Goal: Check status: Check status

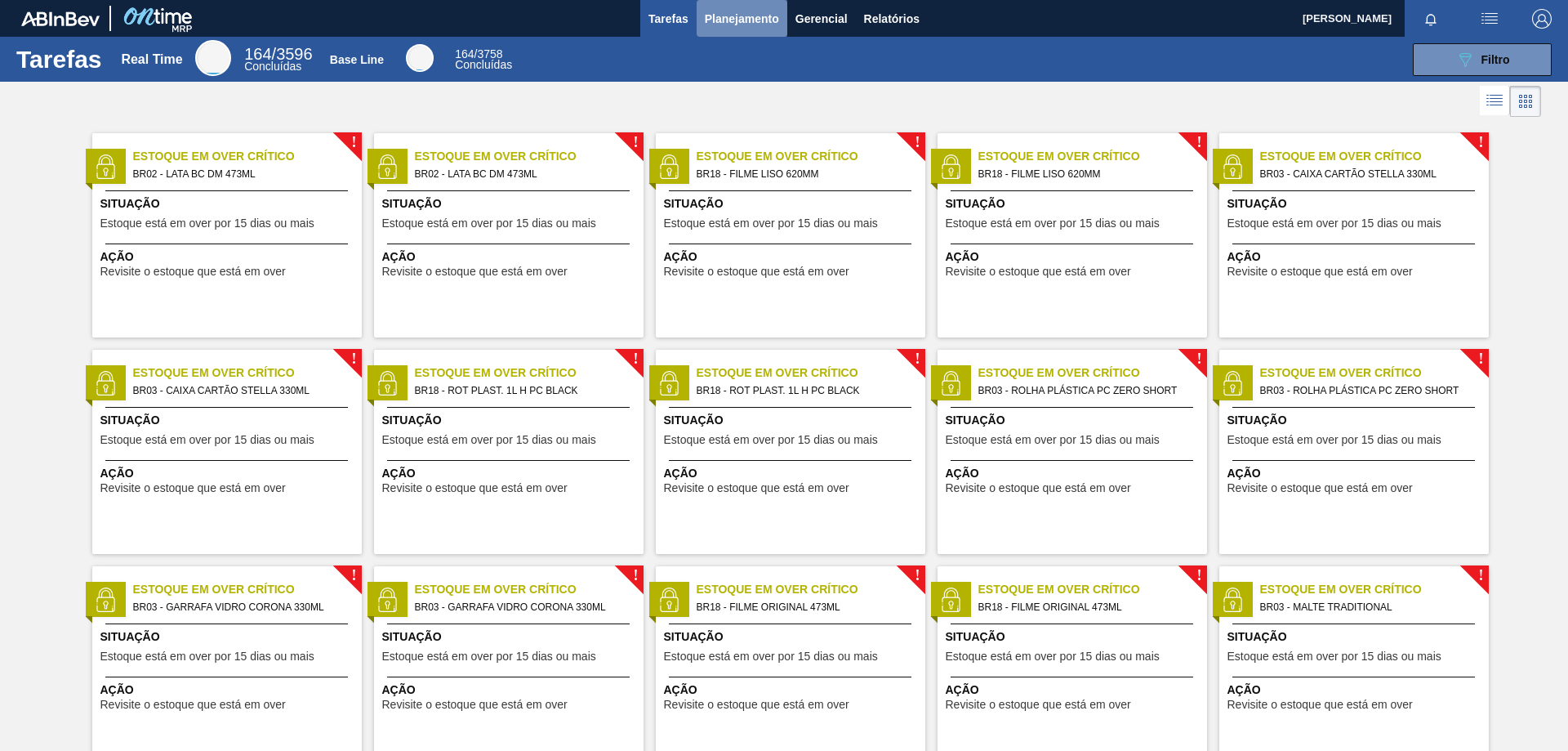
click at [742, 19] on span "Planejamento" at bounding box center [742, 18] width 74 height 20
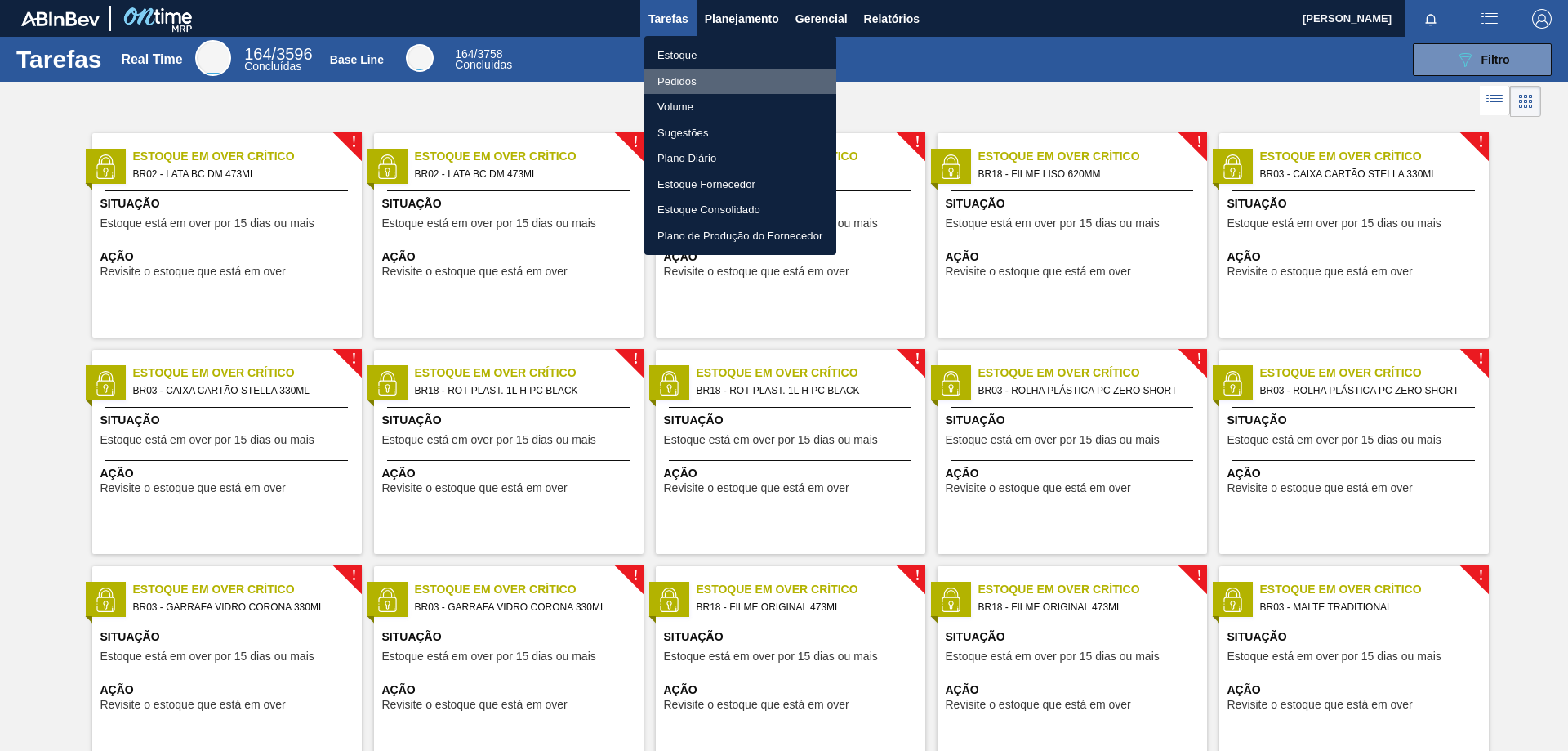
click at [714, 83] on li "Pedidos" at bounding box center [741, 81] width 192 height 26
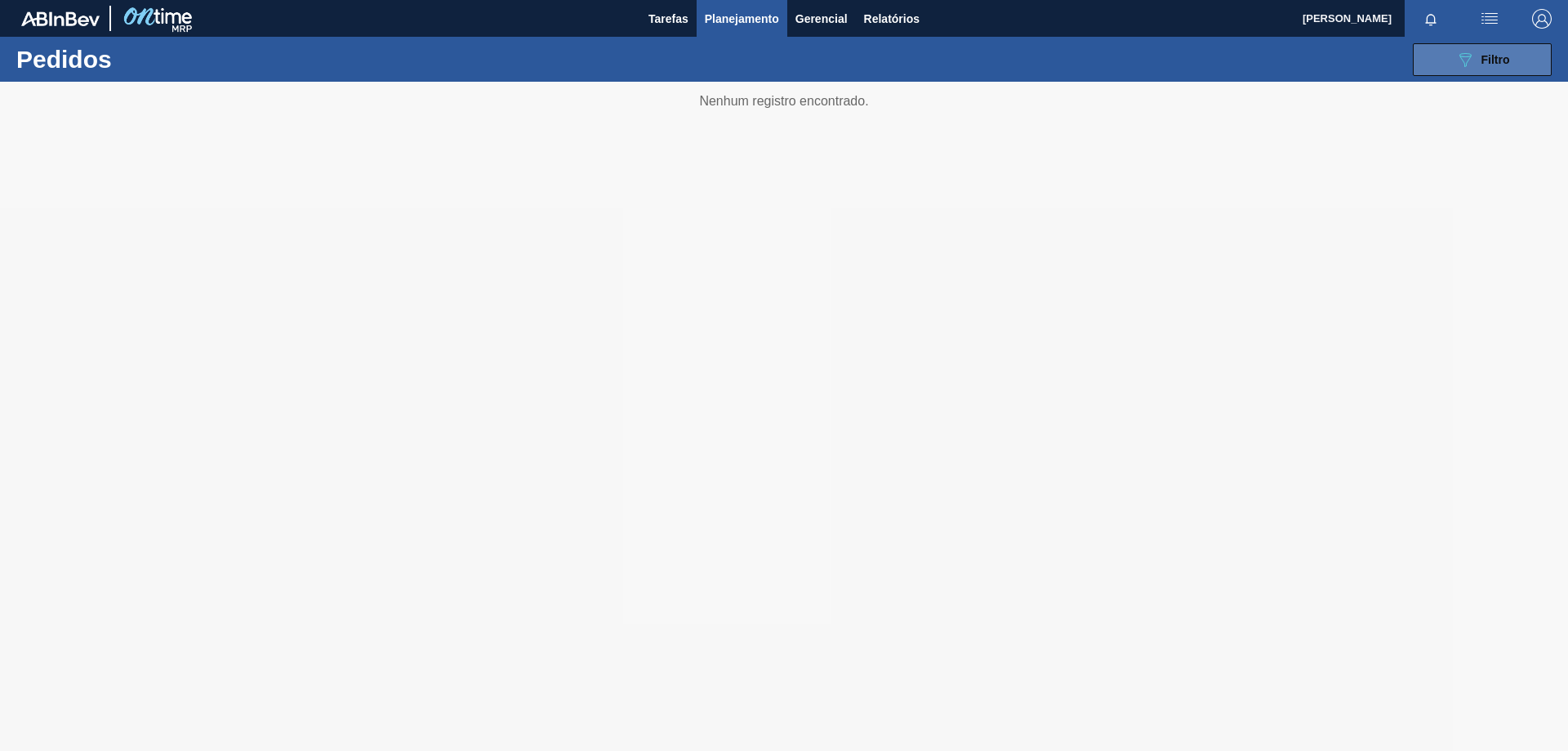
click at [1498, 60] on span "Filtro" at bounding box center [1496, 60] width 29 height 13
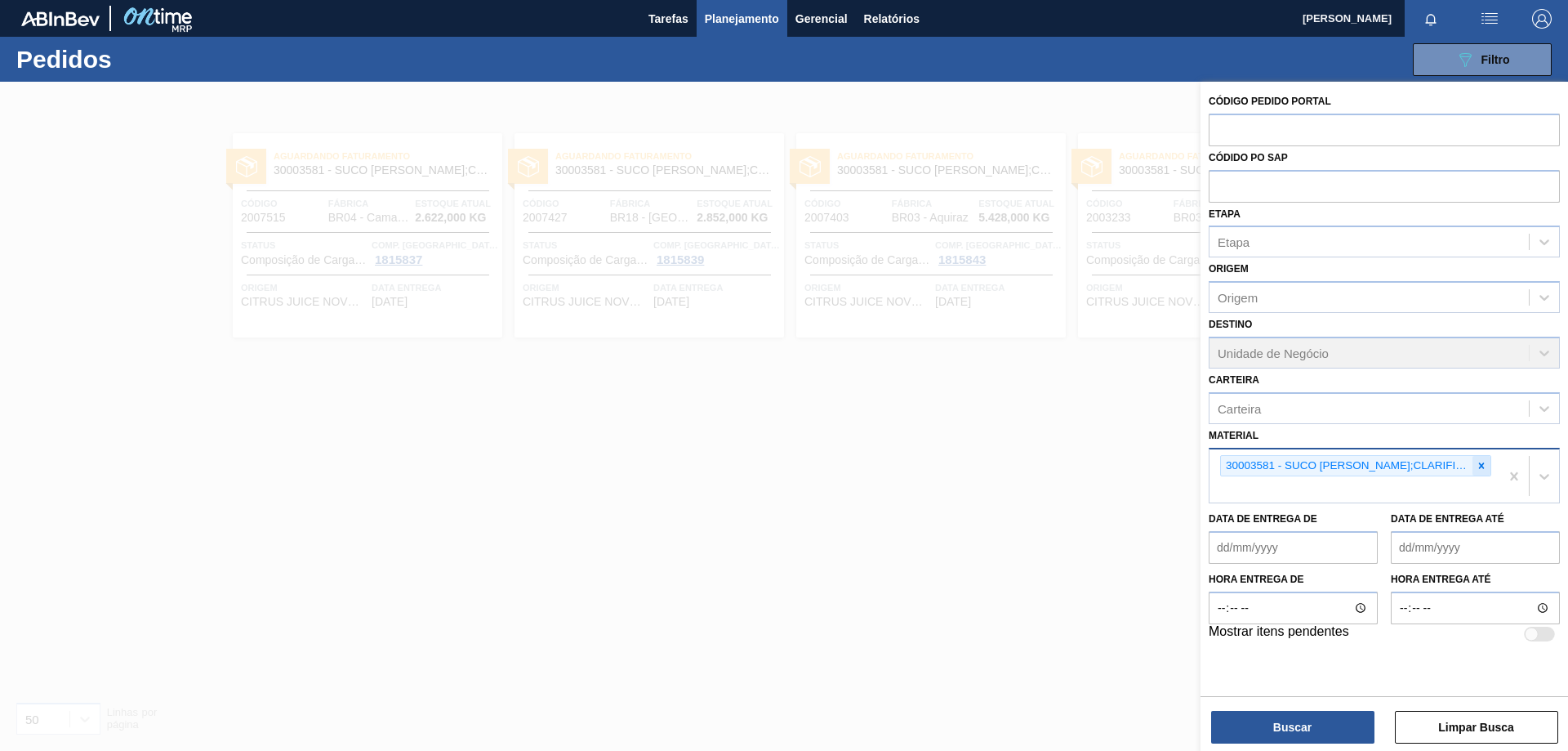
click at [1482, 468] on icon at bounding box center [1481, 466] width 11 height 11
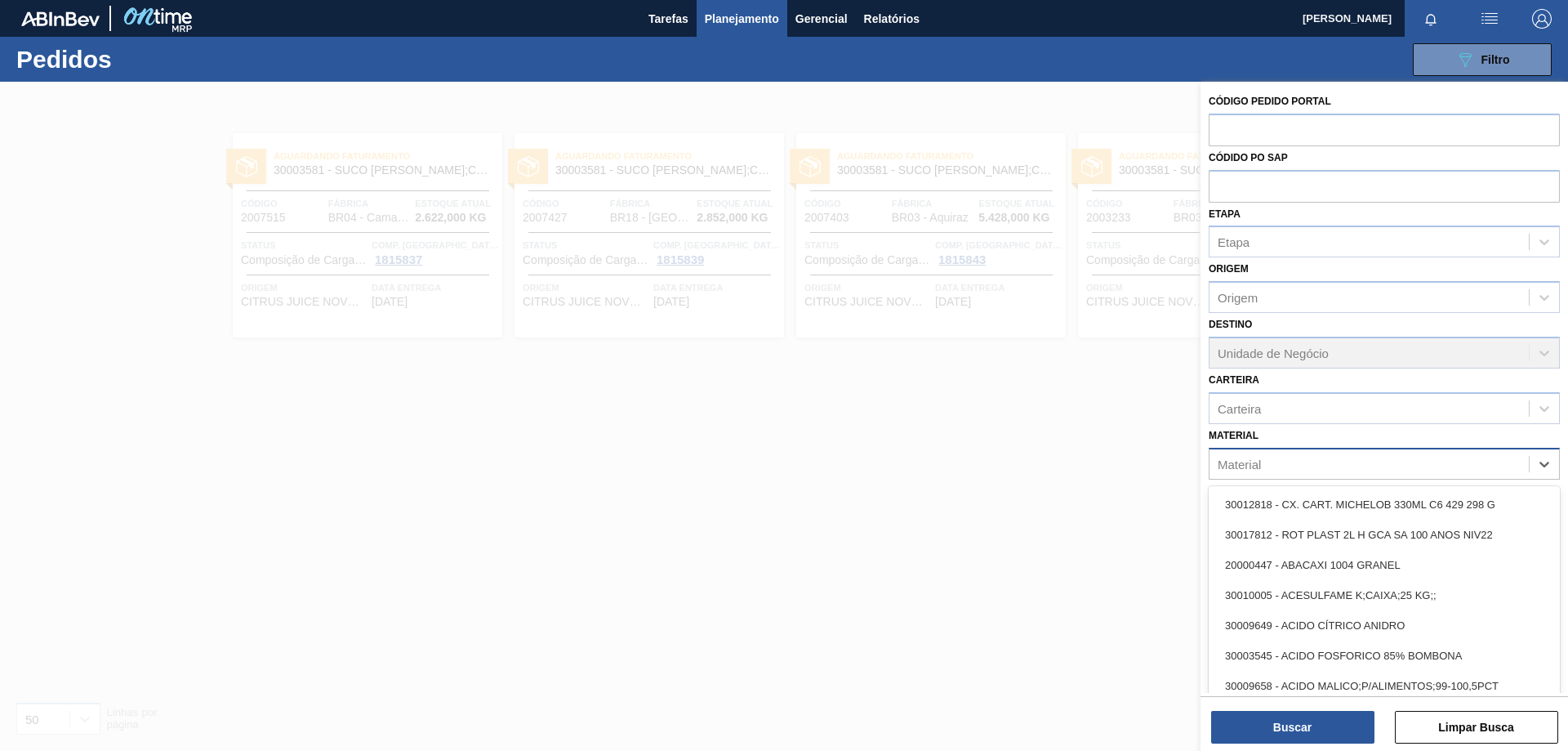
click at [1362, 467] on div "Material" at bounding box center [1369, 463] width 319 height 24
paste input "30003581"
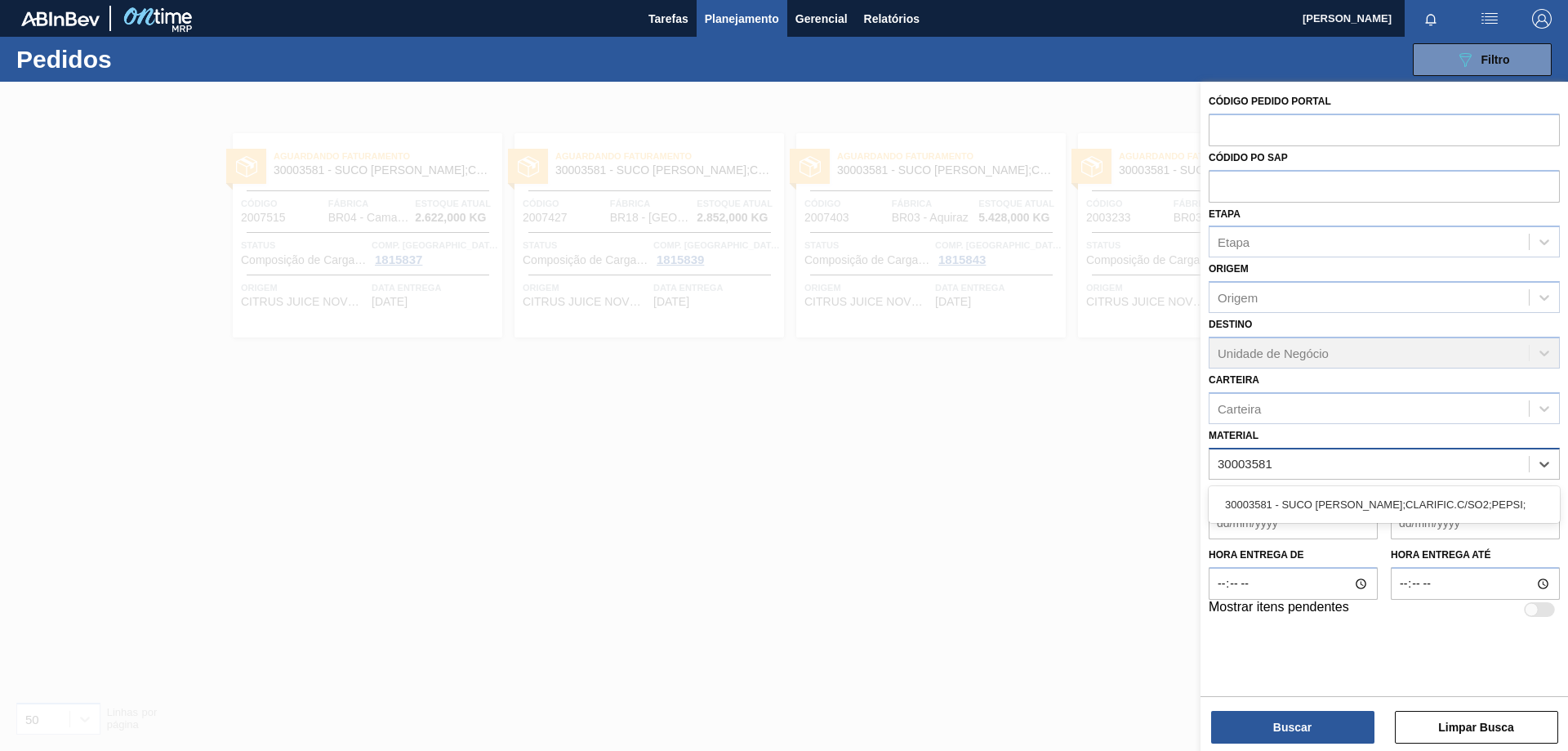
type input "30003581"
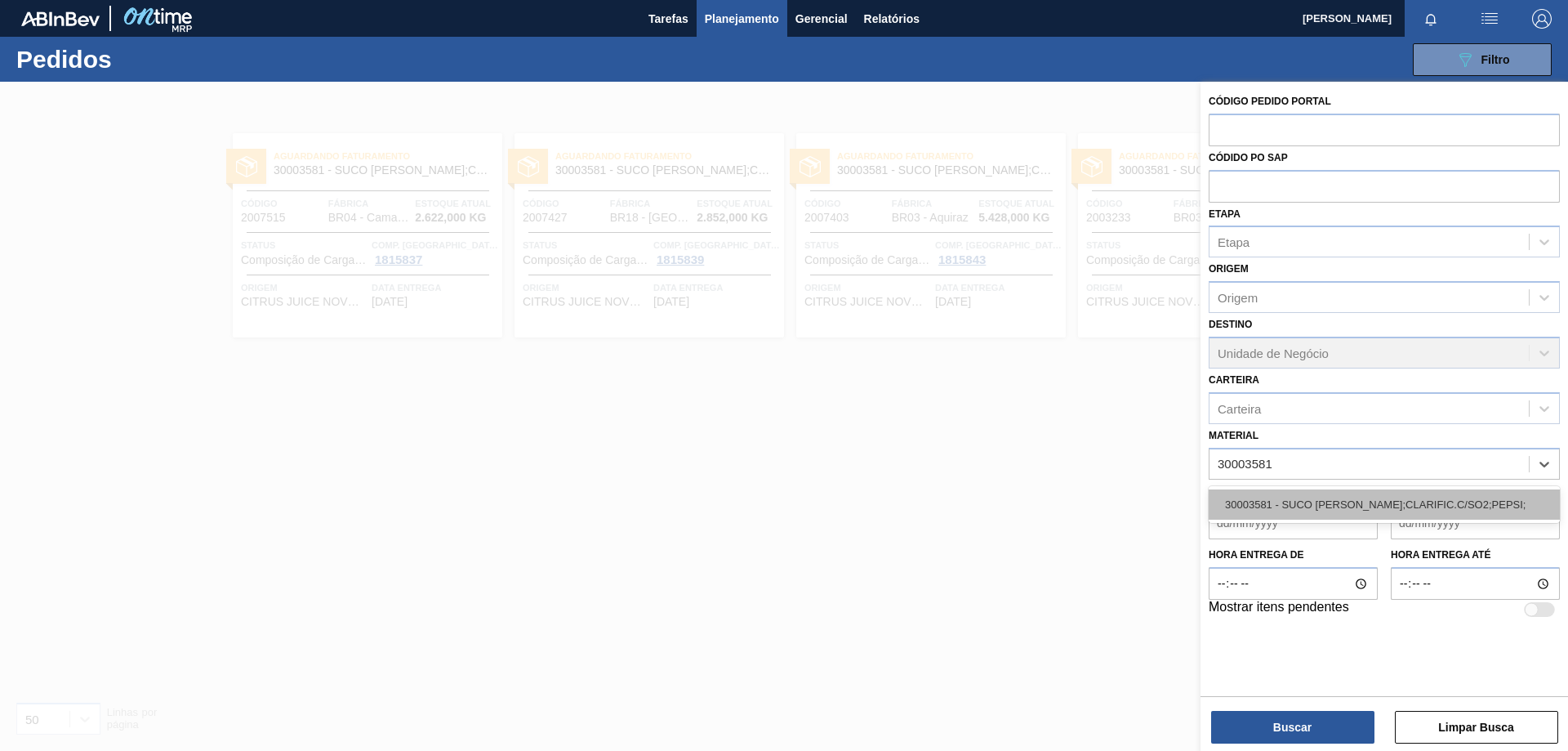
click at [1412, 498] on div "30003581 - SUCO [PERSON_NAME];CLARIFIC.C/SO2;PEPSI;" at bounding box center [1384, 505] width 352 height 30
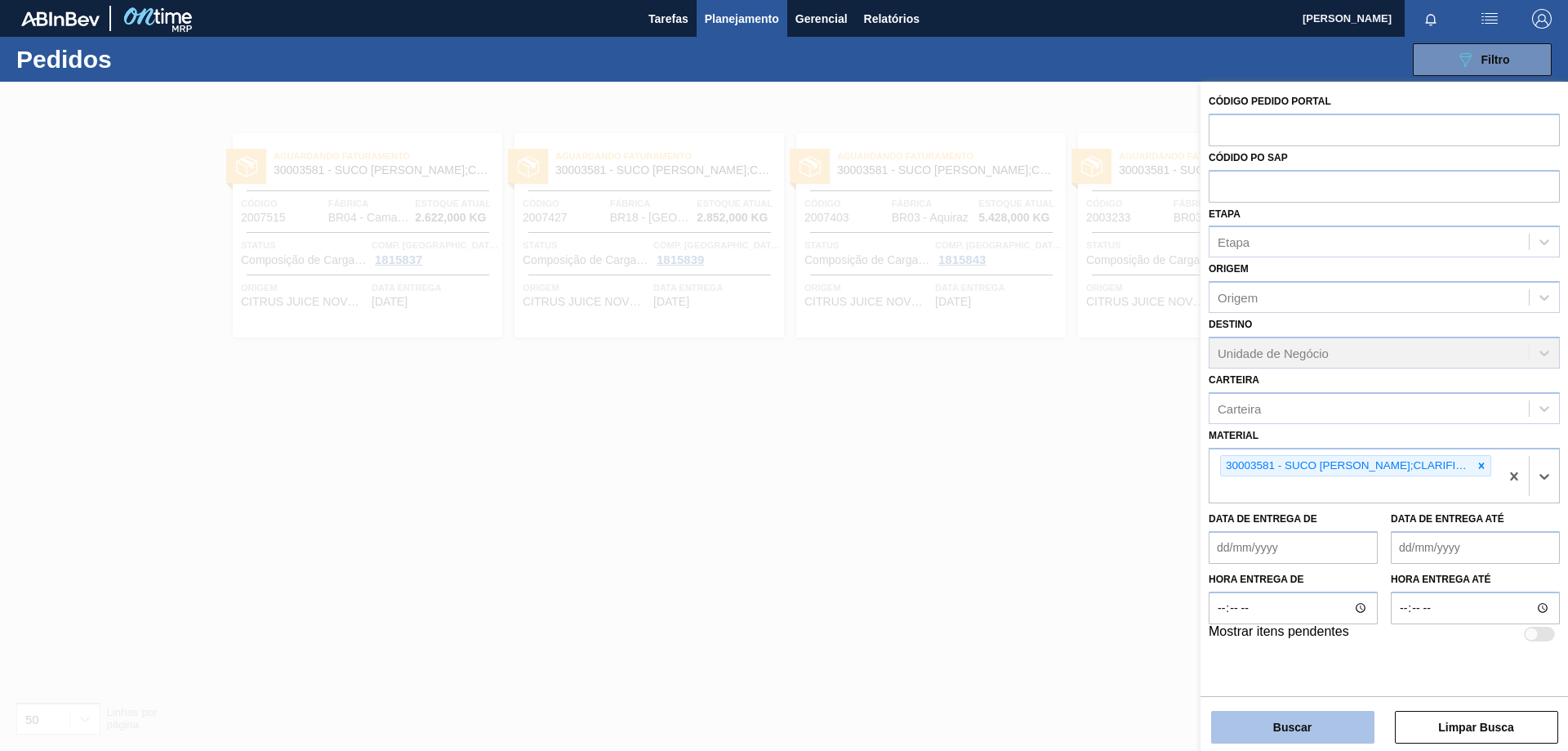
click at [1304, 733] on button "Buscar" at bounding box center [1293, 727] width 163 height 32
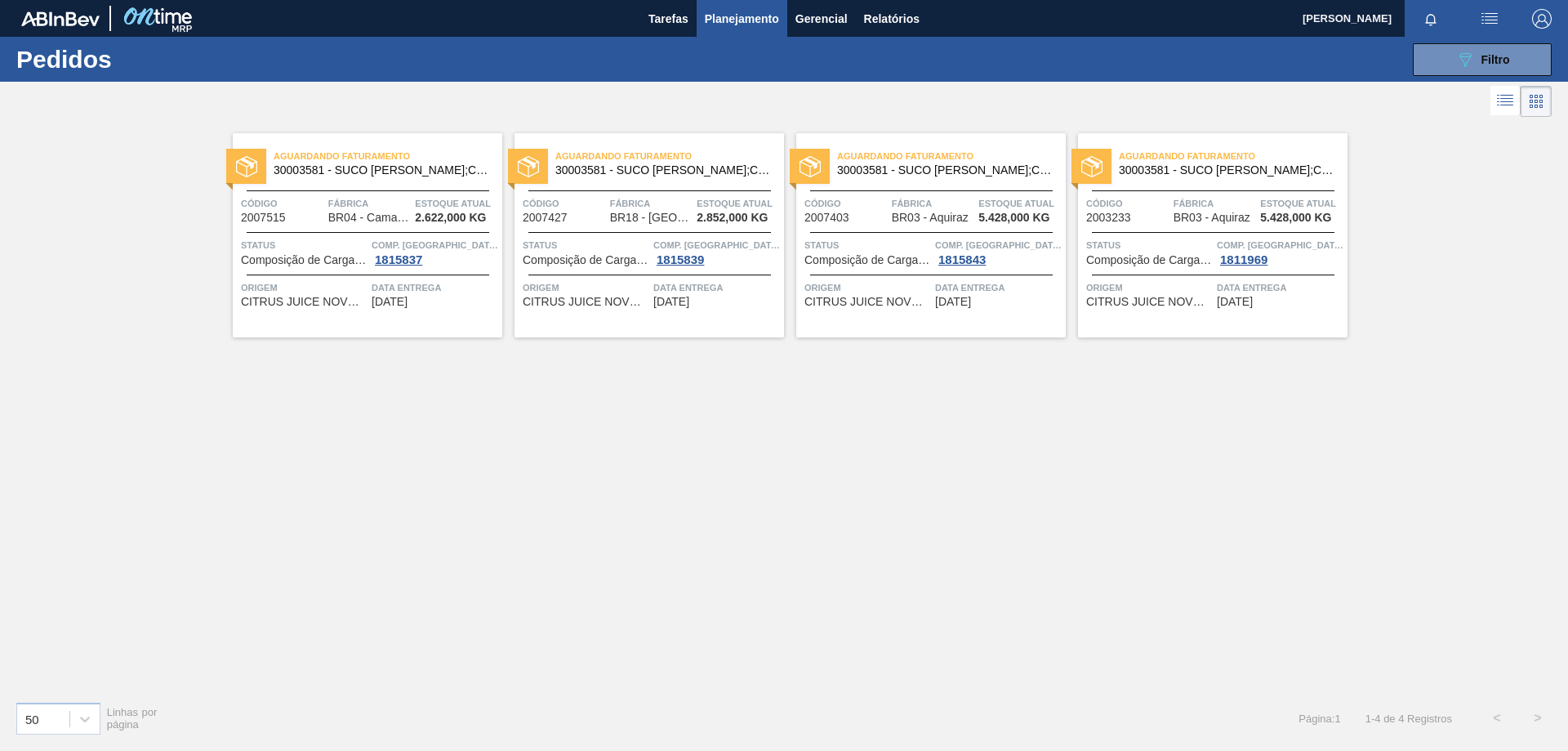
click at [1134, 496] on div "Aguardando Faturamento 30003581 - SUCO [PERSON_NAME];CLARIFIC.C/SO2;PEPSI; Códi…" at bounding box center [784, 404] width 1568 height 567
click at [1235, 444] on div "Aguardando Faturamento 30003581 - SUCO [PERSON_NAME];CLARIFIC.C/SO2;PEPSI; Códi…" at bounding box center [784, 404] width 1568 height 567
click at [982, 163] on span "Aguardando Faturamento" at bounding box center [952, 155] width 229 height 16
drag, startPoint x: 954, startPoint y: 166, endPoint x: 994, endPoint y: 169, distance: 40.1
click at [954, 166] on span "30003581 - SUCO [PERSON_NAME];CLARIFIC.C/SO2;PEPSI;" at bounding box center [945, 170] width 215 height 12
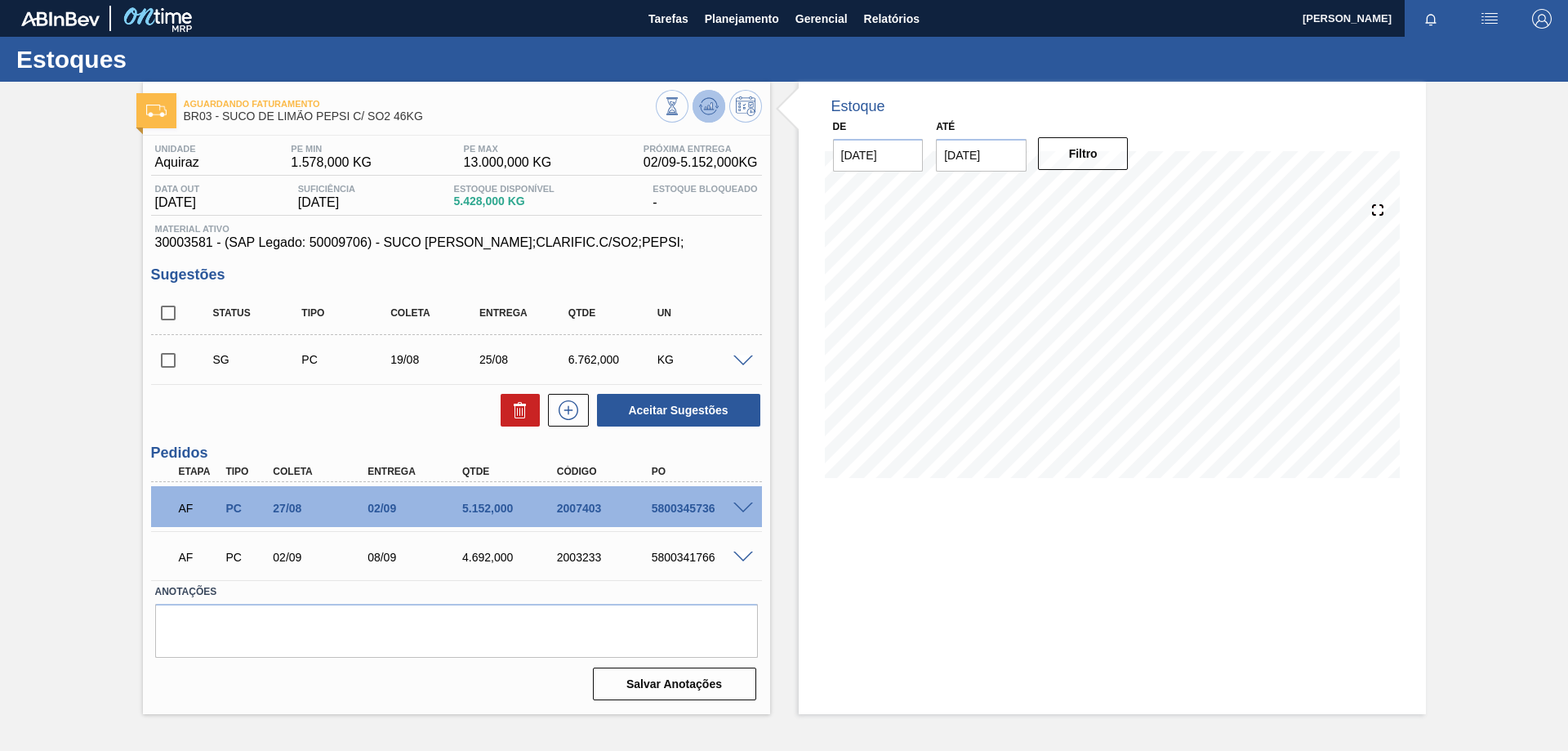
click at [701, 109] on icon at bounding box center [708, 110] width 16 height 9
click at [737, 15] on span "Planejamento" at bounding box center [742, 18] width 74 height 20
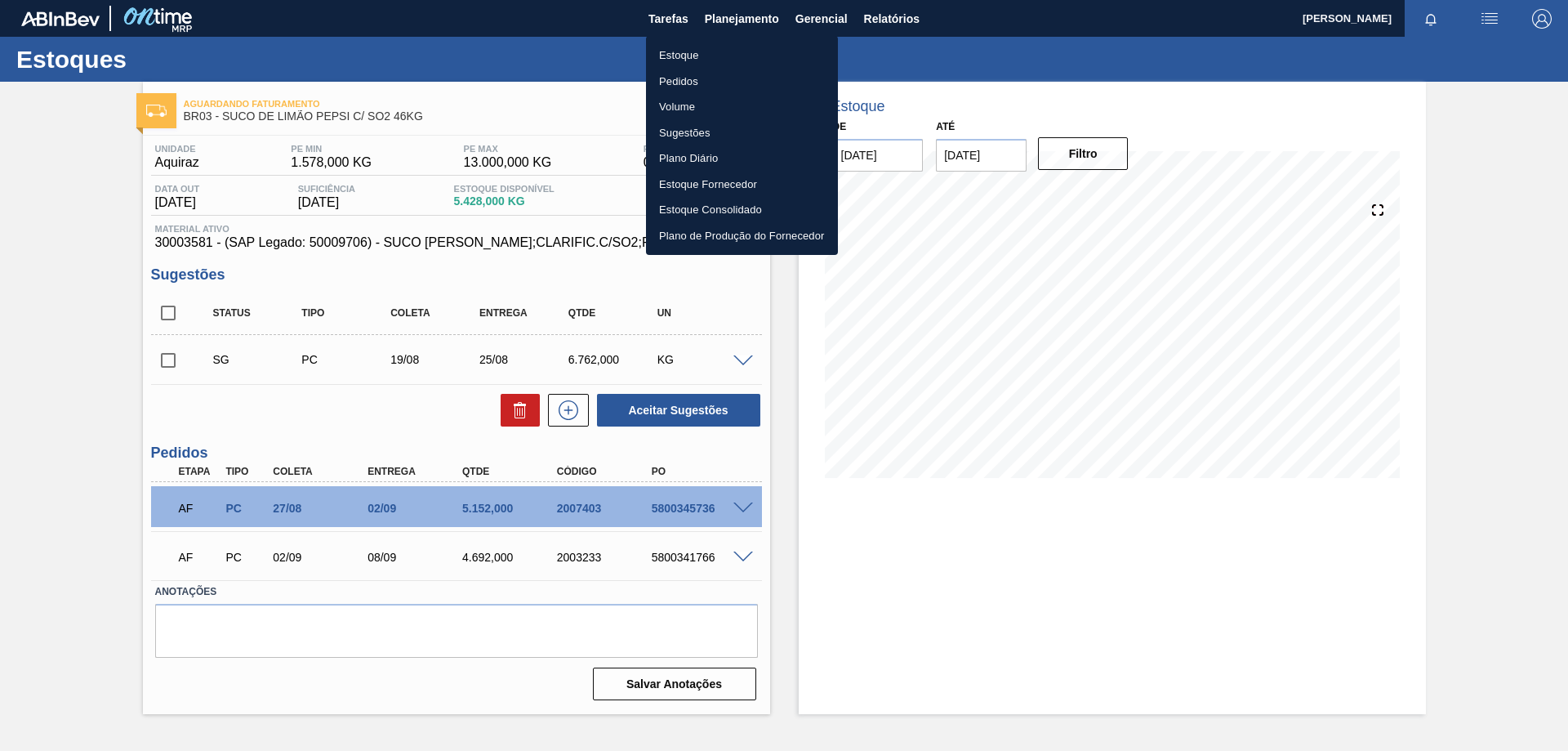
click at [685, 81] on li "Pedidos" at bounding box center [742, 81] width 192 height 26
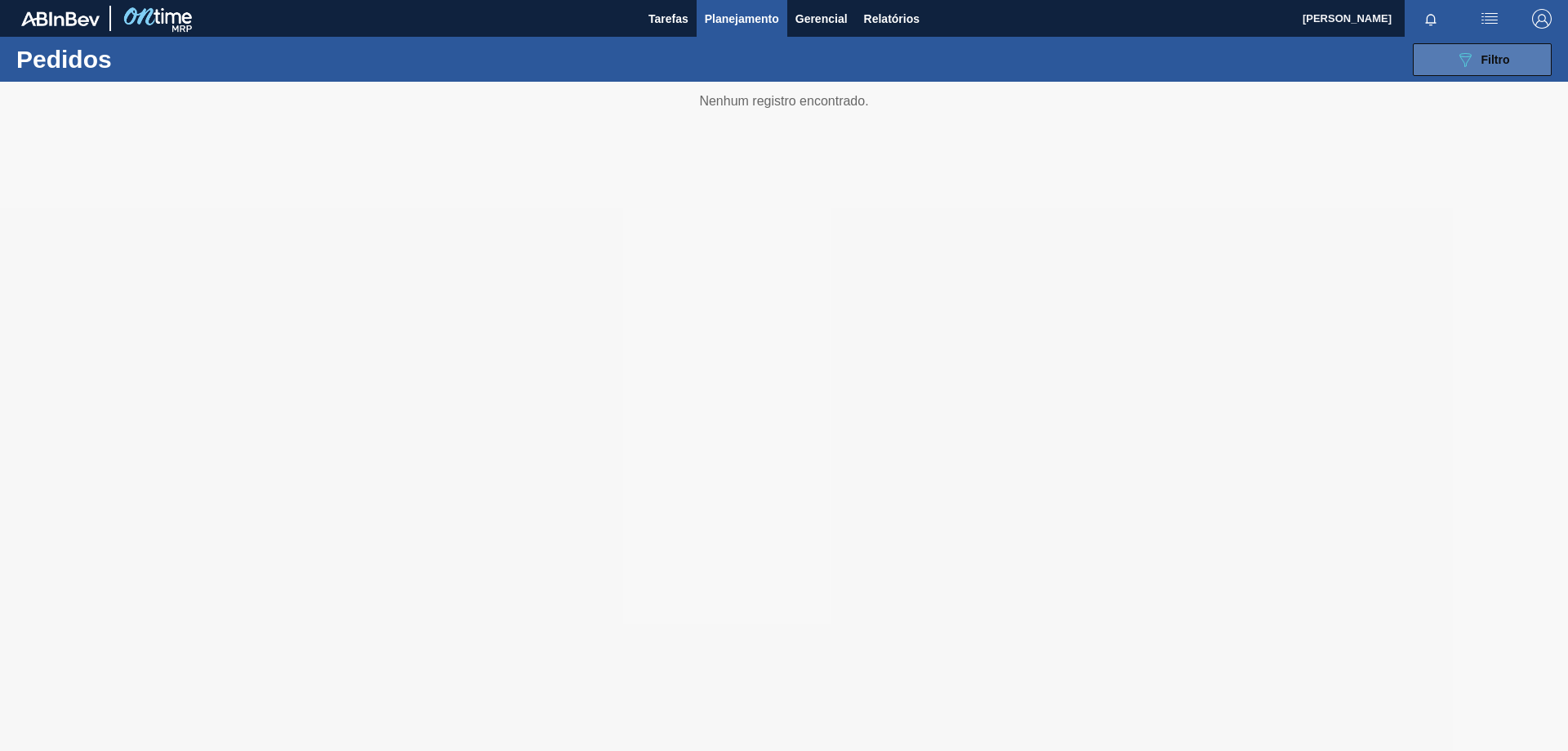
click at [1502, 57] on span "Filtro" at bounding box center [1496, 60] width 29 height 13
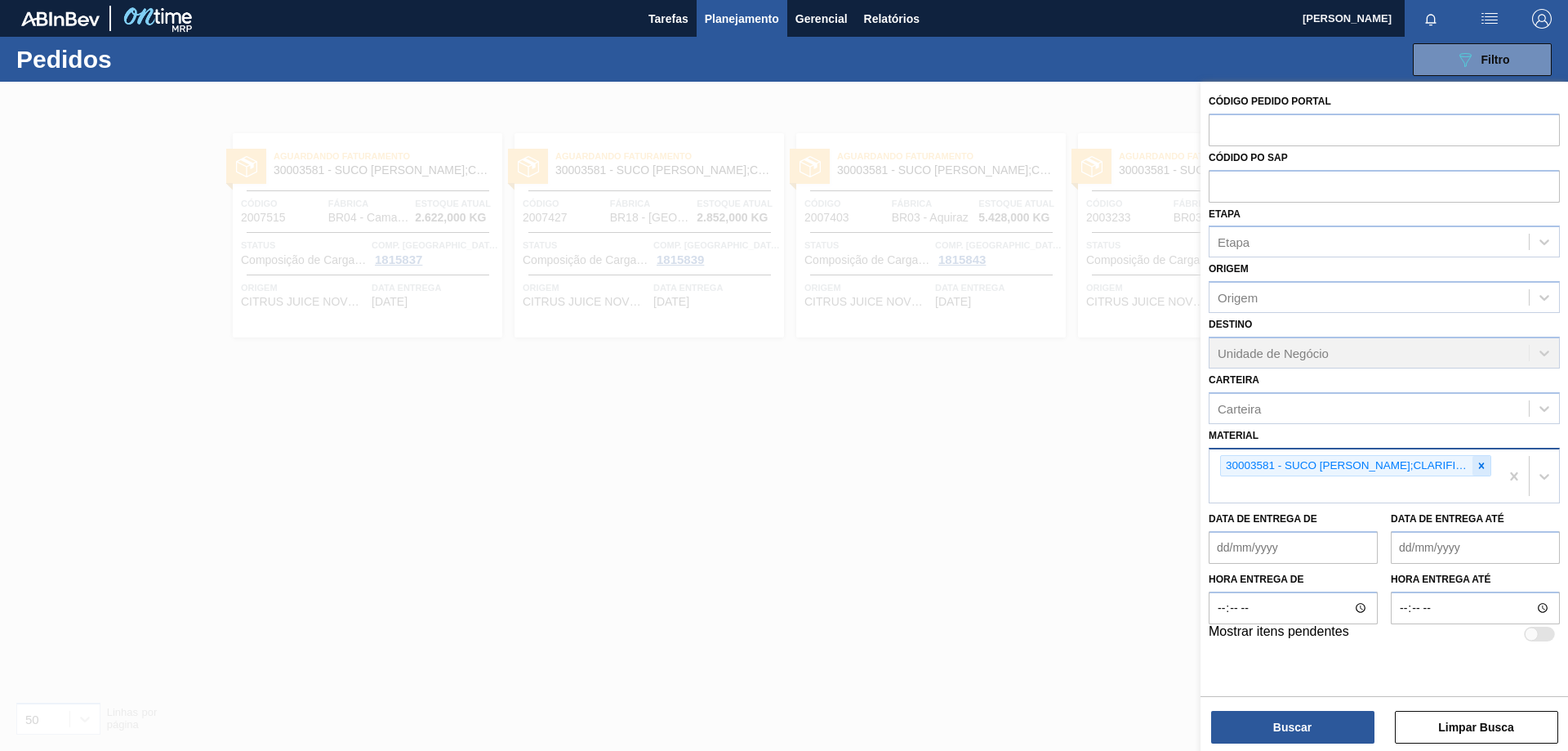
click at [1476, 460] on icon at bounding box center [1481, 466] width 11 height 11
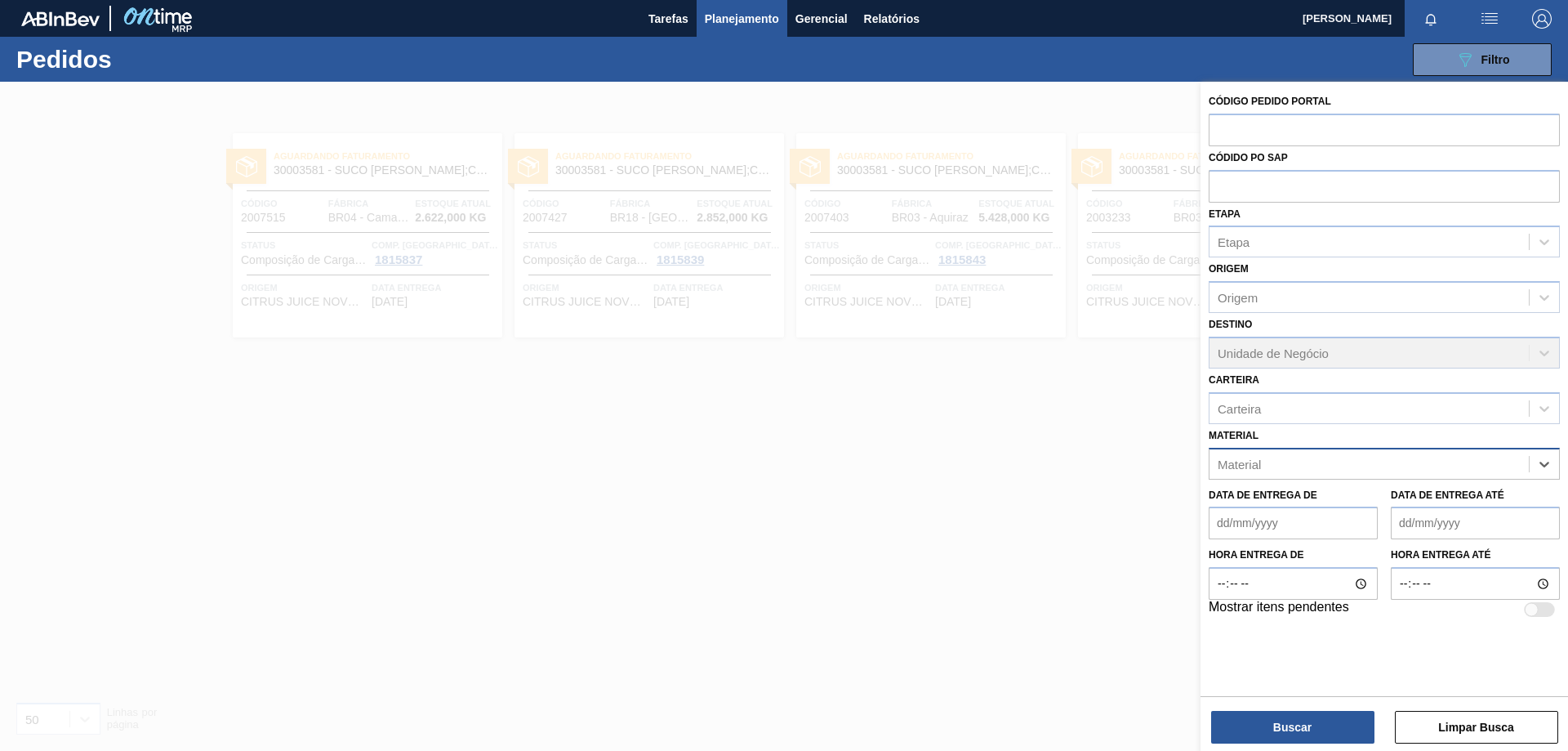
paste input "30002876"
type input "30002876"
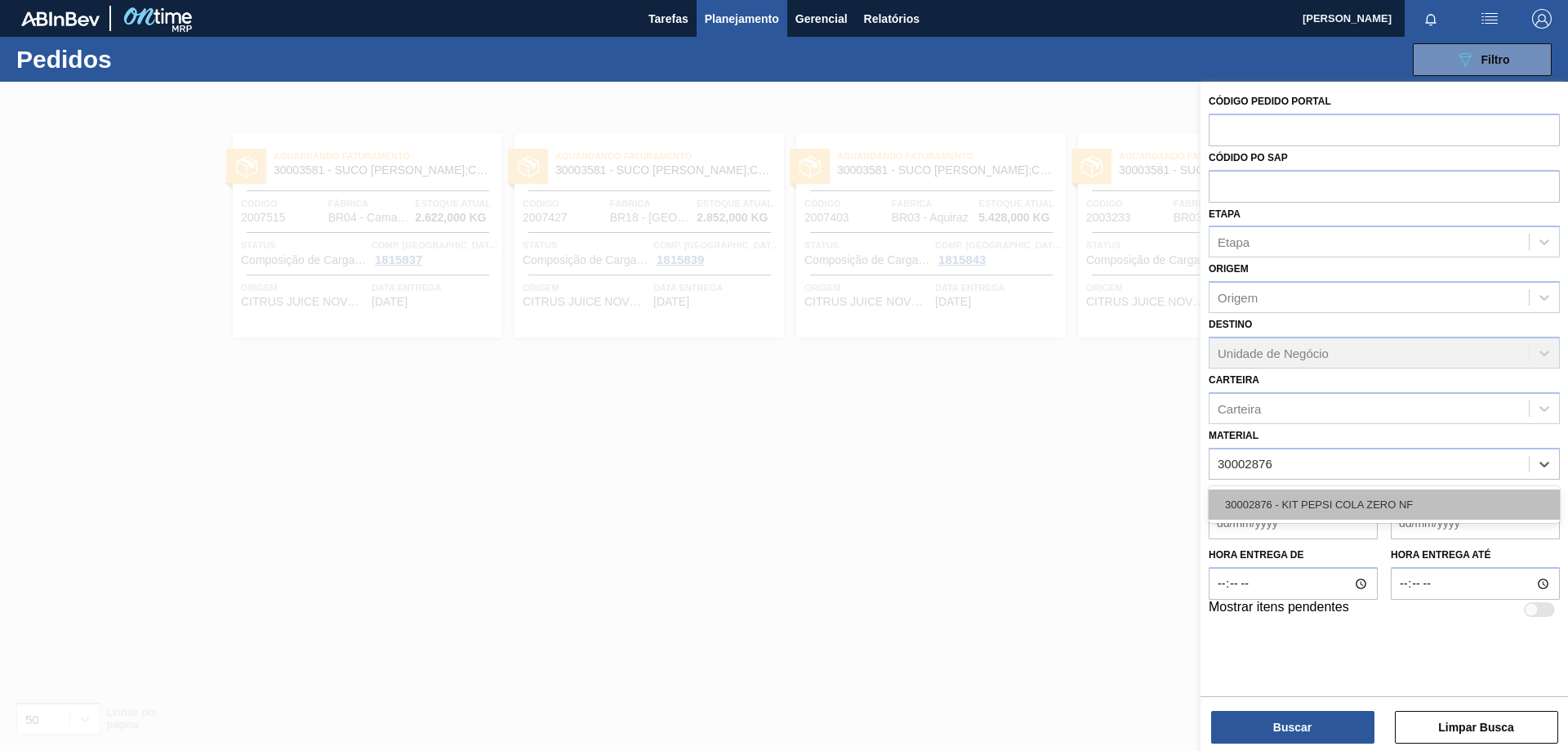
click at [1396, 503] on div "30002876 - KIT PEPSI COLA ZERO NF" at bounding box center [1384, 505] width 352 height 30
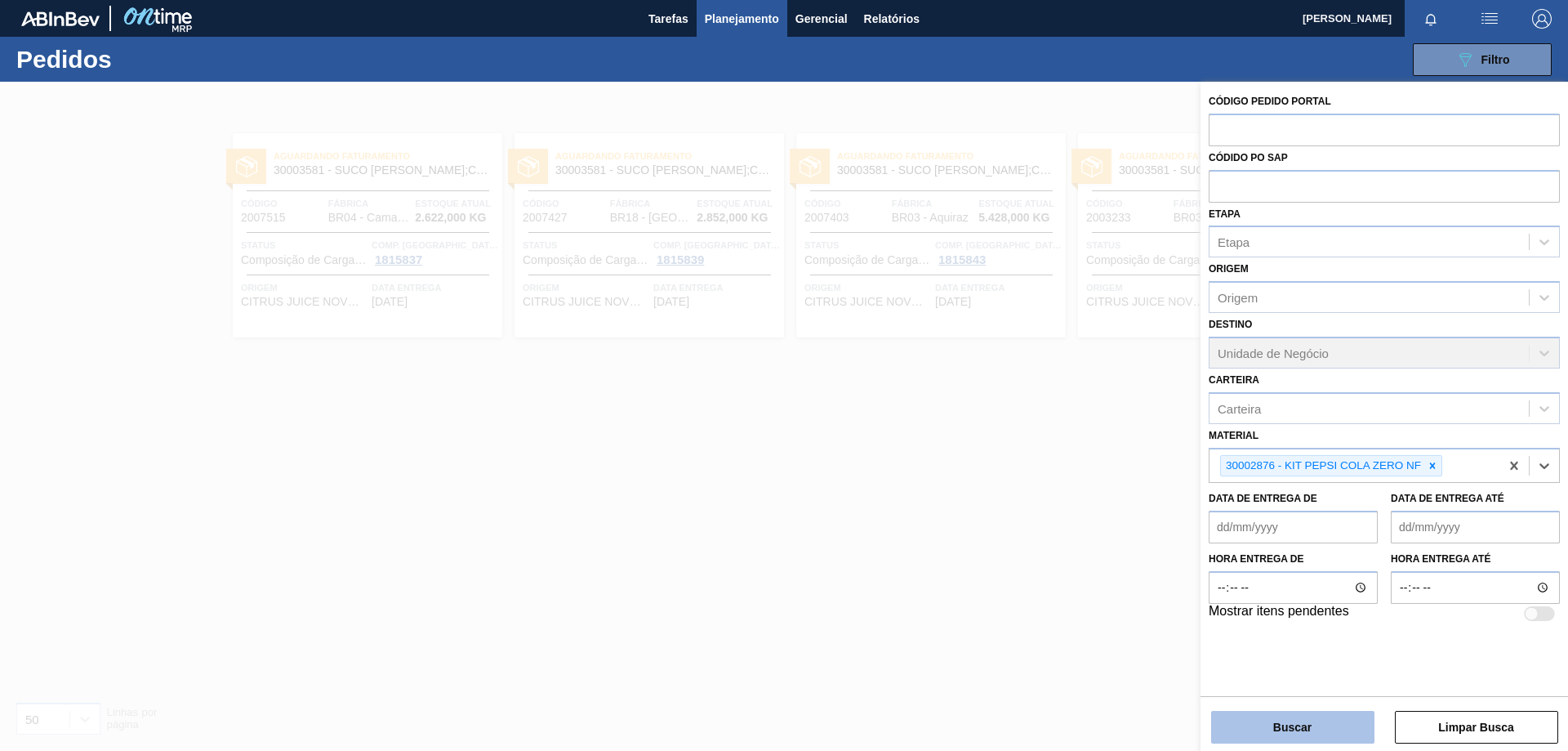
click at [1307, 726] on button "Buscar" at bounding box center [1293, 727] width 163 height 32
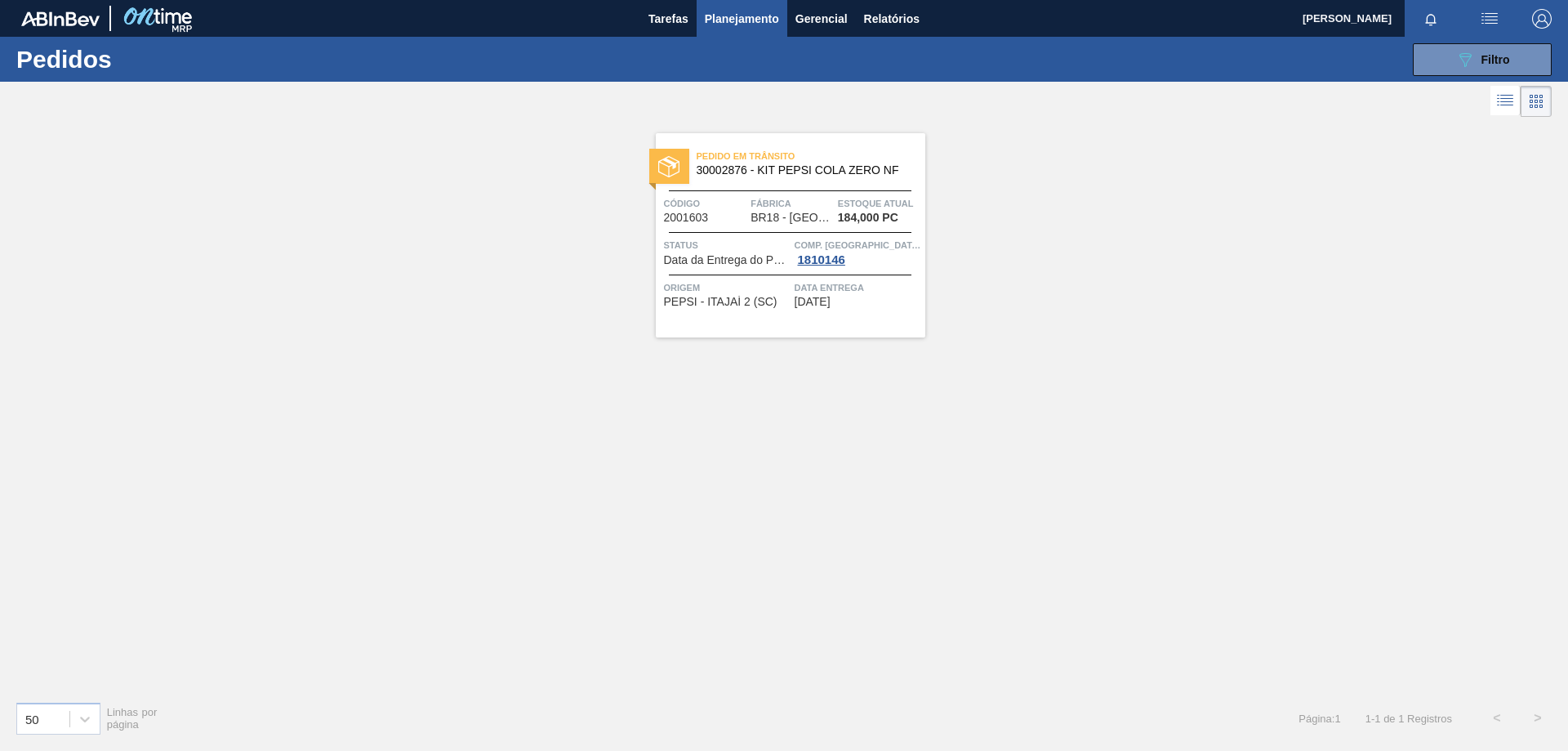
drag, startPoint x: 854, startPoint y: 152, endPoint x: 862, endPoint y: 153, distance: 8.1
click at [853, 152] on span "Pedido em Trânsito" at bounding box center [811, 155] width 229 height 16
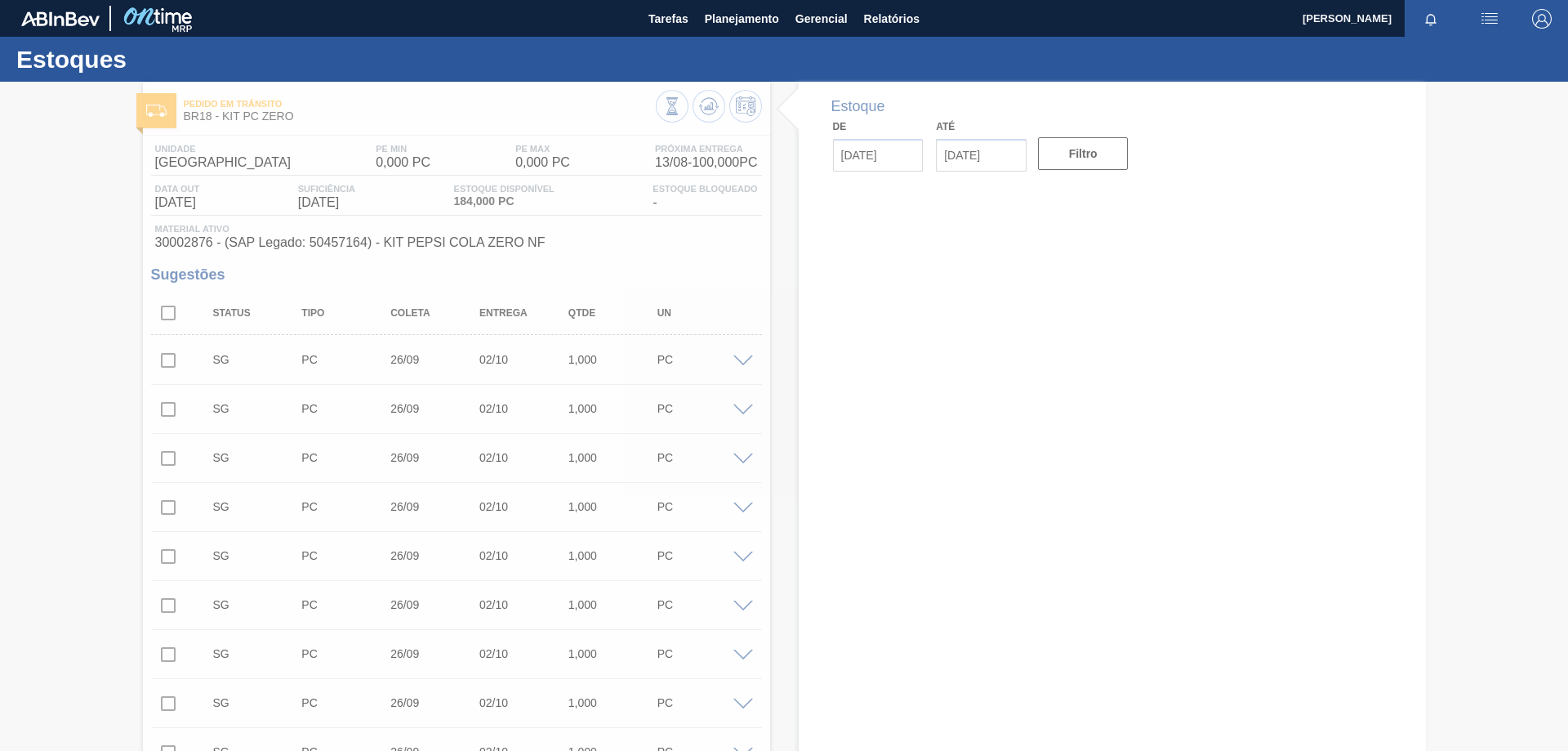
type input "[DATE]"
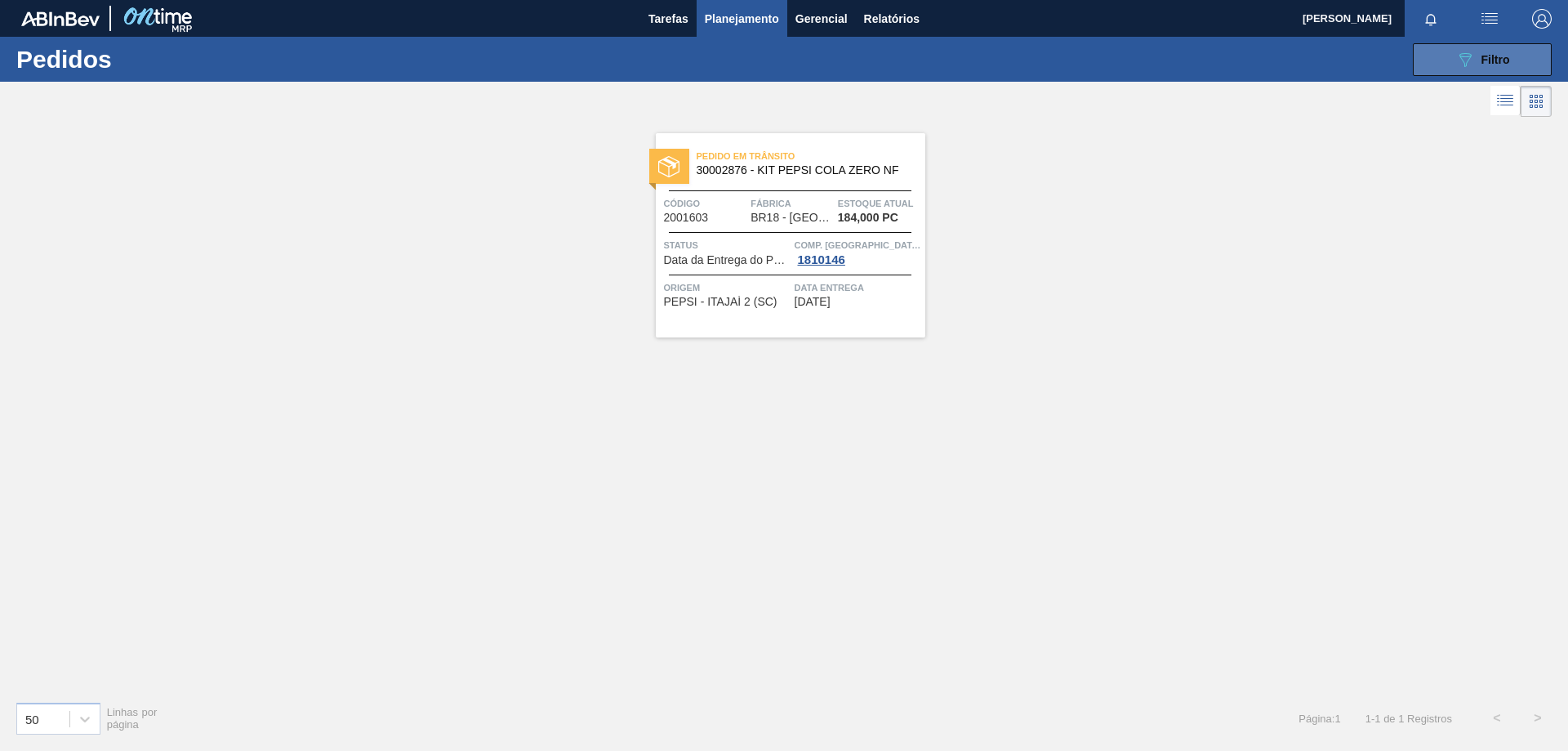
click at [1493, 51] on div "089F7B8B-B2A5-4AFE-B5C0-19BA573D28AC Filtro" at bounding box center [1482, 59] width 54 height 20
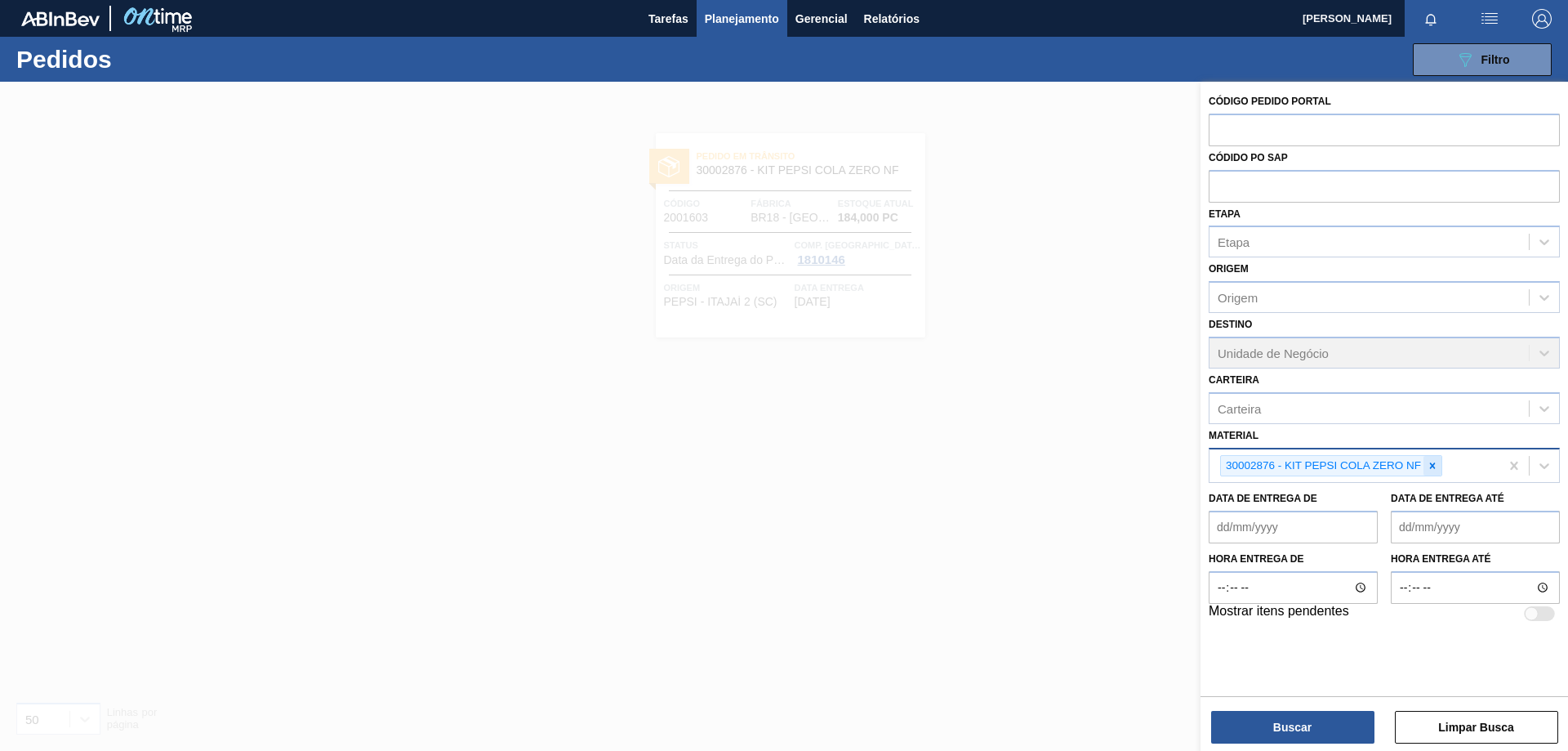
click at [1437, 467] on icon at bounding box center [1433, 466] width 11 height 11
paste input "30031248"
type input "30031248"
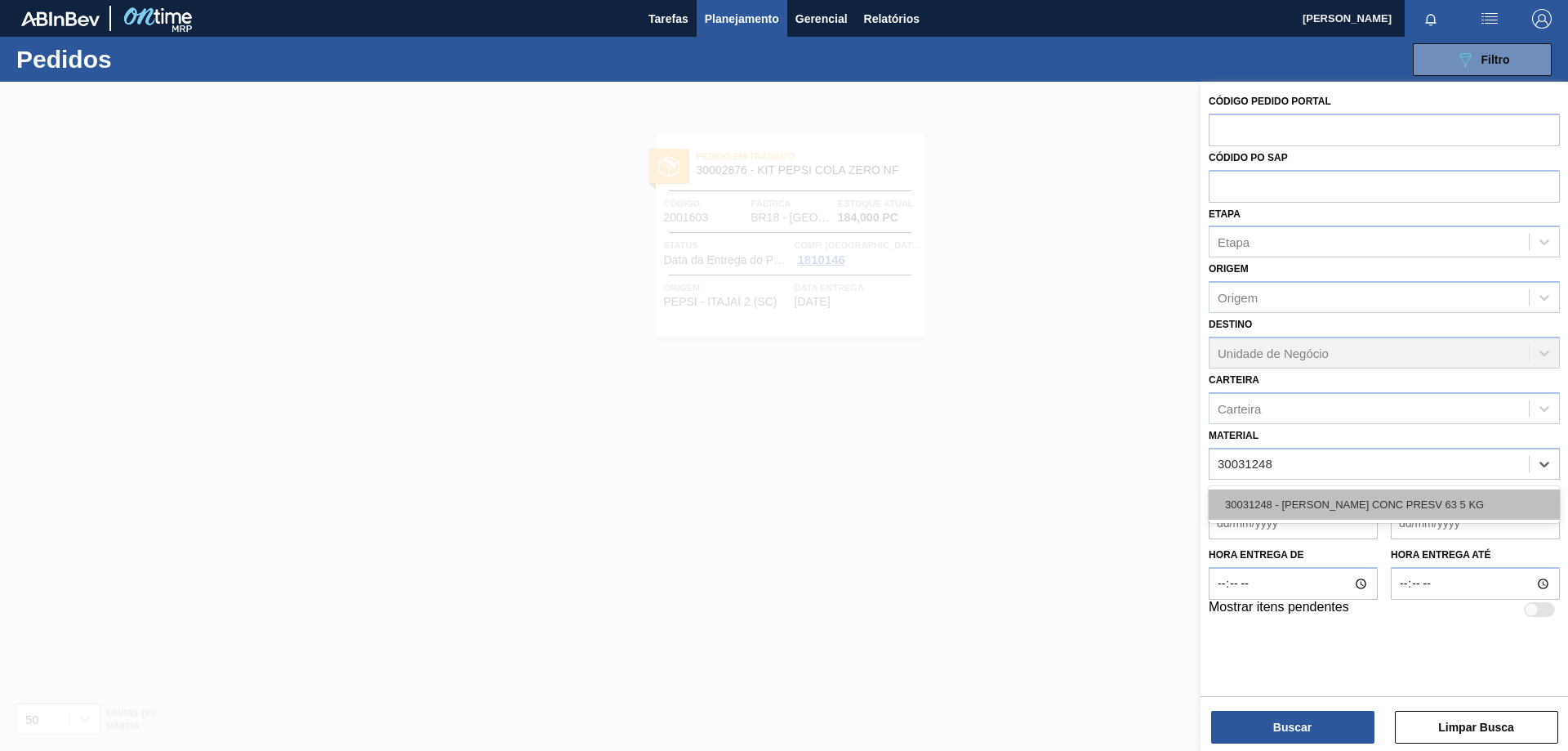
click at [1391, 509] on div "30031248 - [PERSON_NAME] CONC PRESV 63 5 KG" at bounding box center [1384, 505] width 352 height 30
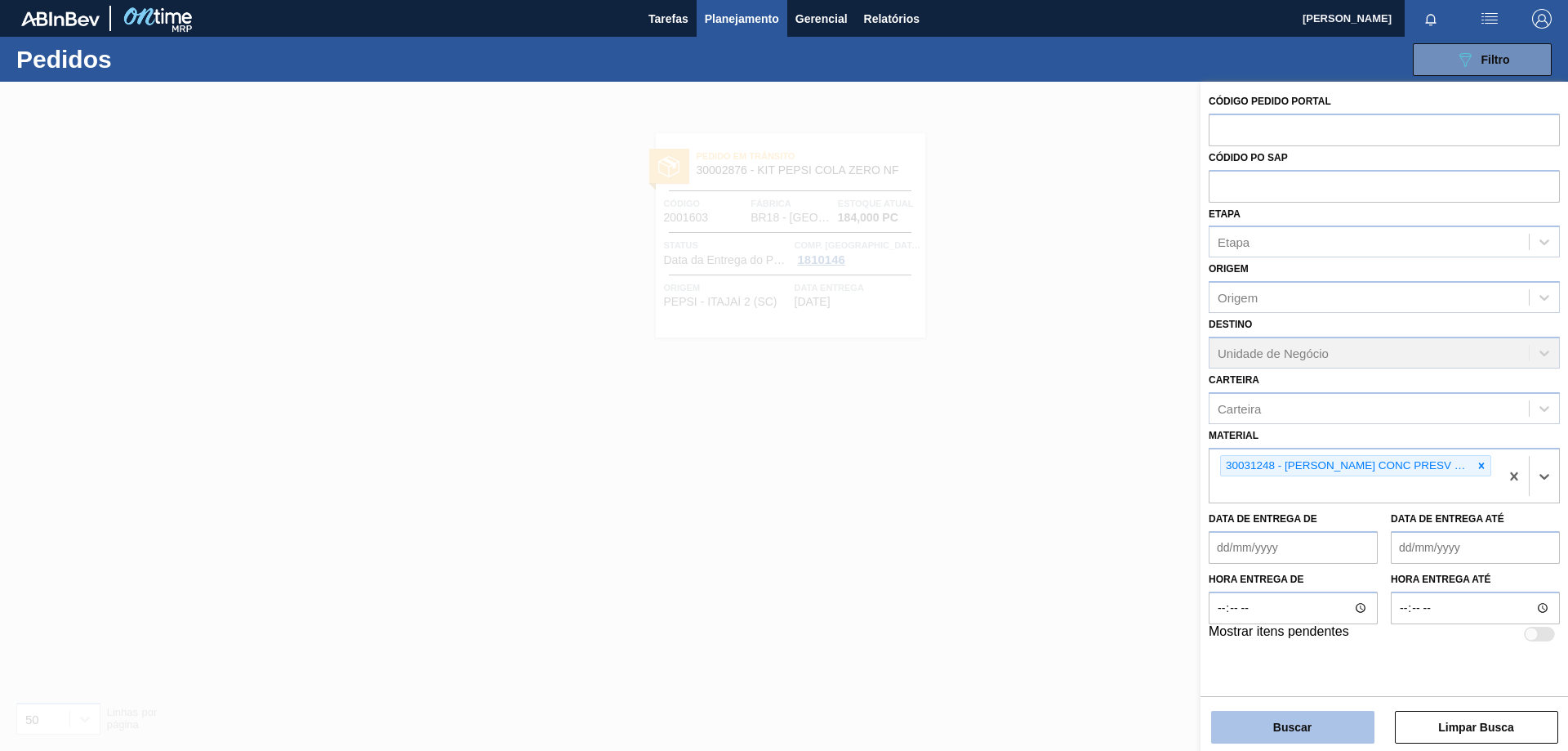
click at [1347, 725] on button "Buscar" at bounding box center [1293, 727] width 163 height 32
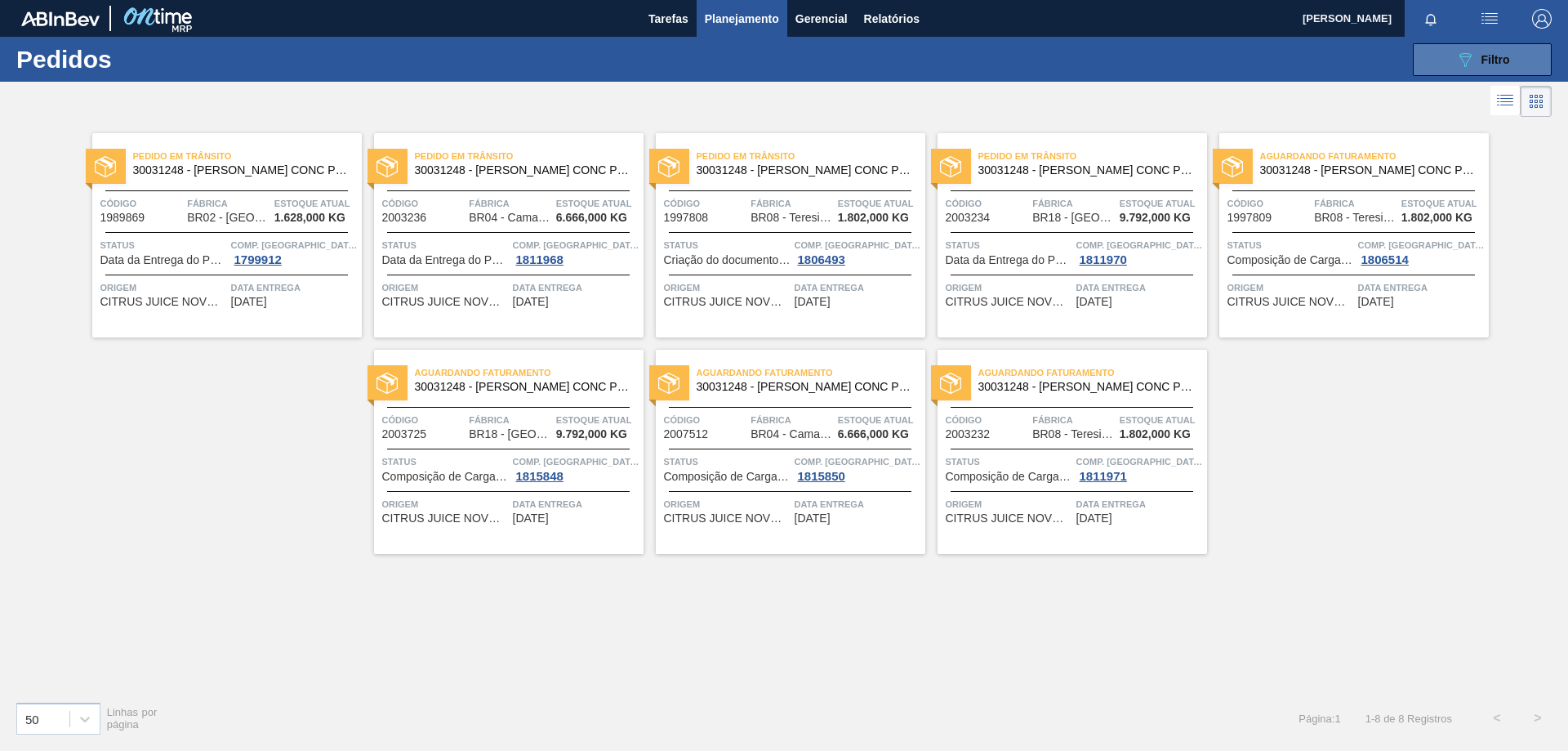
click at [1492, 54] on span "Filtro" at bounding box center [1496, 60] width 29 height 13
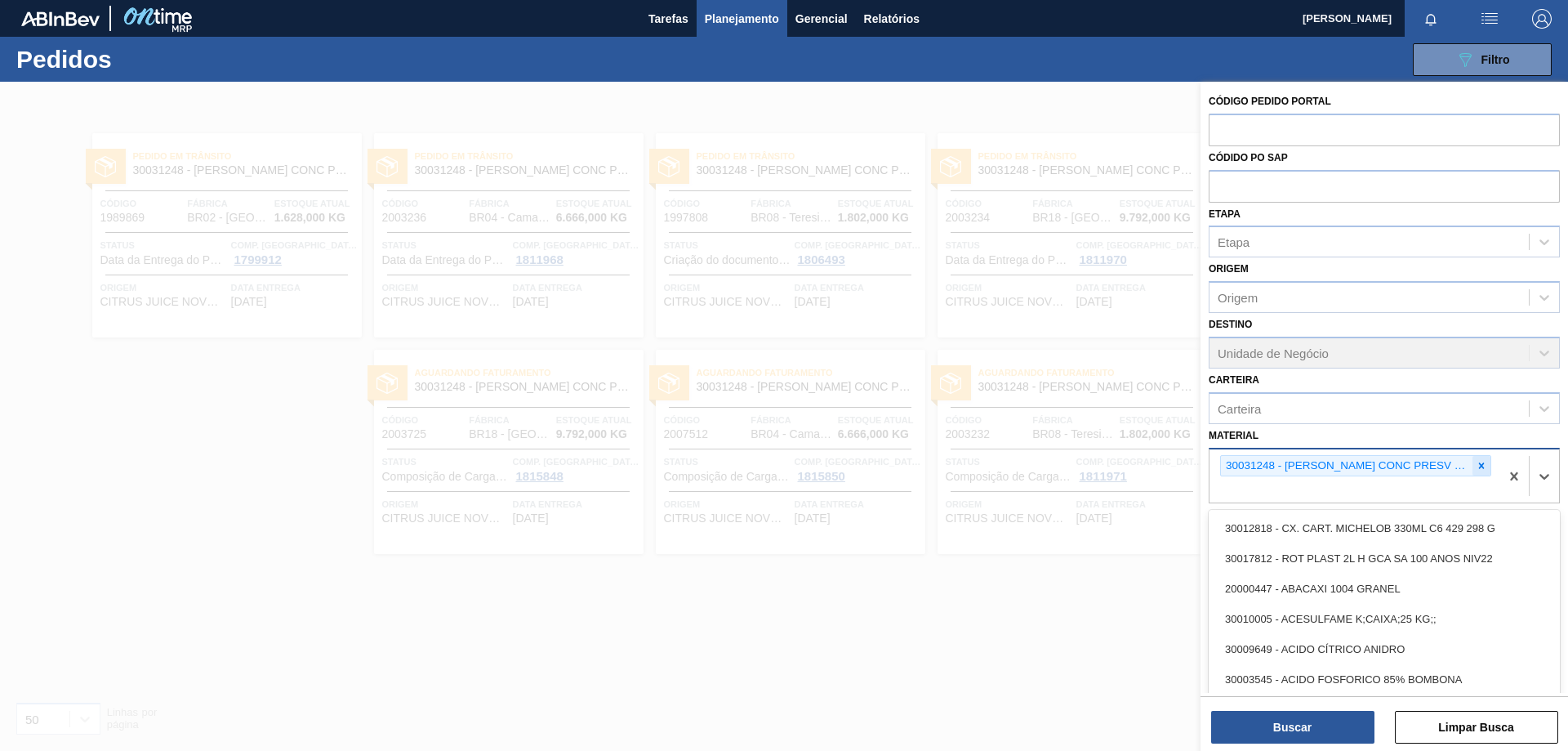
click at [1479, 464] on div "30031248 - [PERSON_NAME] CONC PRESV 63 5 KG" at bounding box center [1356, 466] width 271 height 22
click at [1480, 463] on icon at bounding box center [1481, 466] width 11 height 11
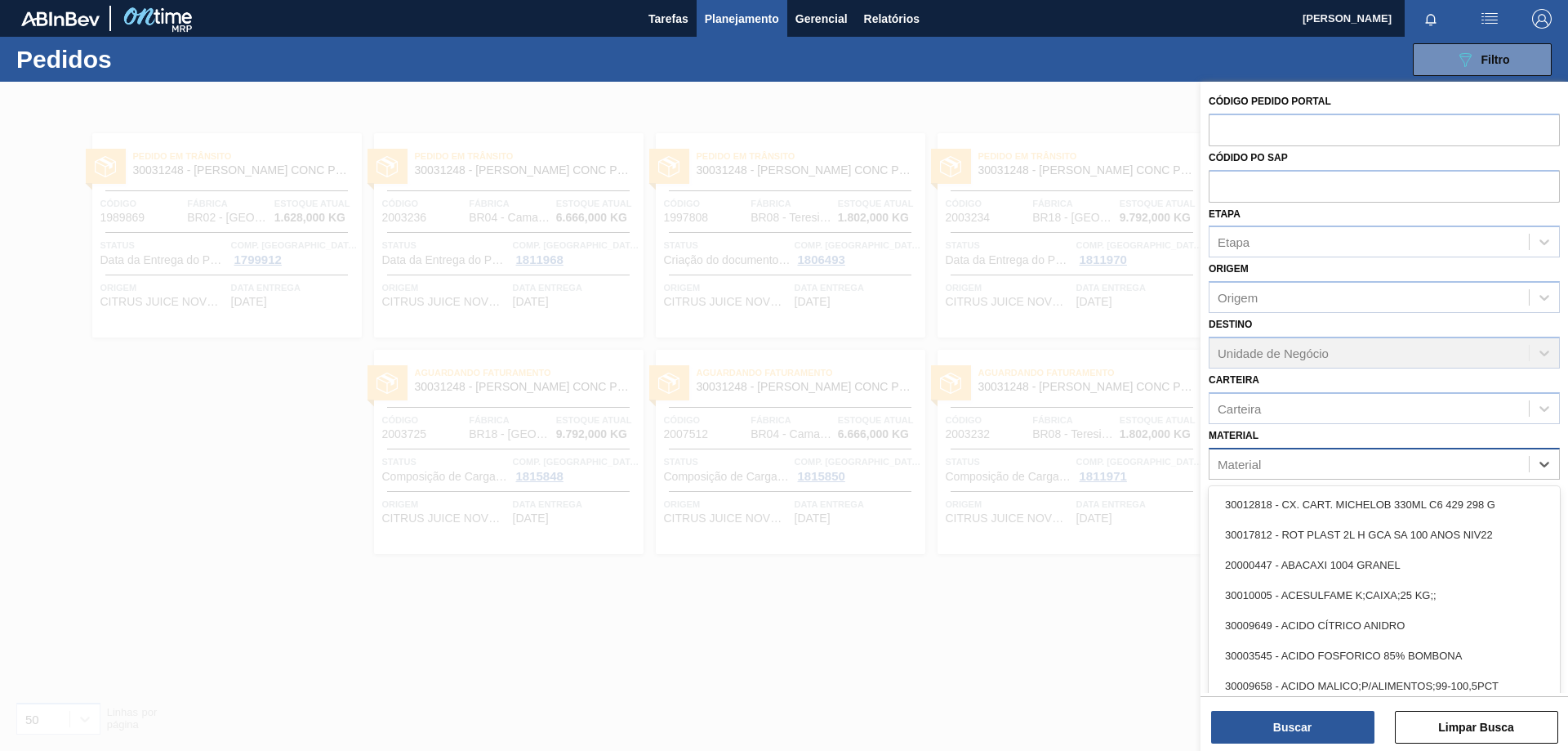
paste input "30012546"
type input "30012546"
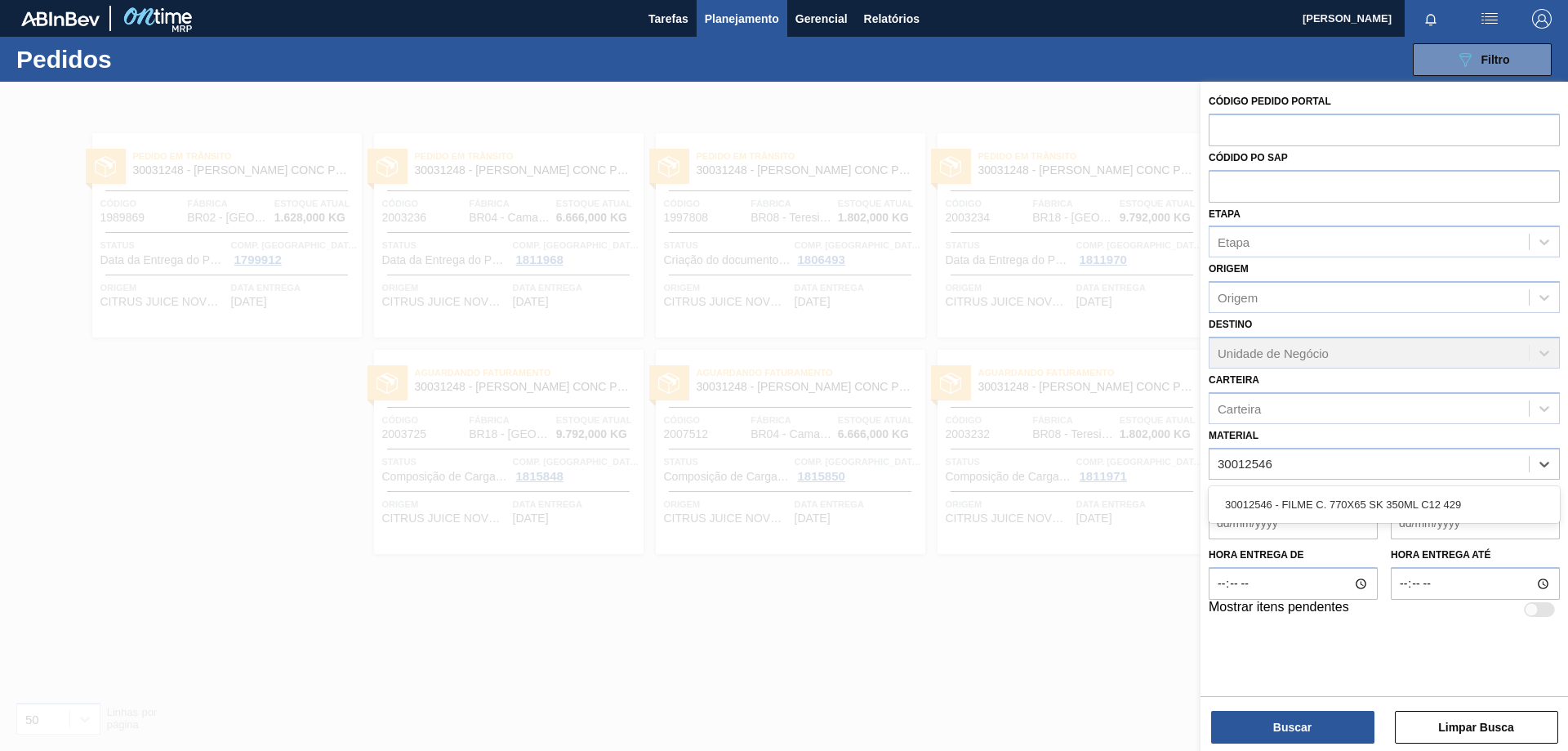
click at [1366, 508] on div "30012546 - FILME C. 770X65 SK 350ML C12 429" at bounding box center [1384, 505] width 352 height 30
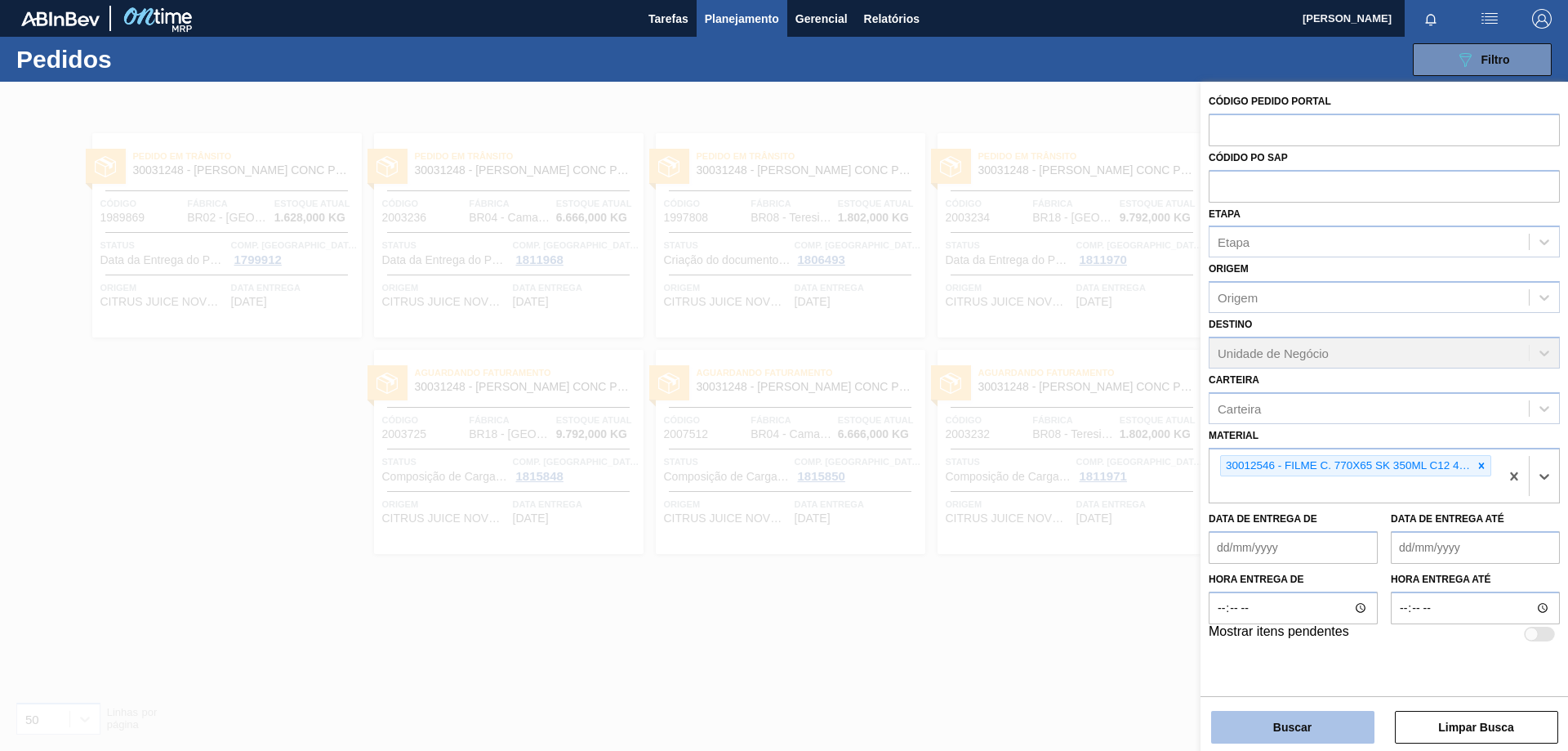
click at [1308, 723] on button "Buscar" at bounding box center [1293, 727] width 163 height 32
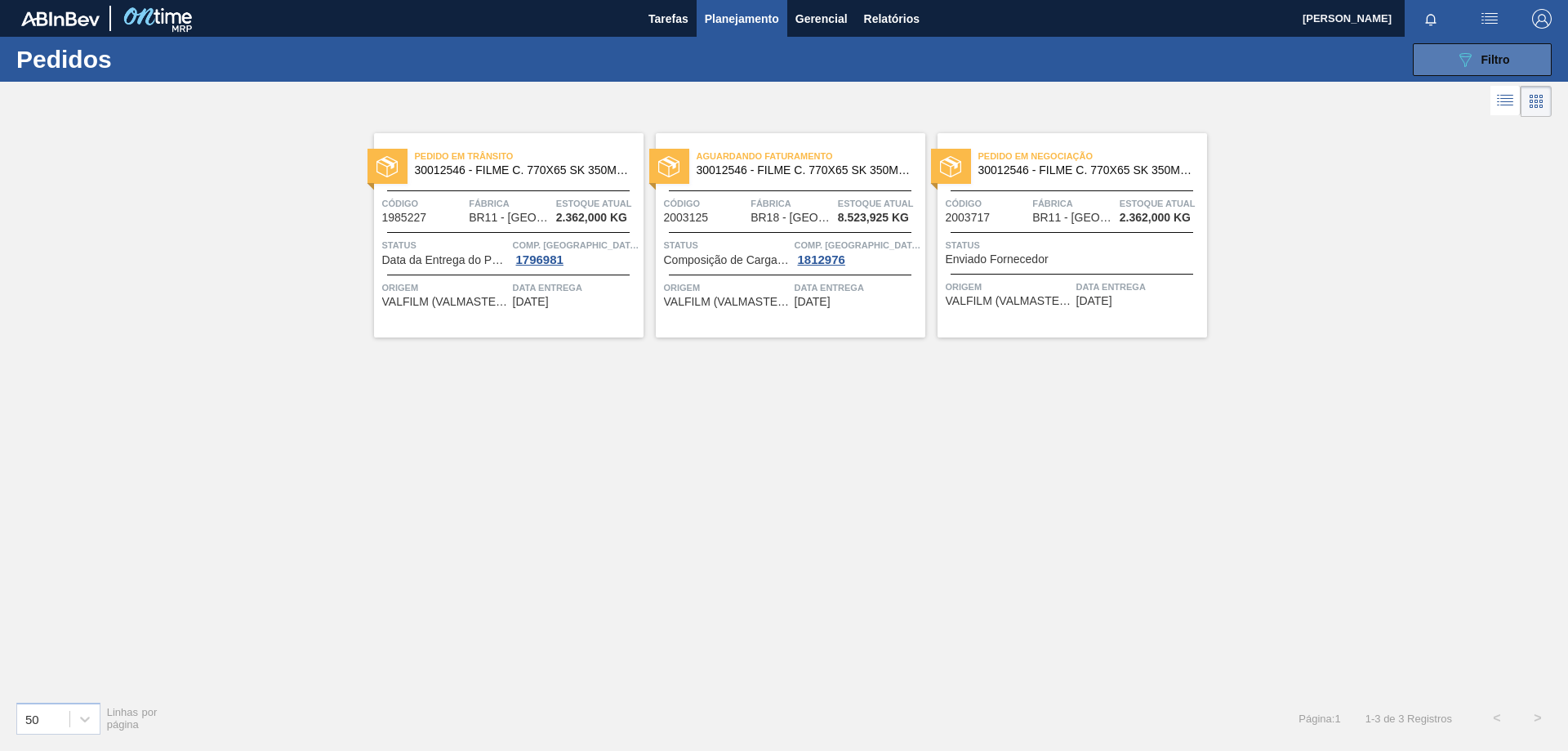
click at [1447, 60] on button "089F7B8B-B2A5-4AFE-B5C0-19BA573D28AC Filtro" at bounding box center [1482, 59] width 139 height 32
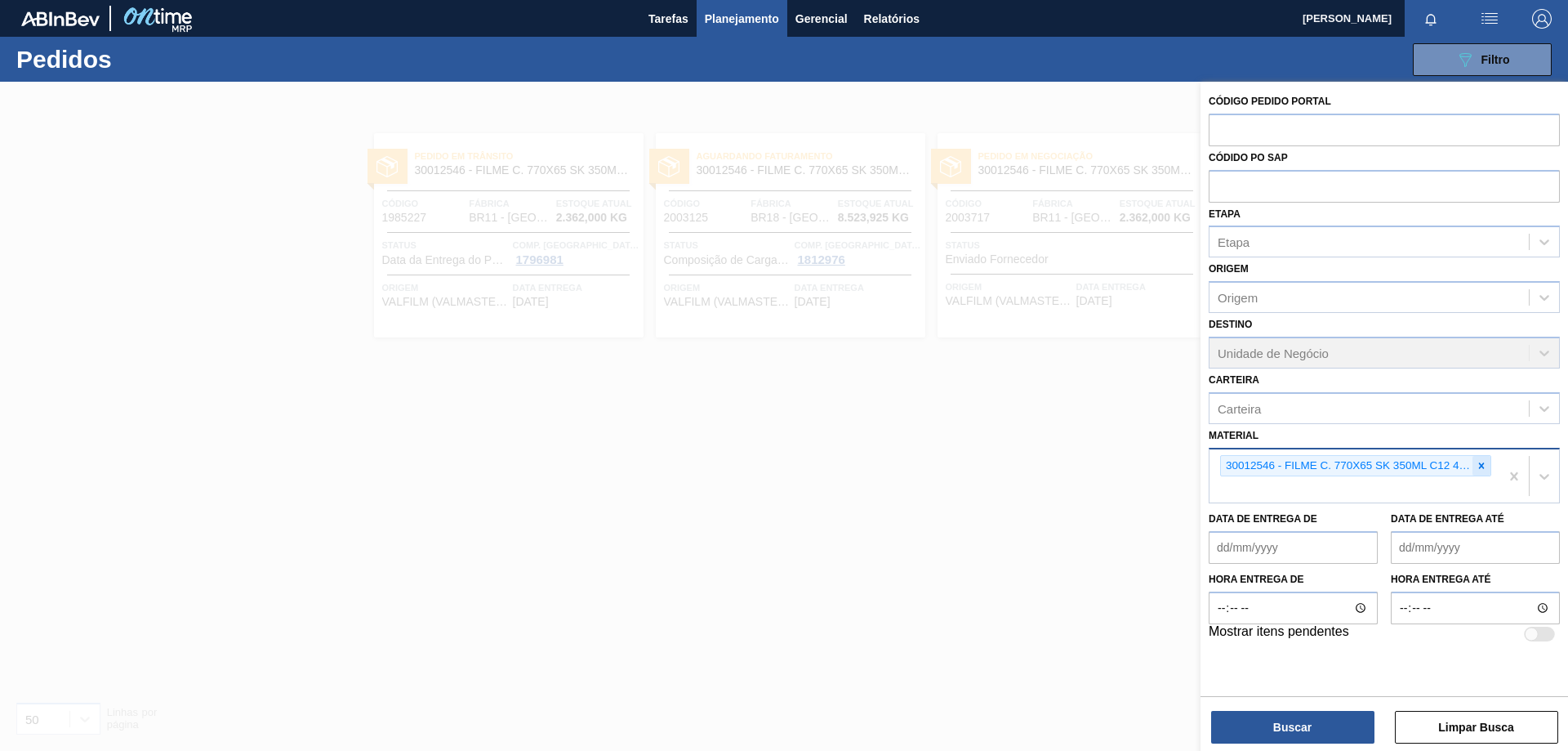
click at [1485, 464] on icon at bounding box center [1481, 466] width 11 height 11
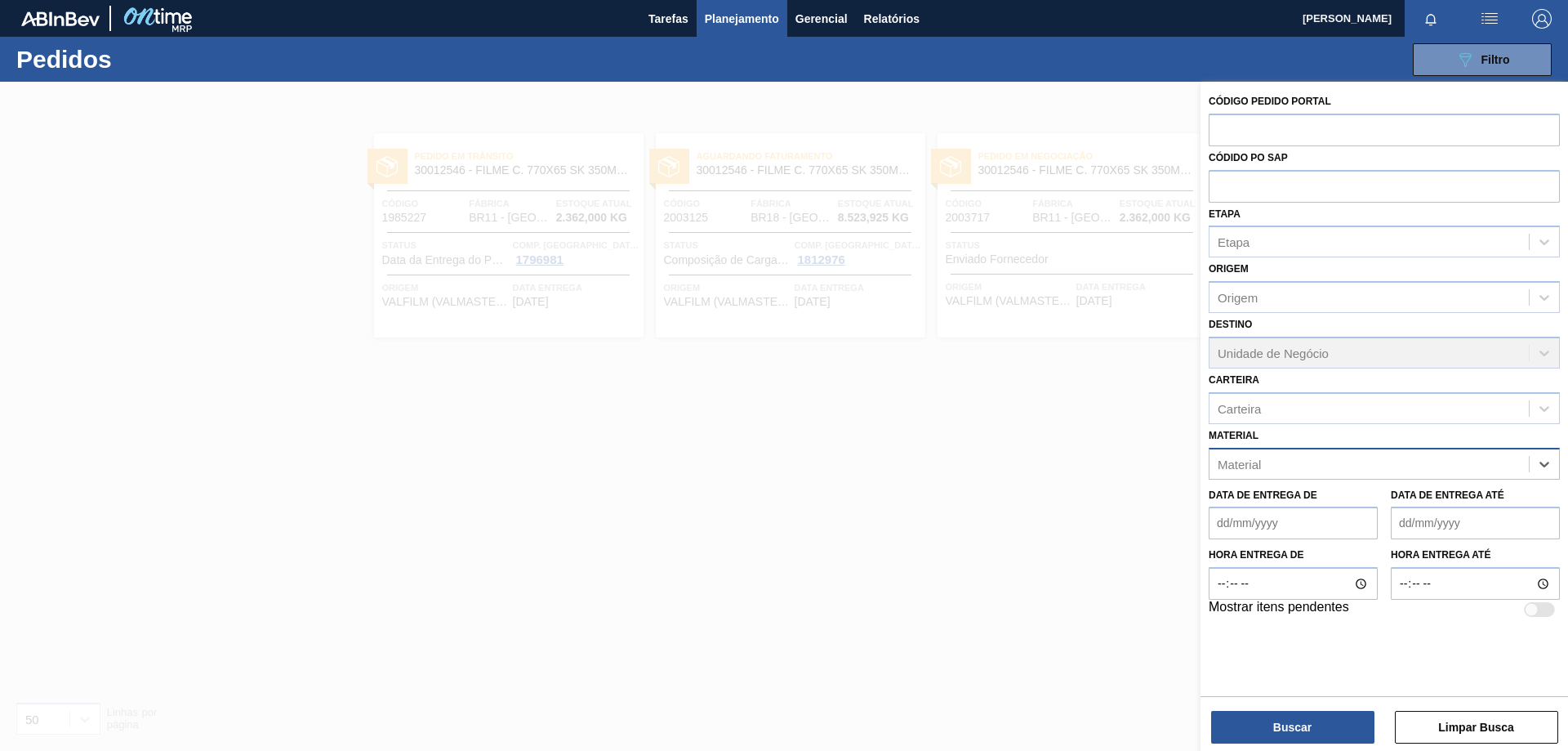
paste input "30034180"
type input "30034180"
drag, startPoint x: 1364, startPoint y: 495, endPoint x: 1373, endPoint y: 510, distance: 17.5
click at [1365, 495] on div "30034180 - FILME 770X65 SKOL 350 MP C12" at bounding box center [1384, 505] width 352 height 30
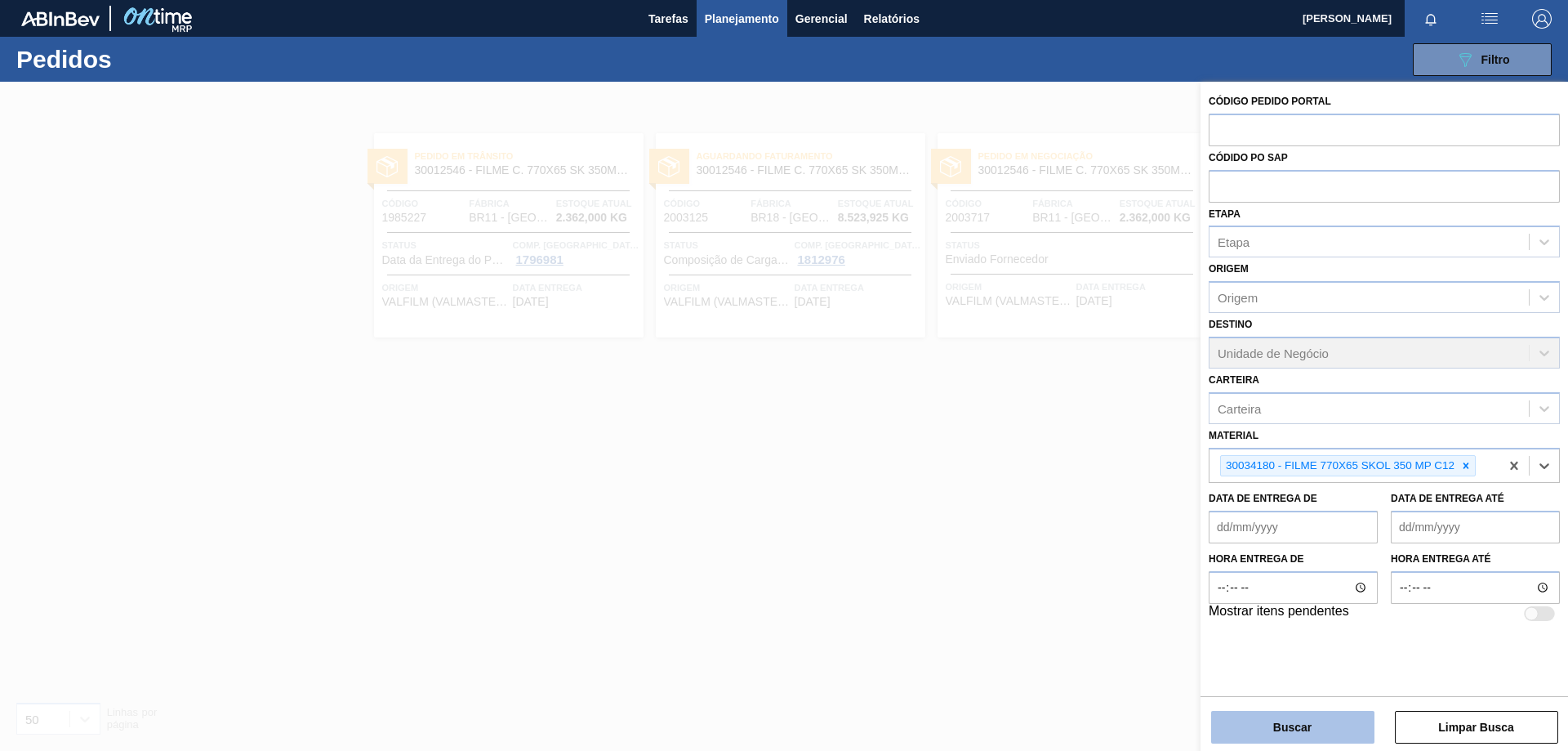
click at [1362, 727] on button "Buscar" at bounding box center [1293, 727] width 163 height 32
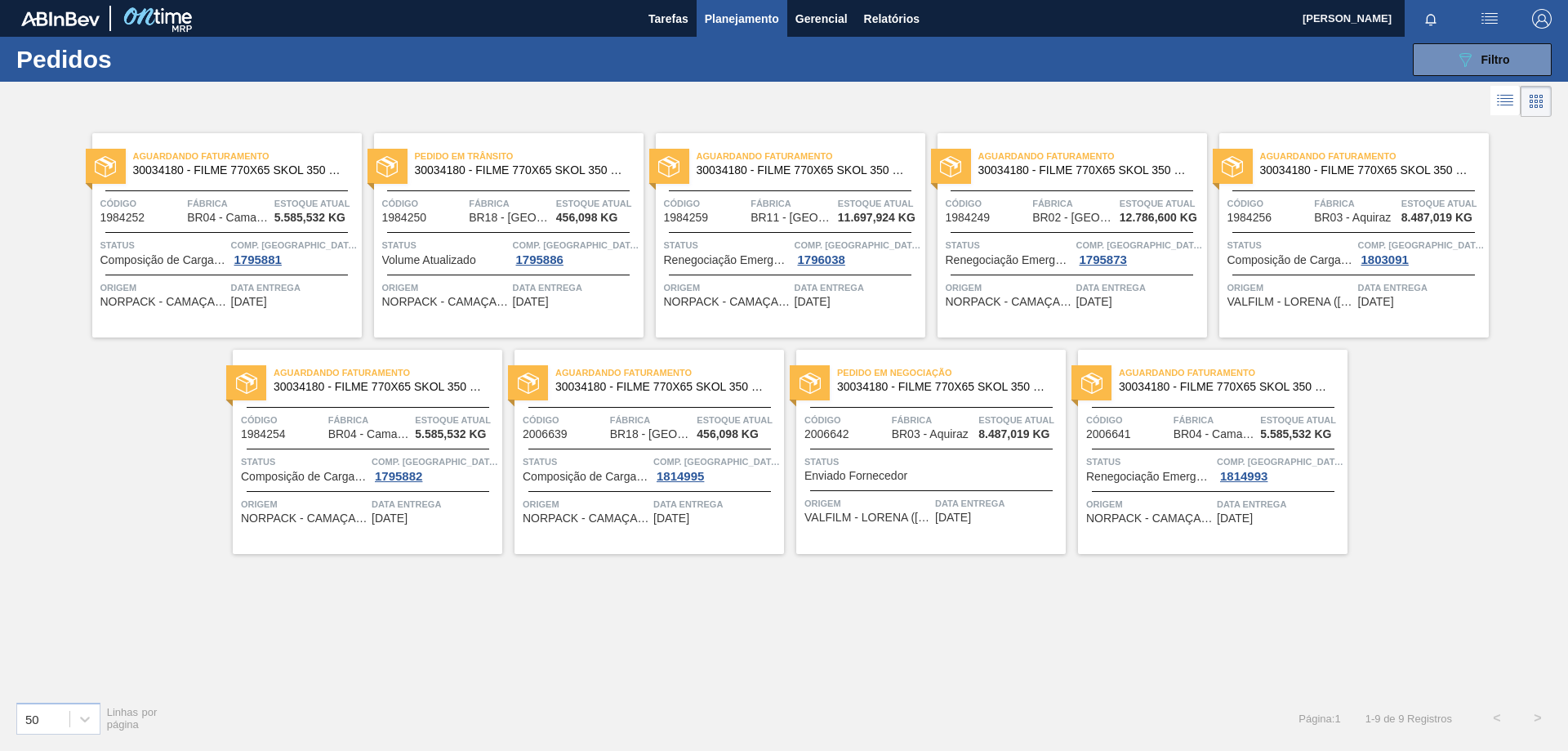
click at [449, 387] on span "30034180 - FILME 770X65 SKOL 350 MP C12" at bounding box center [381, 387] width 215 height 12
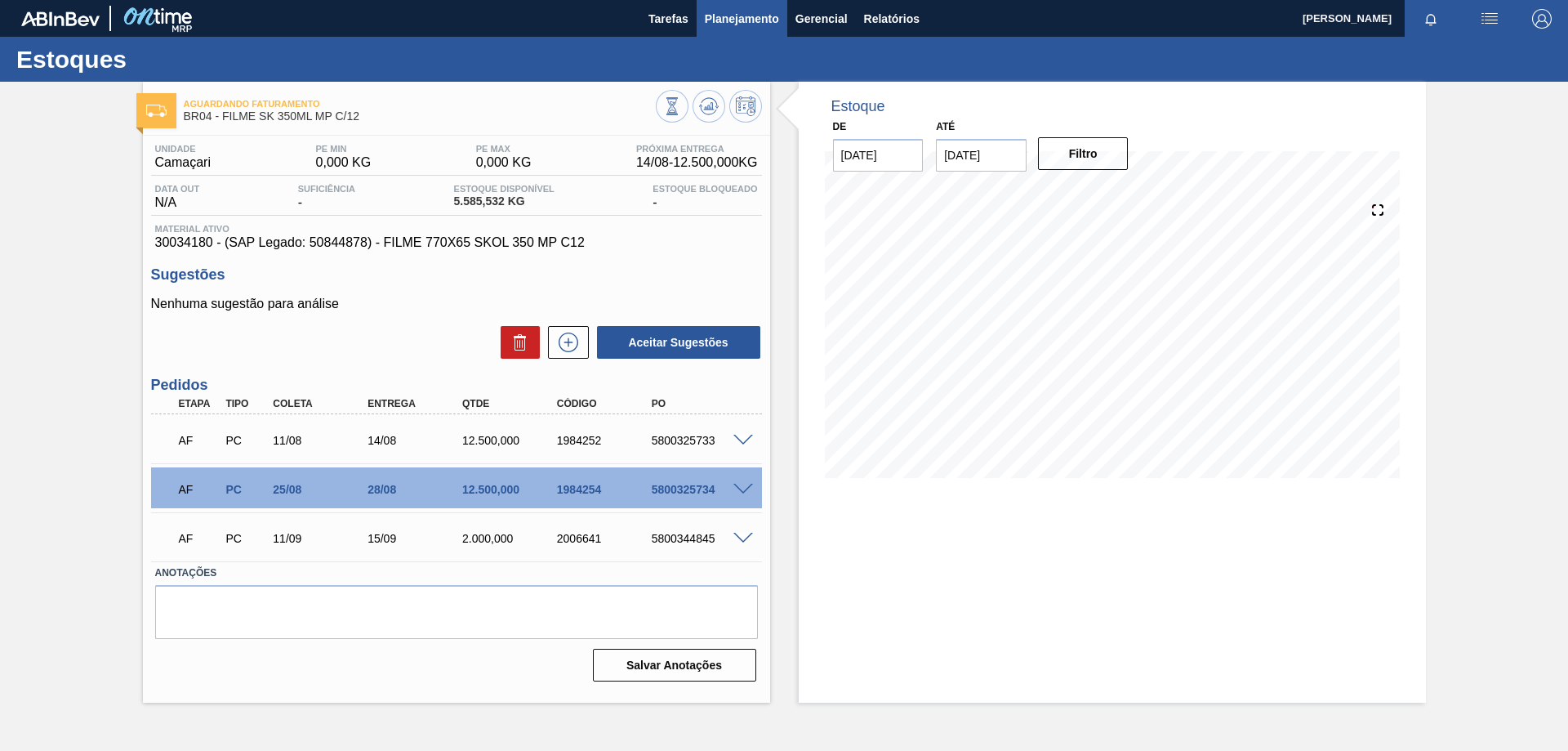
click at [759, 17] on span "Planejamento" at bounding box center [742, 18] width 74 height 20
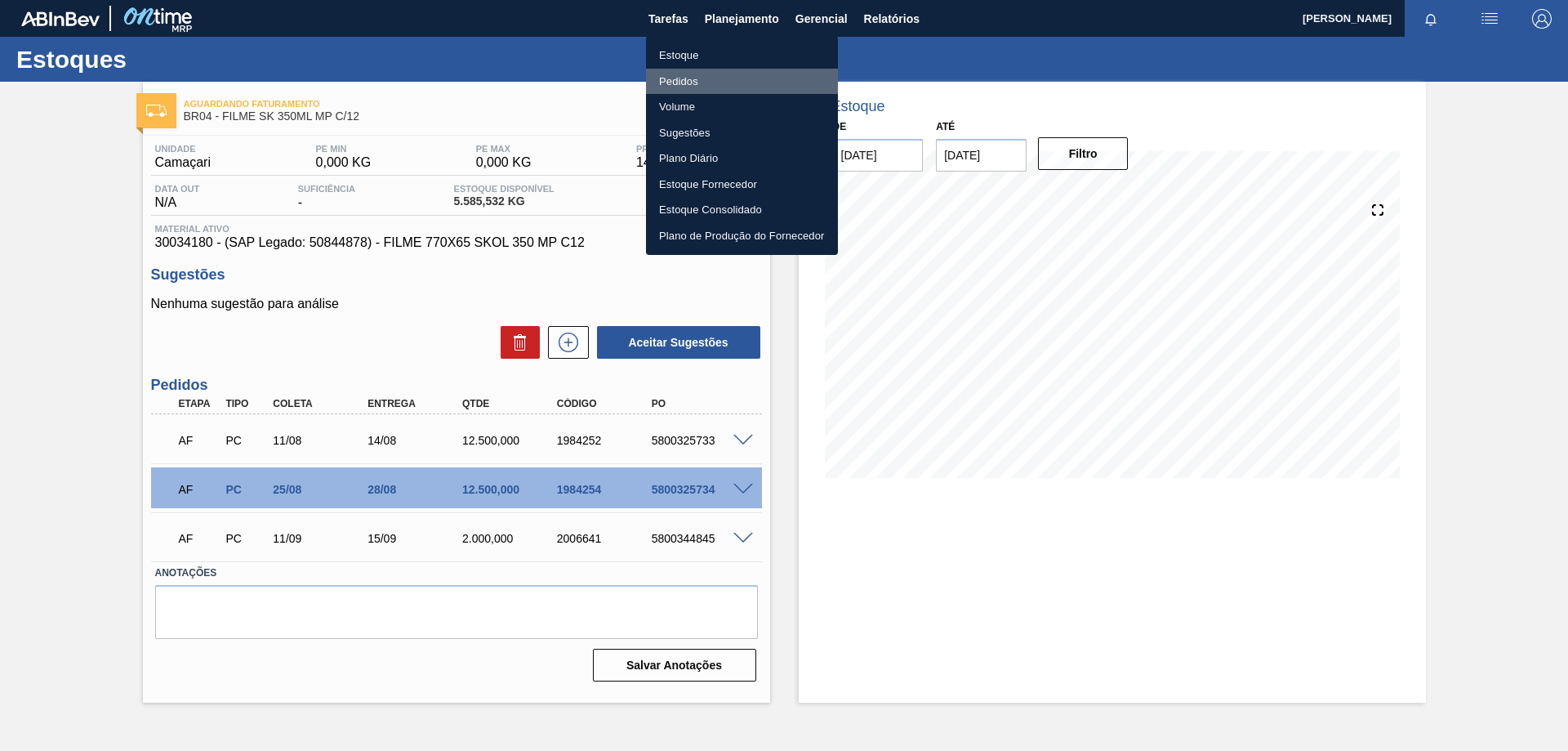
click at [719, 75] on li "Pedidos" at bounding box center [742, 81] width 192 height 26
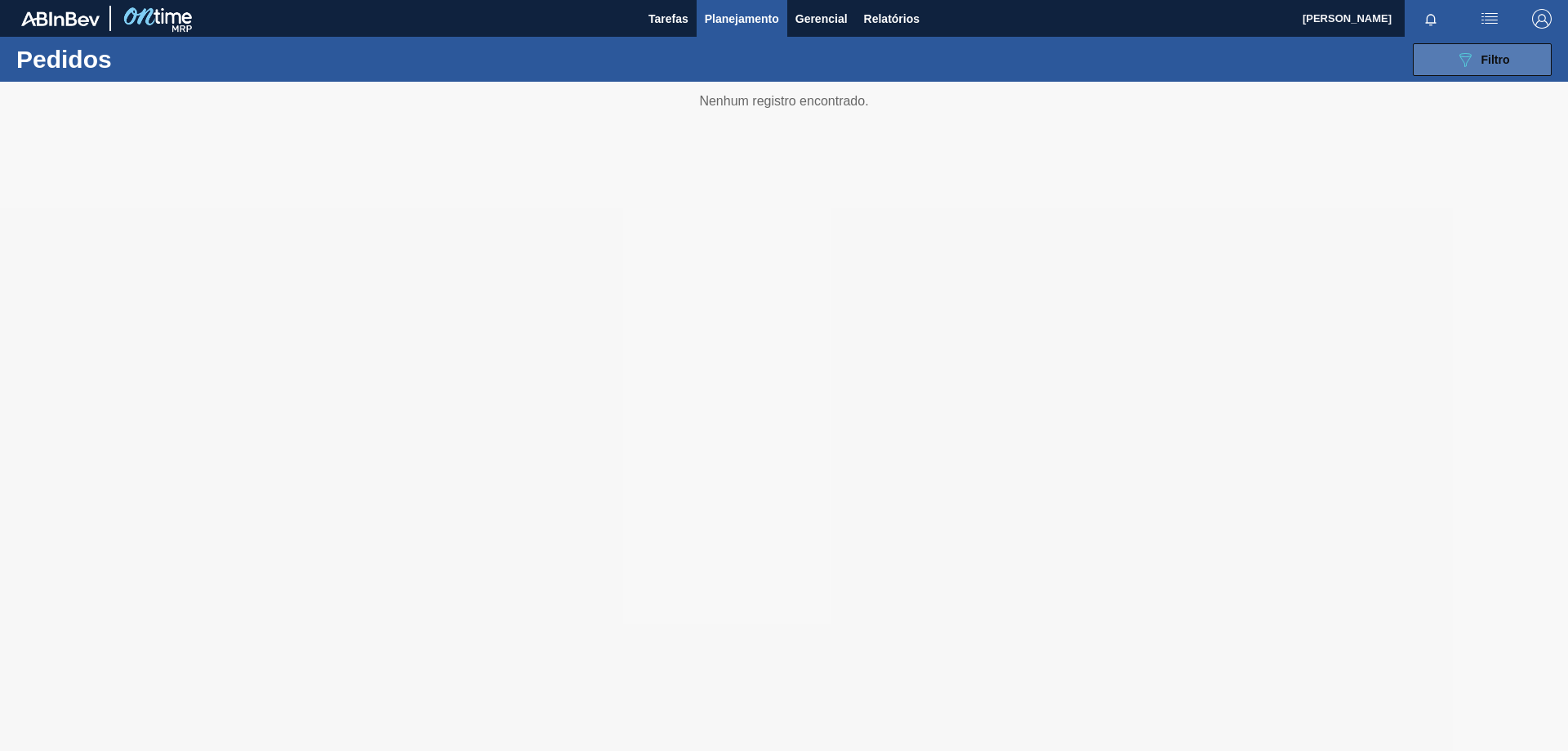
click at [1479, 64] on div "089F7B8B-B2A5-4AFE-B5C0-19BA573D28AC Filtro" at bounding box center [1482, 59] width 54 height 20
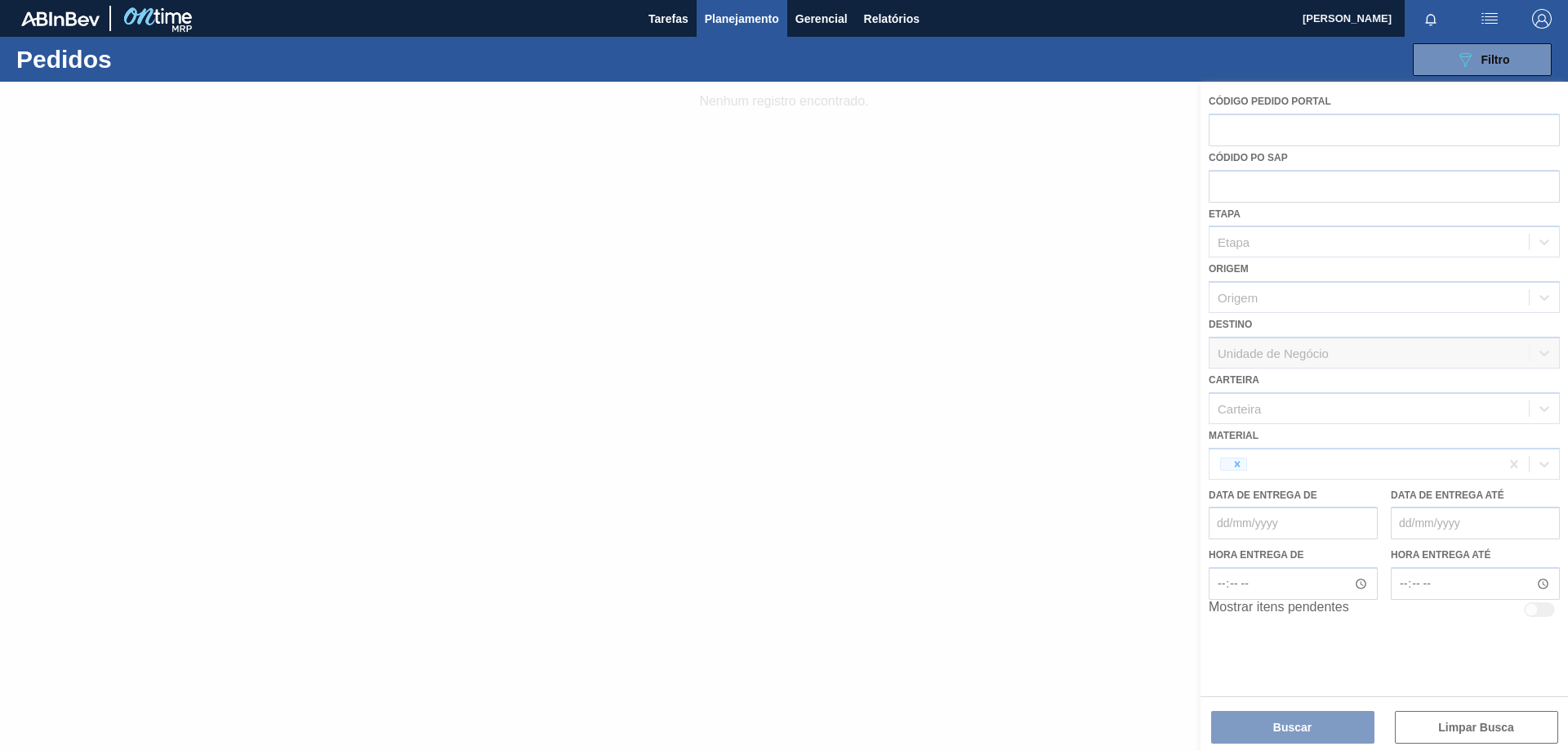
click at [1235, 465] on div at bounding box center [784, 416] width 1568 height 669
click at [1469, 467] on div at bounding box center [784, 416] width 1568 height 669
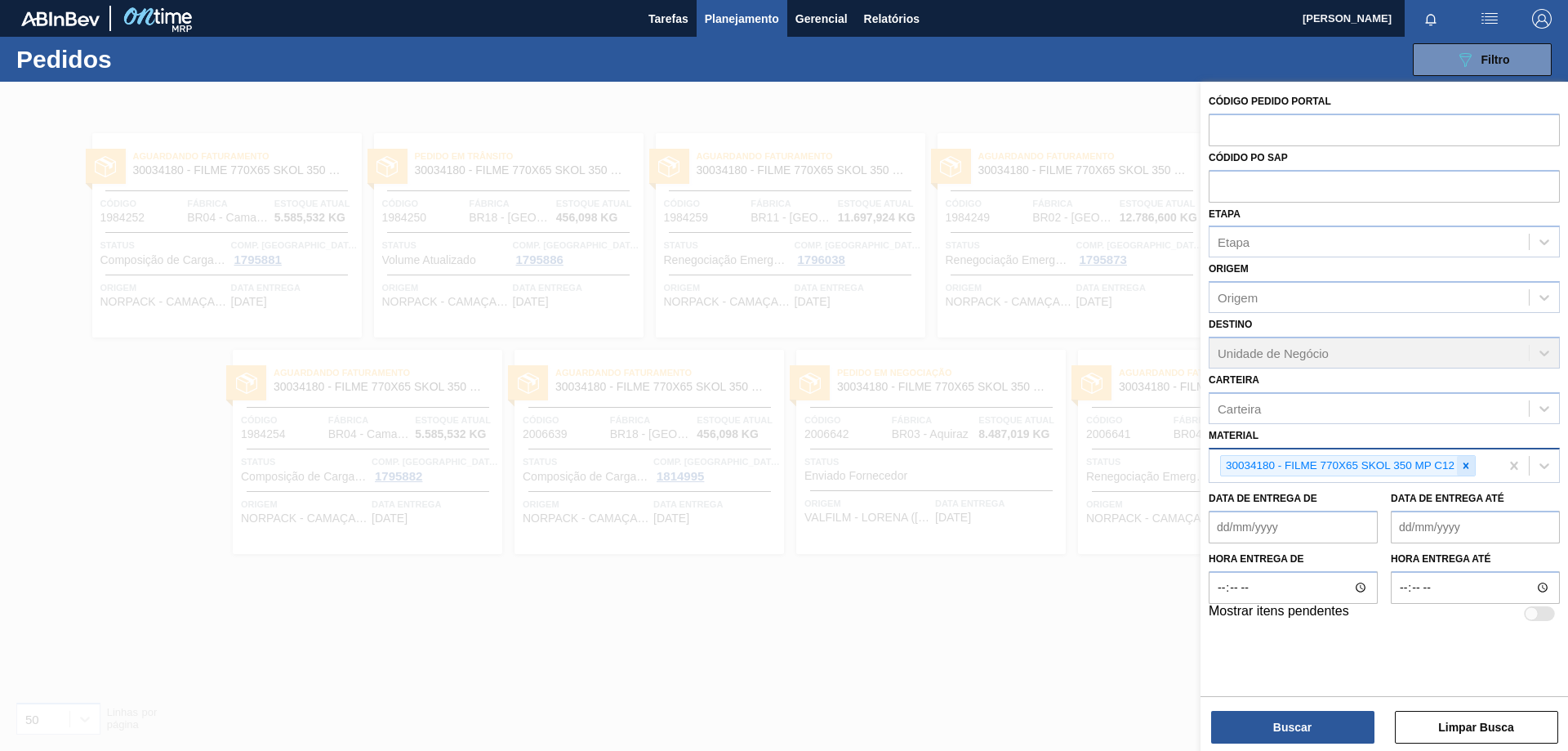
click at [1466, 464] on icon at bounding box center [1466, 466] width 11 height 11
paste input "30007850"
type input "30007850"
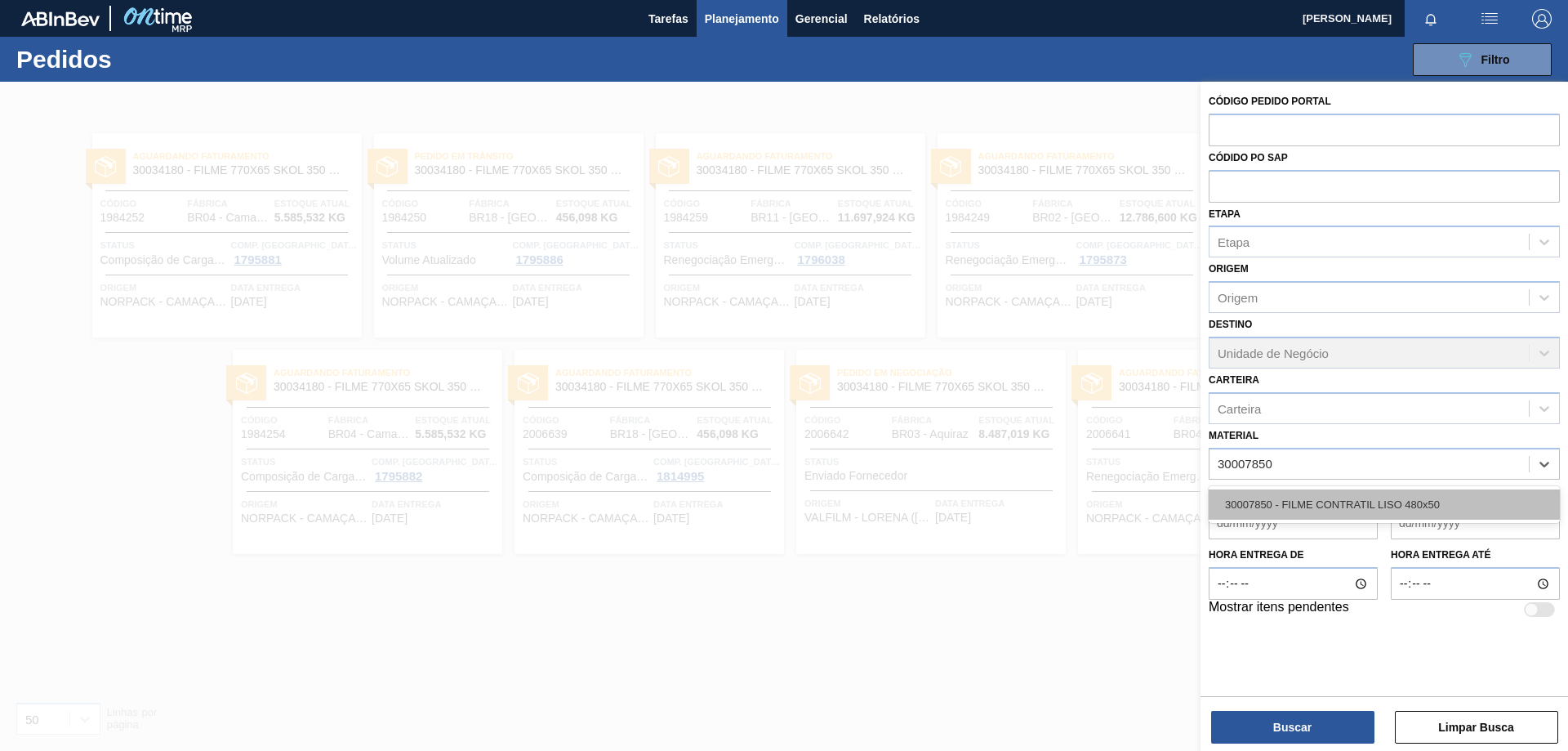
click at [1383, 503] on div "30007850 - FILME CONTRATIL LISO 480x50" at bounding box center [1384, 505] width 352 height 30
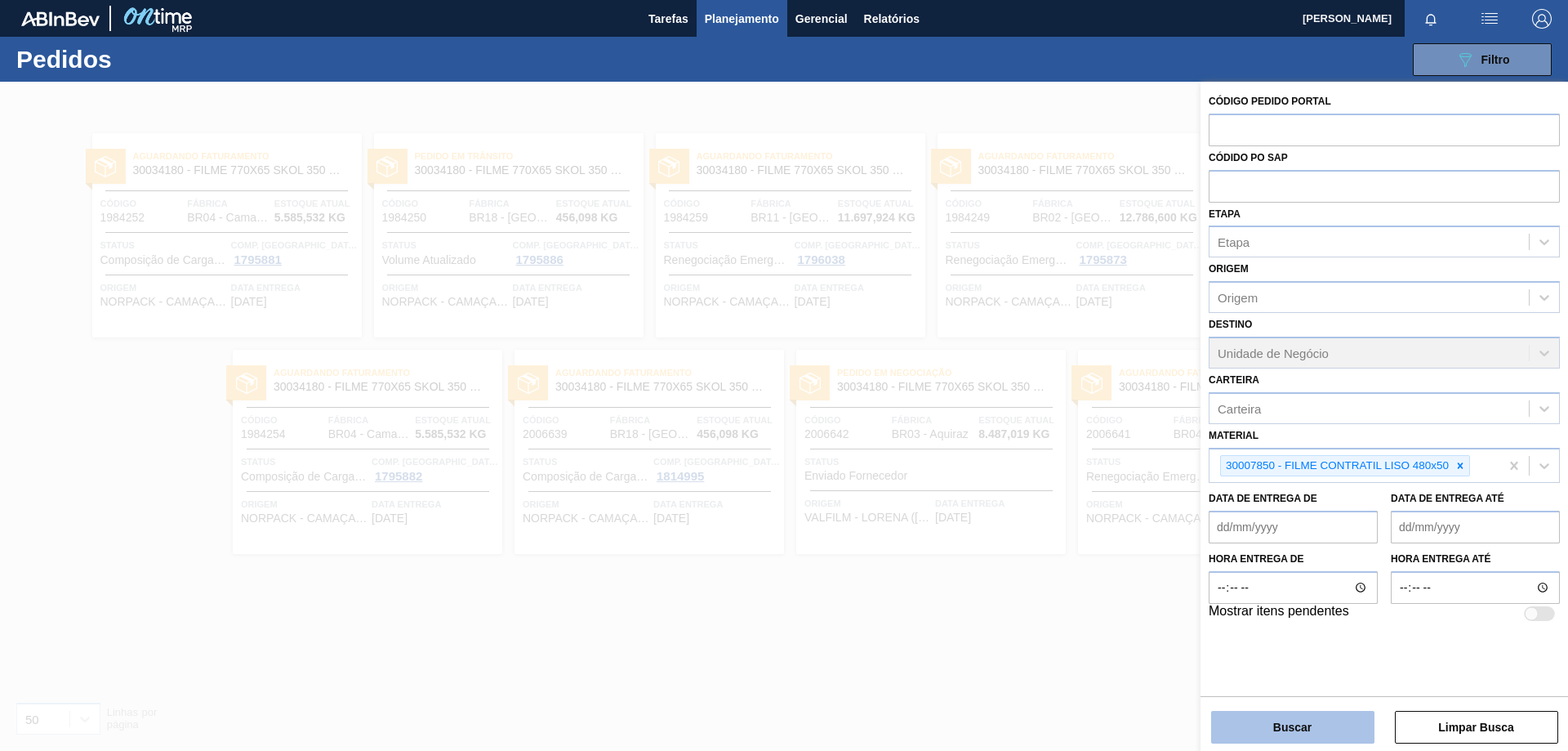
click at [1314, 725] on button "Buscar" at bounding box center [1293, 727] width 163 height 32
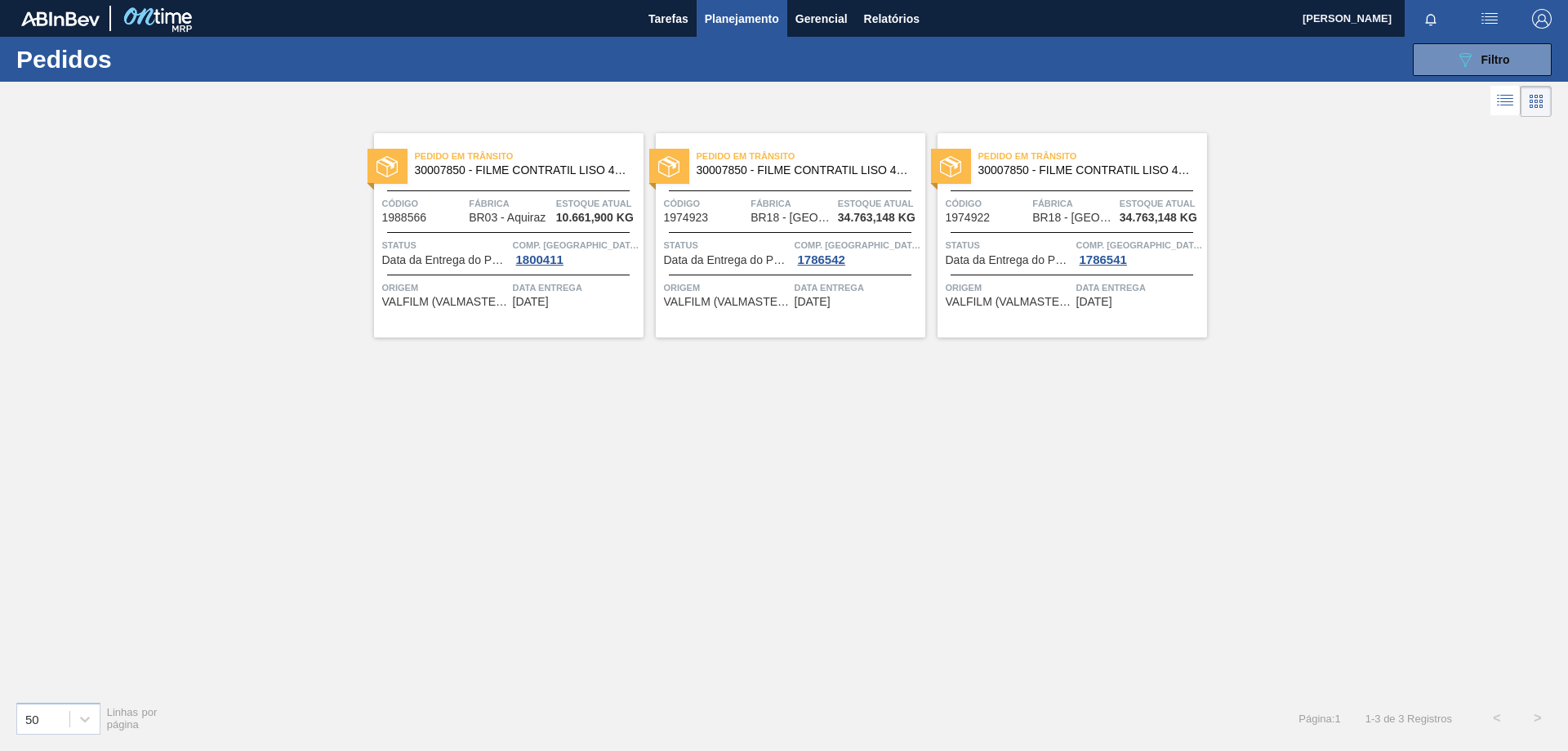
click at [535, 161] on span "Pedido em Trânsito" at bounding box center [530, 155] width 229 height 16
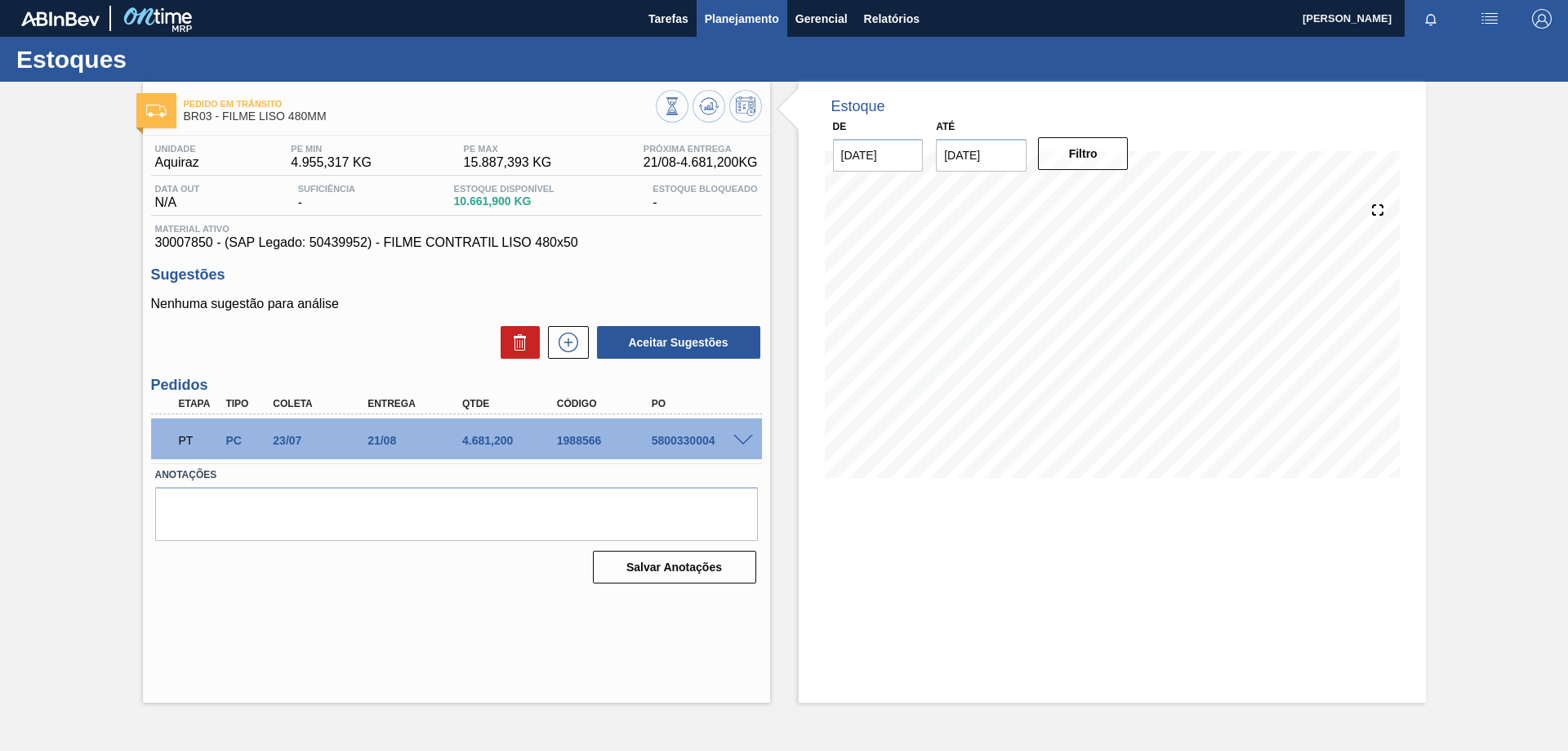
click at [722, 16] on span "Planejamento" at bounding box center [742, 18] width 74 height 20
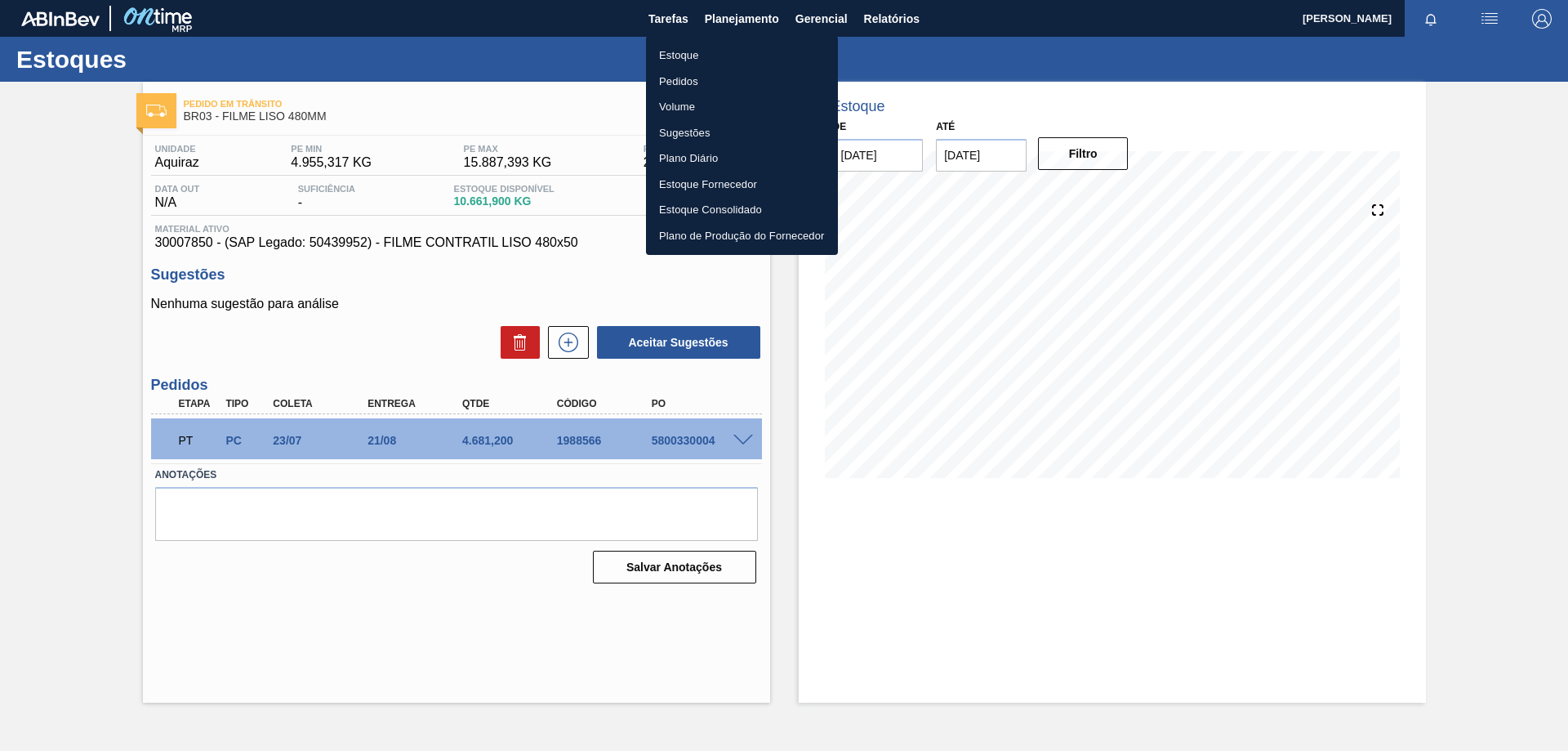
click at [721, 87] on li "Pedidos" at bounding box center [742, 81] width 192 height 26
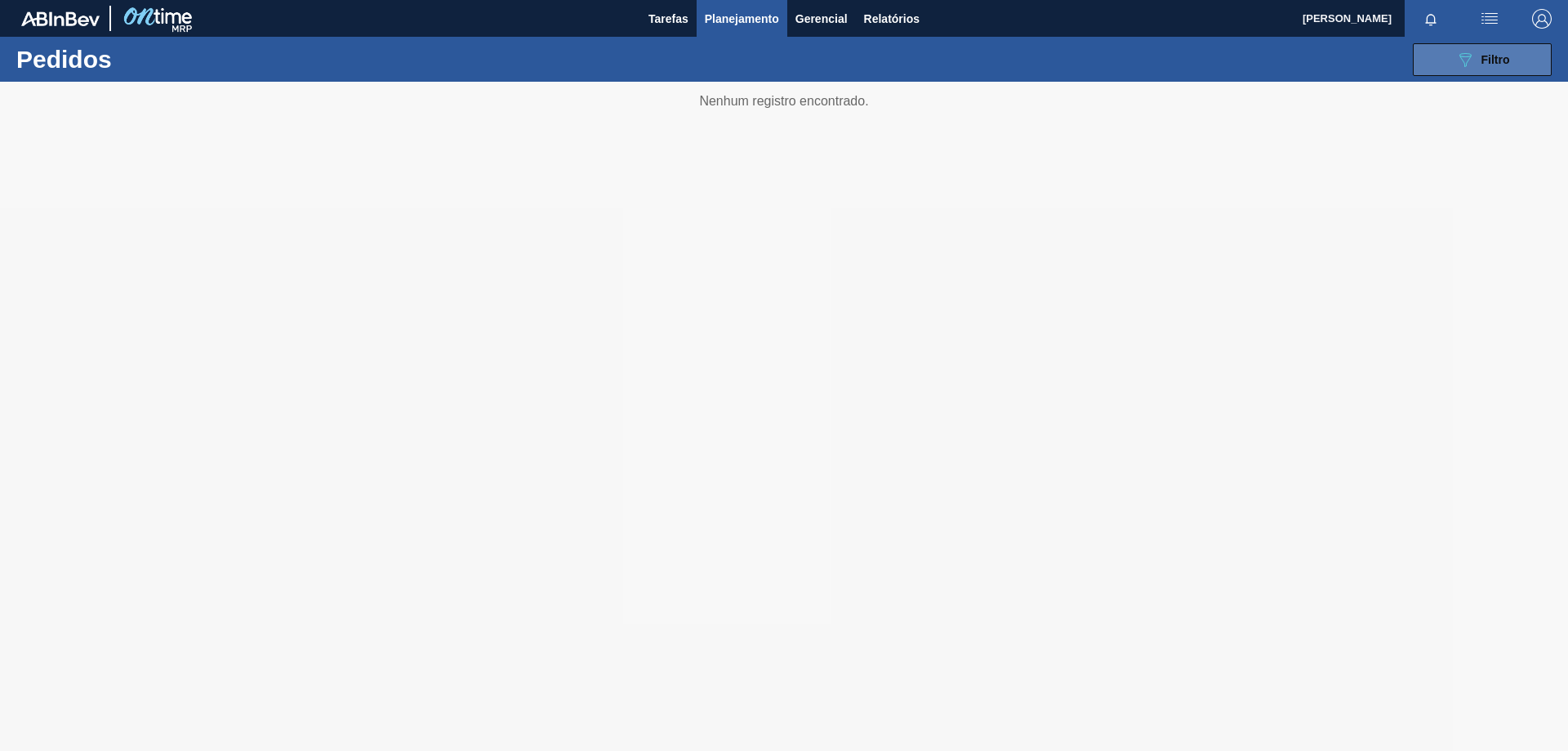
click at [1436, 50] on button "089F7B8B-B2A5-4AFE-B5C0-19BA573D28AC Filtro" at bounding box center [1482, 59] width 139 height 32
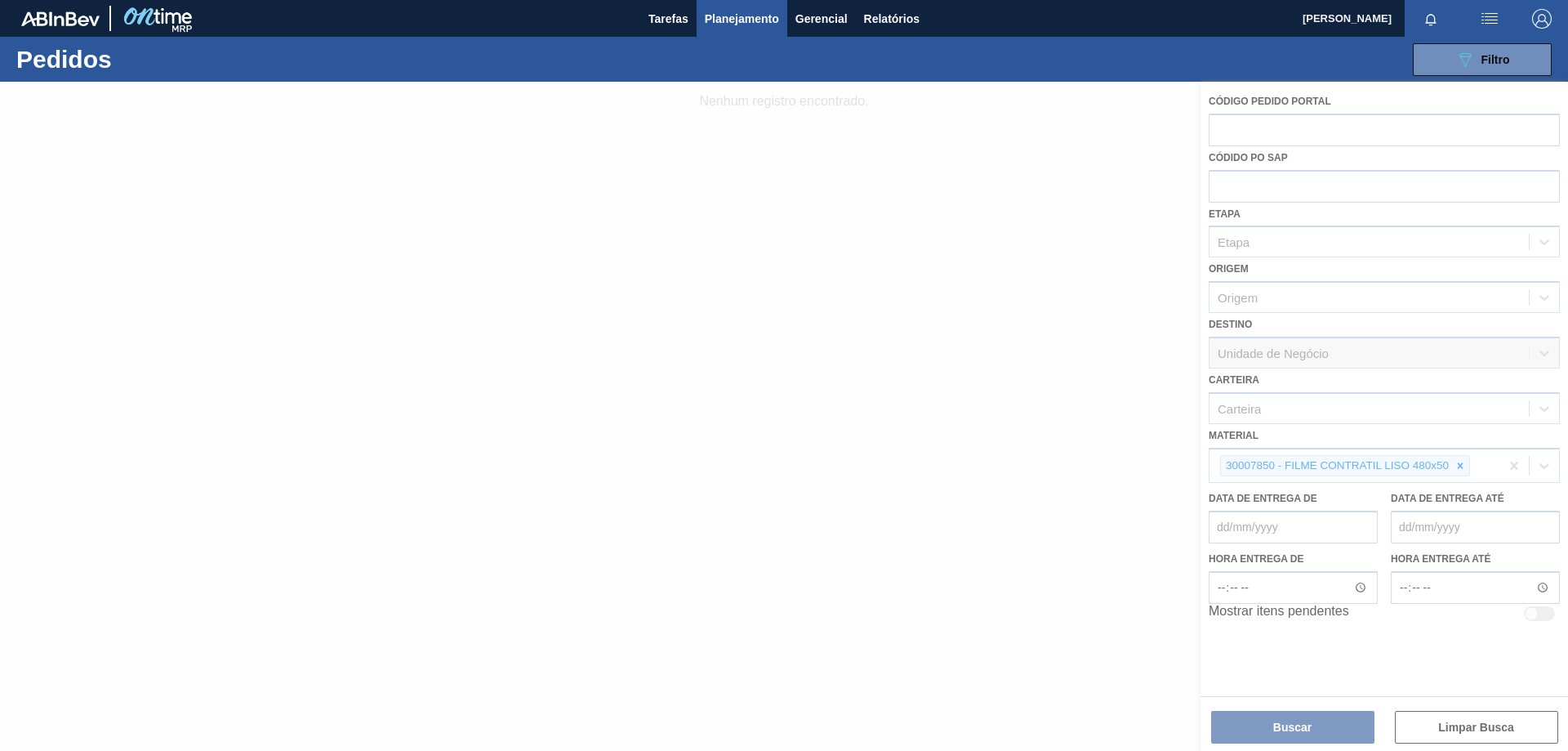
click at [1457, 466] on div at bounding box center [784, 416] width 1568 height 669
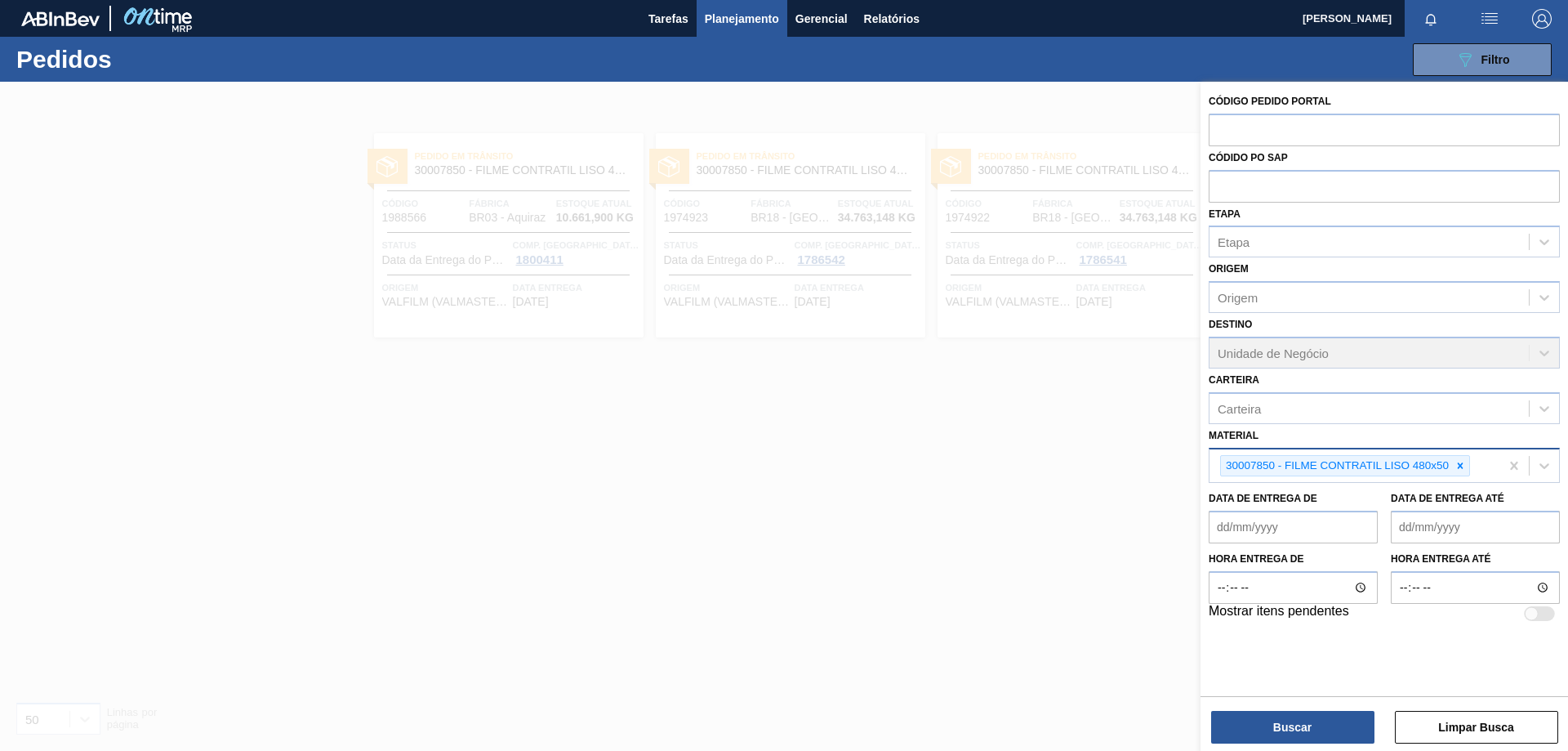
click at [1458, 465] on icon at bounding box center [1460, 466] width 11 height 11
paste input "30003617"
type input "30003617"
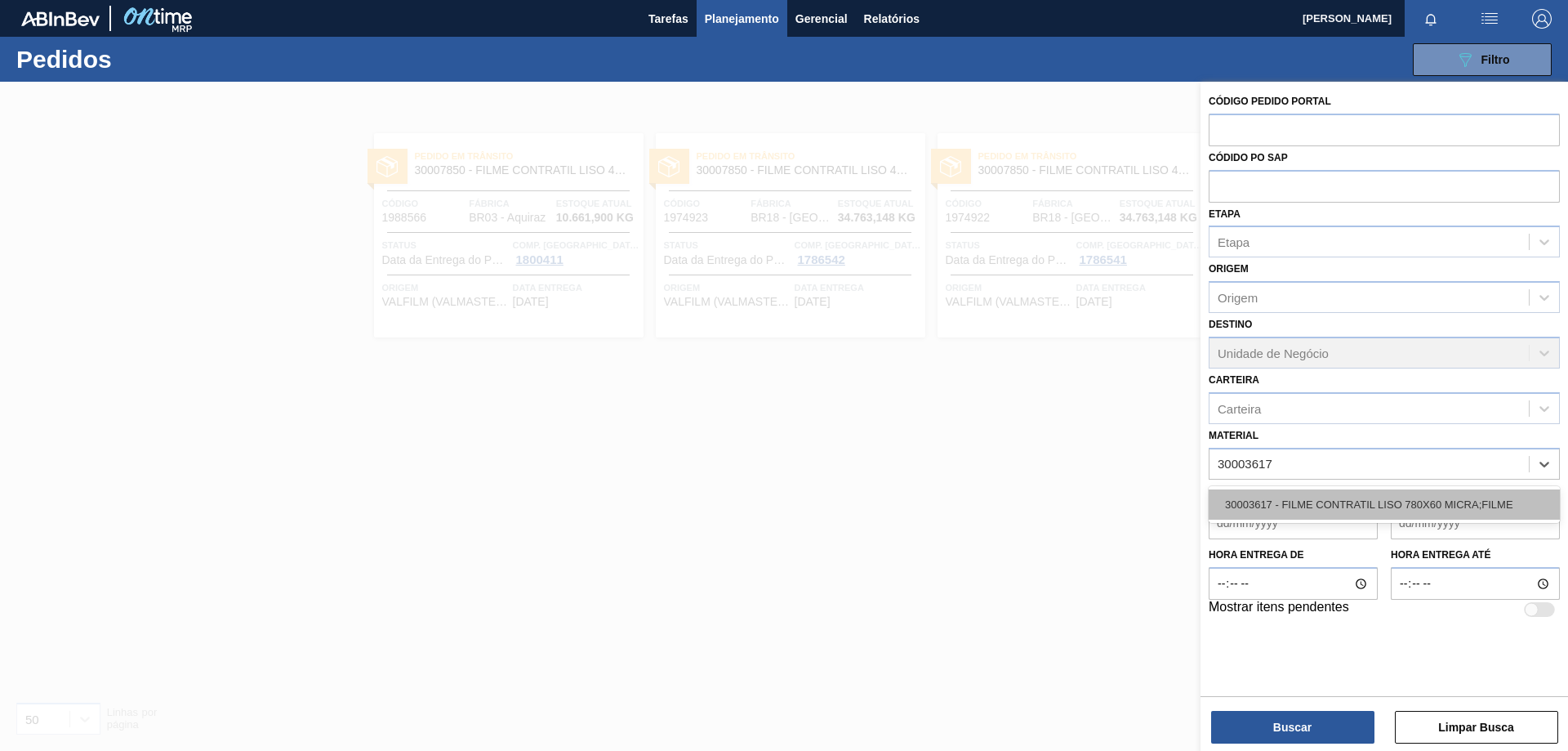
click at [1345, 501] on div "30003617 - FILME CONTRATIL LISO 780X60 MICRA;FILME" at bounding box center [1384, 505] width 352 height 30
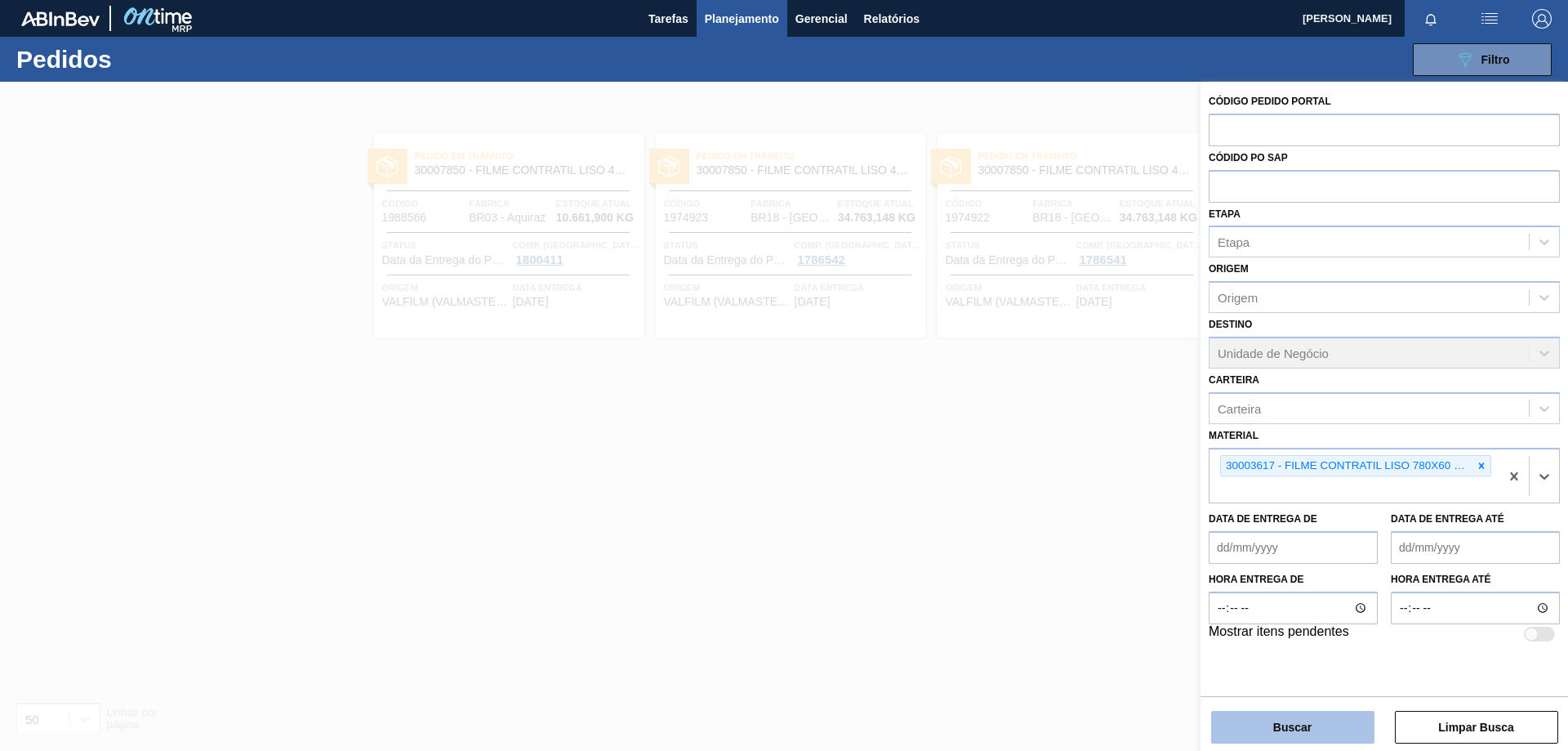
click at [1309, 731] on button "Buscar" at bounding box center [1293, 727] width 163 height 32
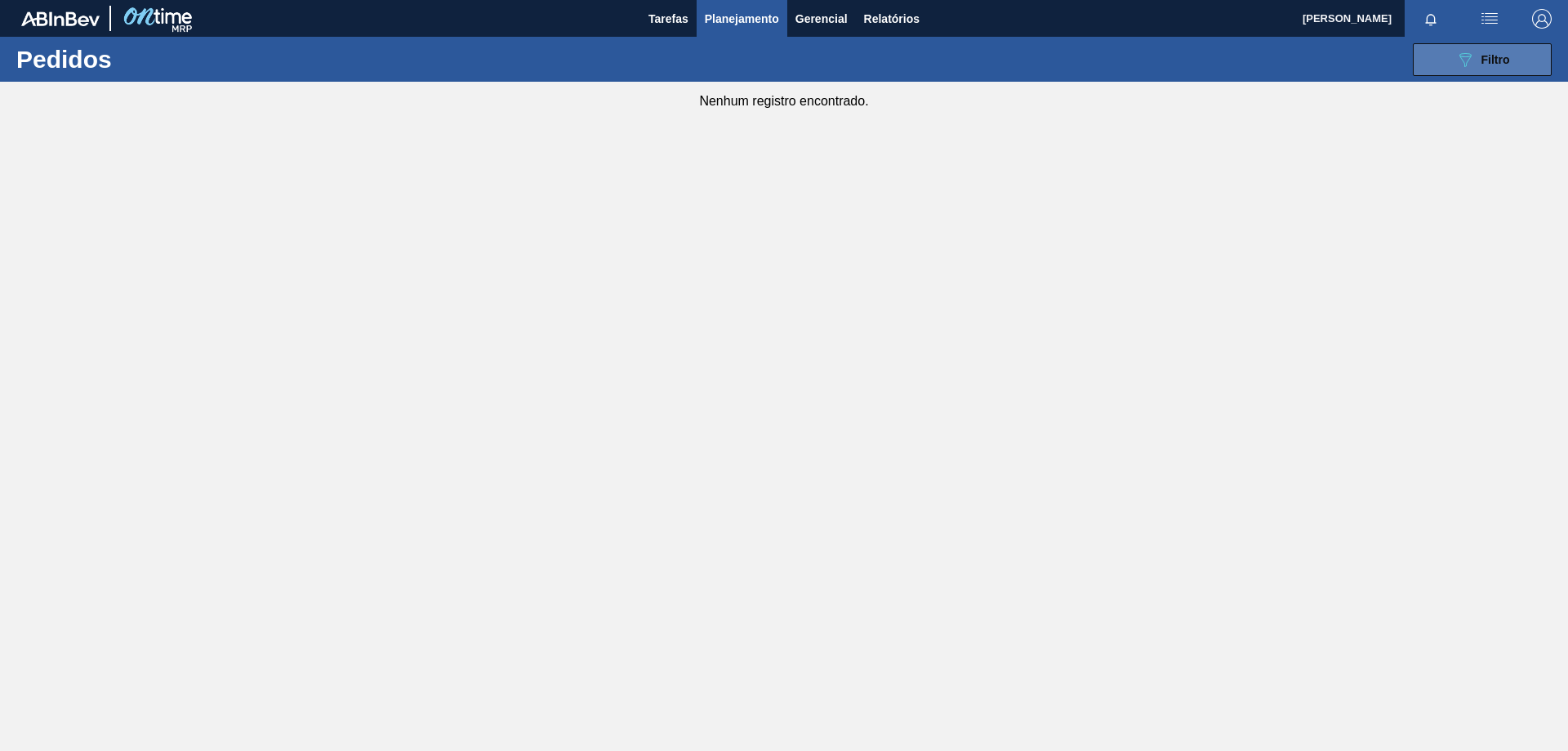
click at [1525, 60] on button "089F7B8B-B2A5-4AFE-B5C0-19BA573D28AC Filtro" at bounding box center [1482, 59] width 139 height 32
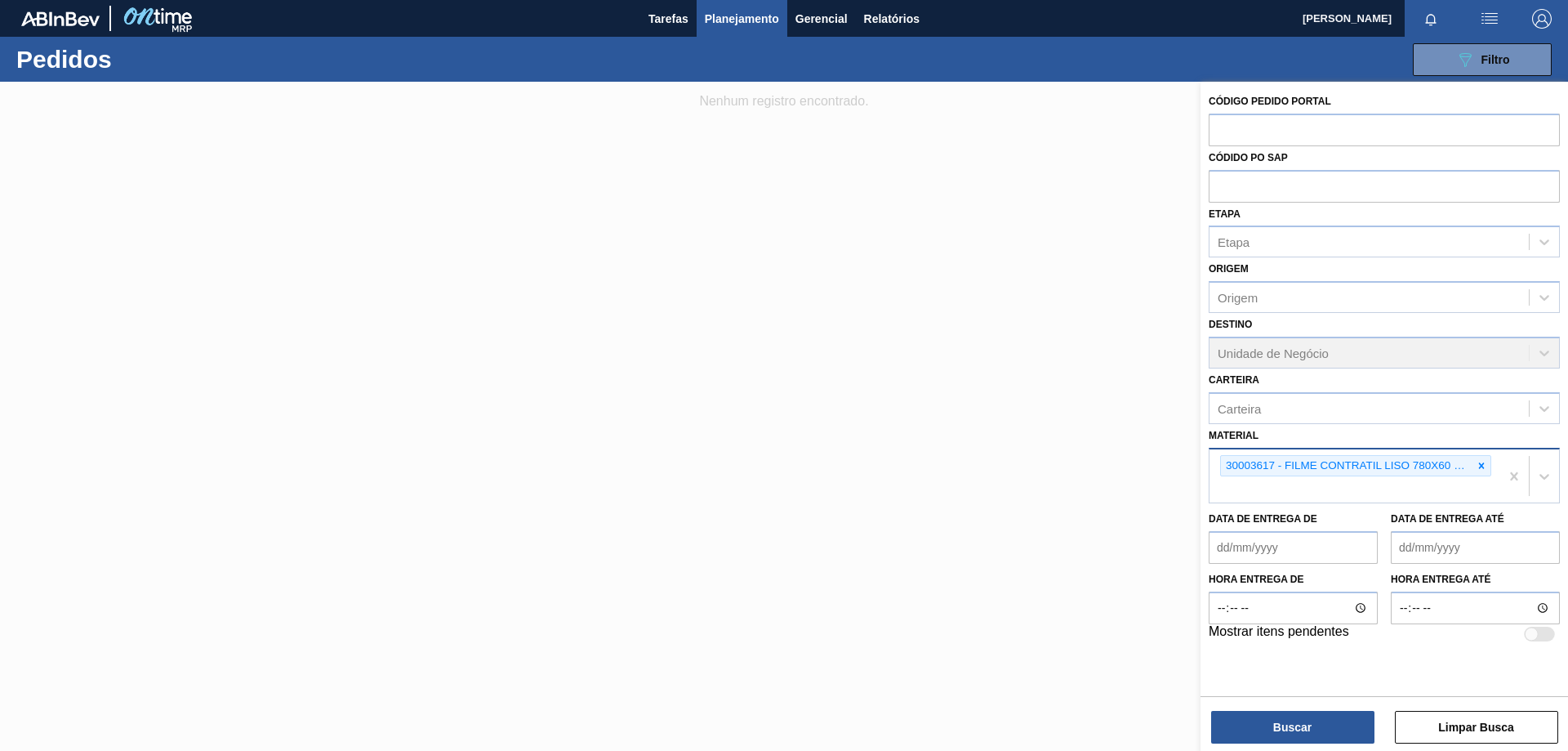
drag, startPoint x: 1480, startPoint y: 467, endPoint x: 1490, endPoint y: 467, distance: 10.0
click at [1480, 467] on icon at bounding box center [1482, 465] width 6 height 6
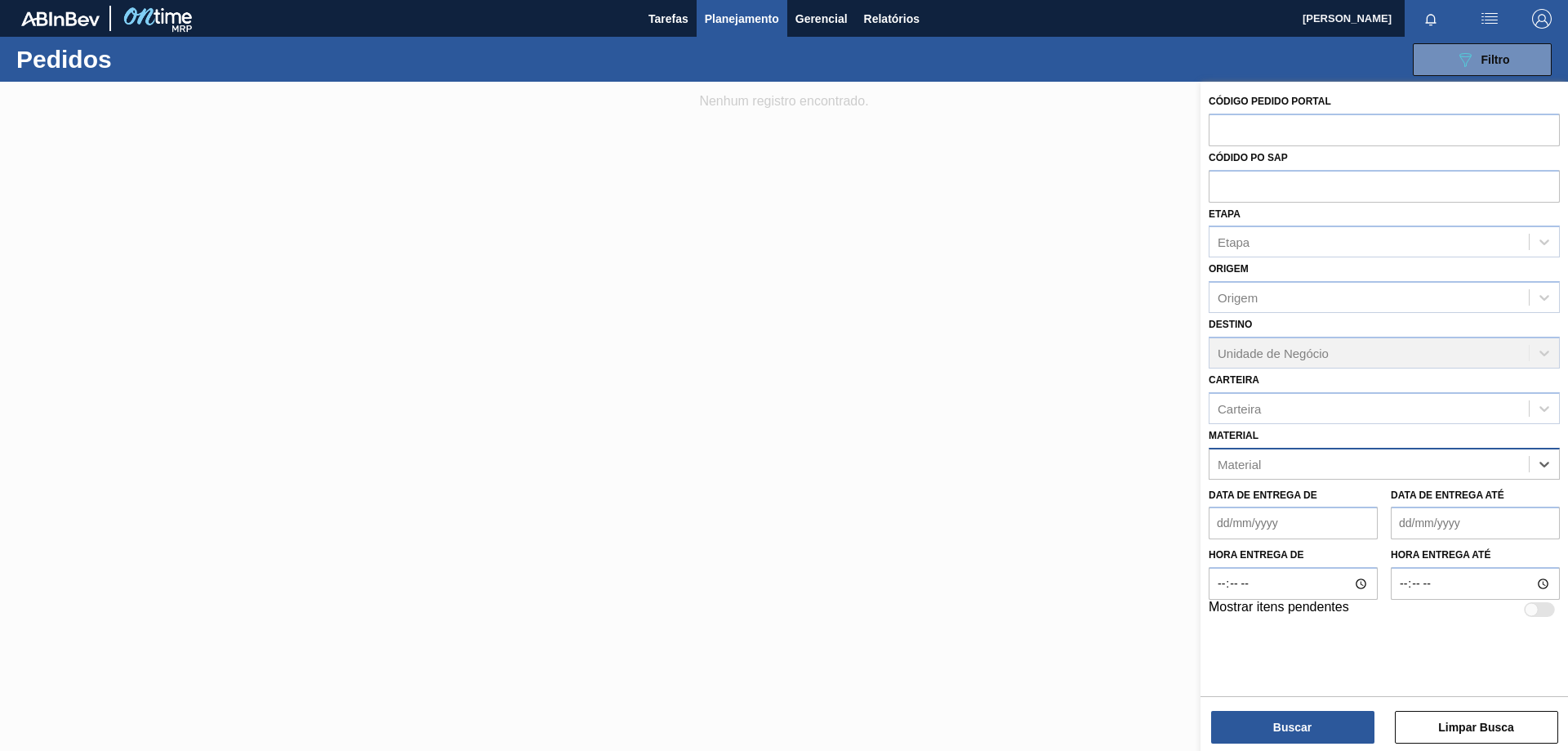
paste input "30003393"
type input "30003393"
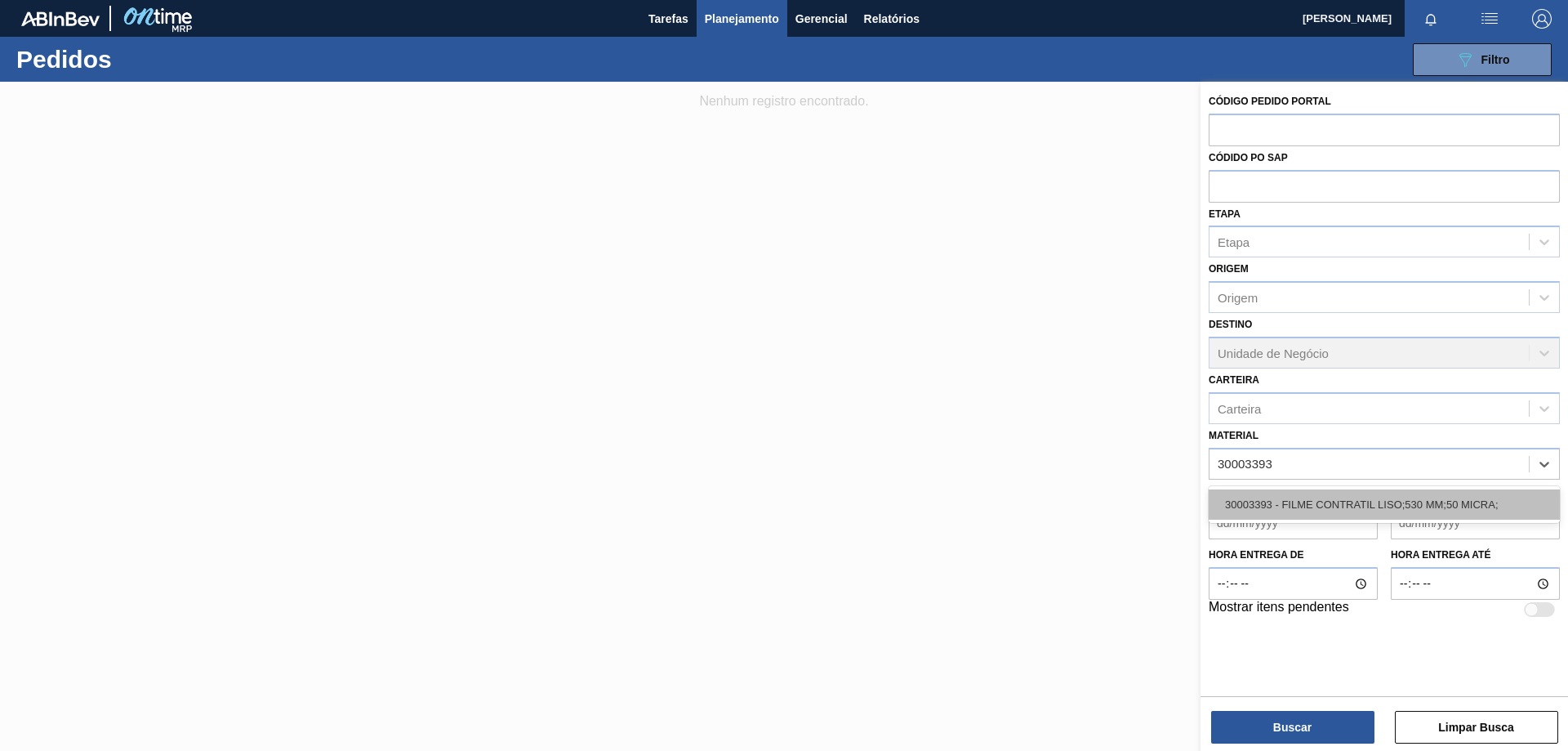
click at [1433, 506] on div "30003393 - FILME CONTRATIL LISO;530 MM;50 MICRA;" at bounding box center [1384, 505] width 352 height 30
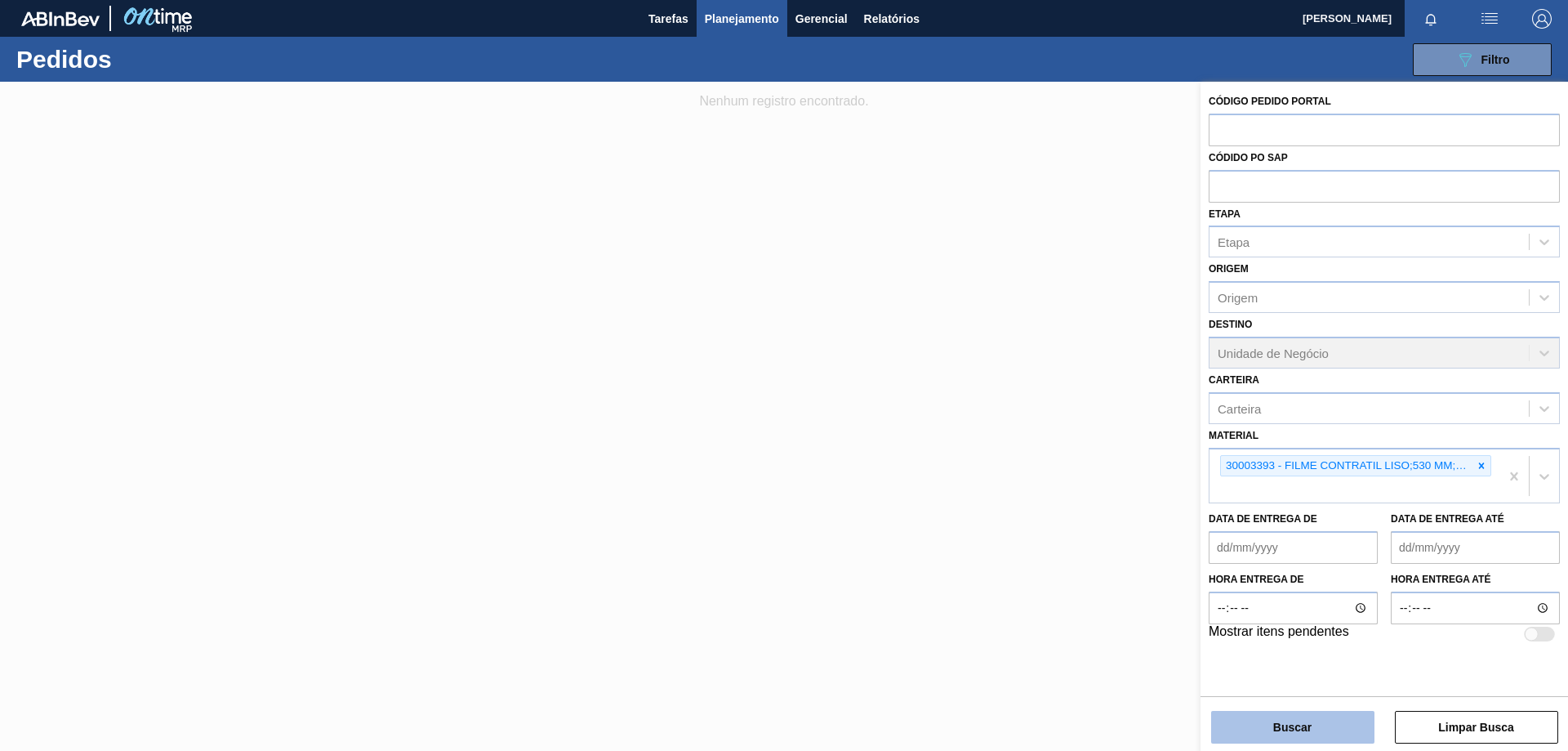
click at [1311, 735] on button "Buscar" at bounding box center [1293, 727] width 163 height 32
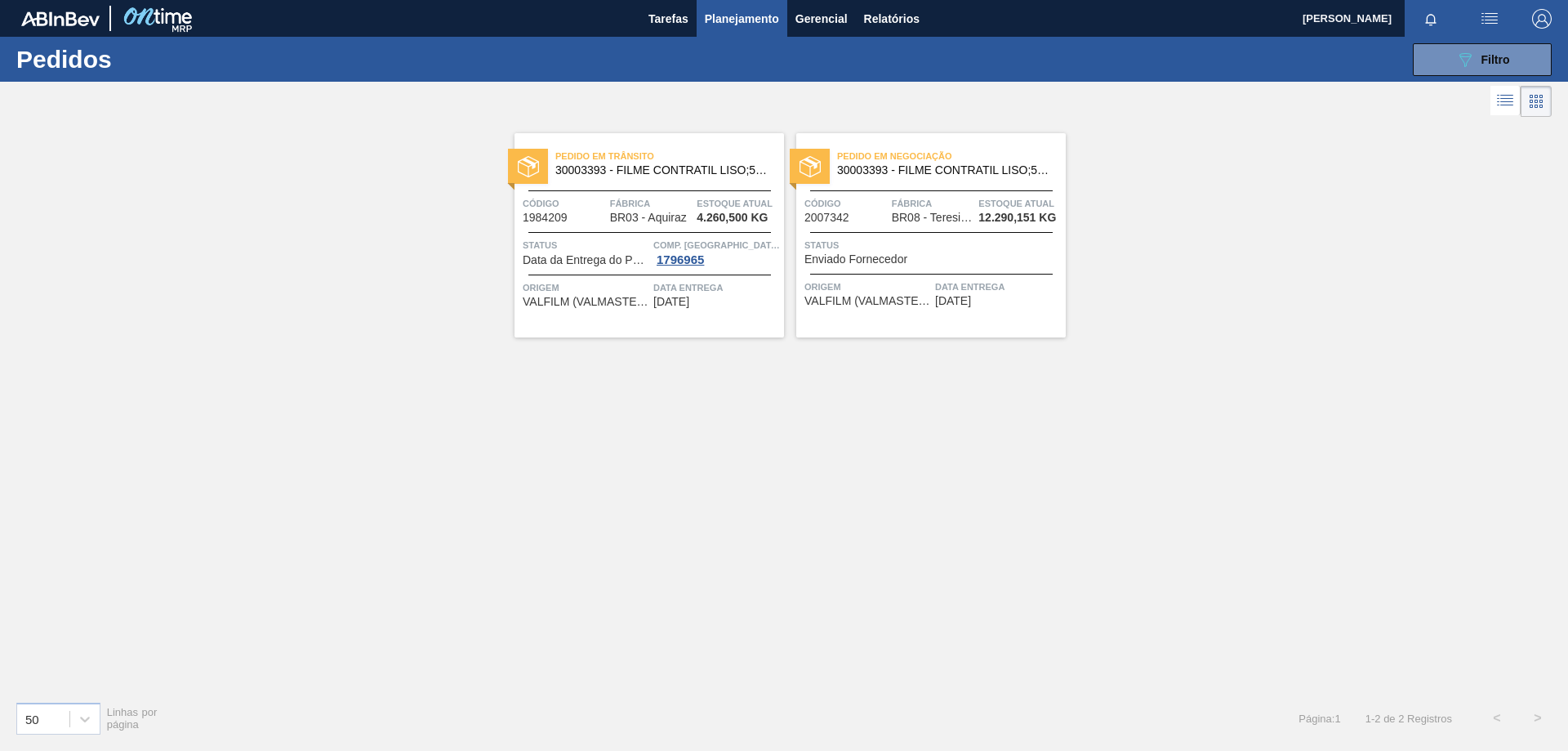
drag, startPoint x: 576, startPoint y: 198, endPoint x: 619, endPoint y: 198, distance: 43.0
click at [576, 198] on span "Código" at bounding box center [564, 203] width 83 height 16
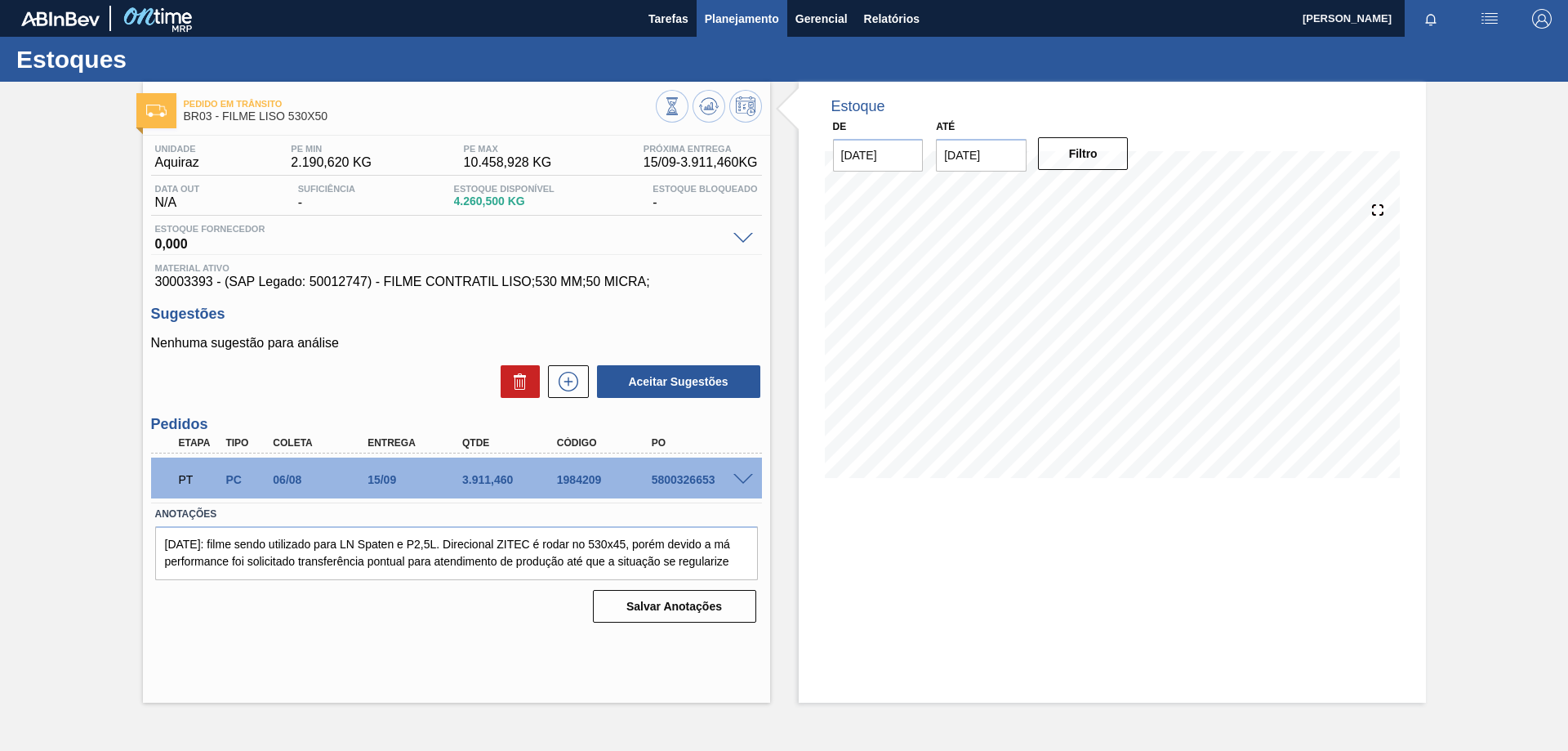
click at [776, 22] on span "Planejamento" at bounding box center [742, 18] width 74 height 20
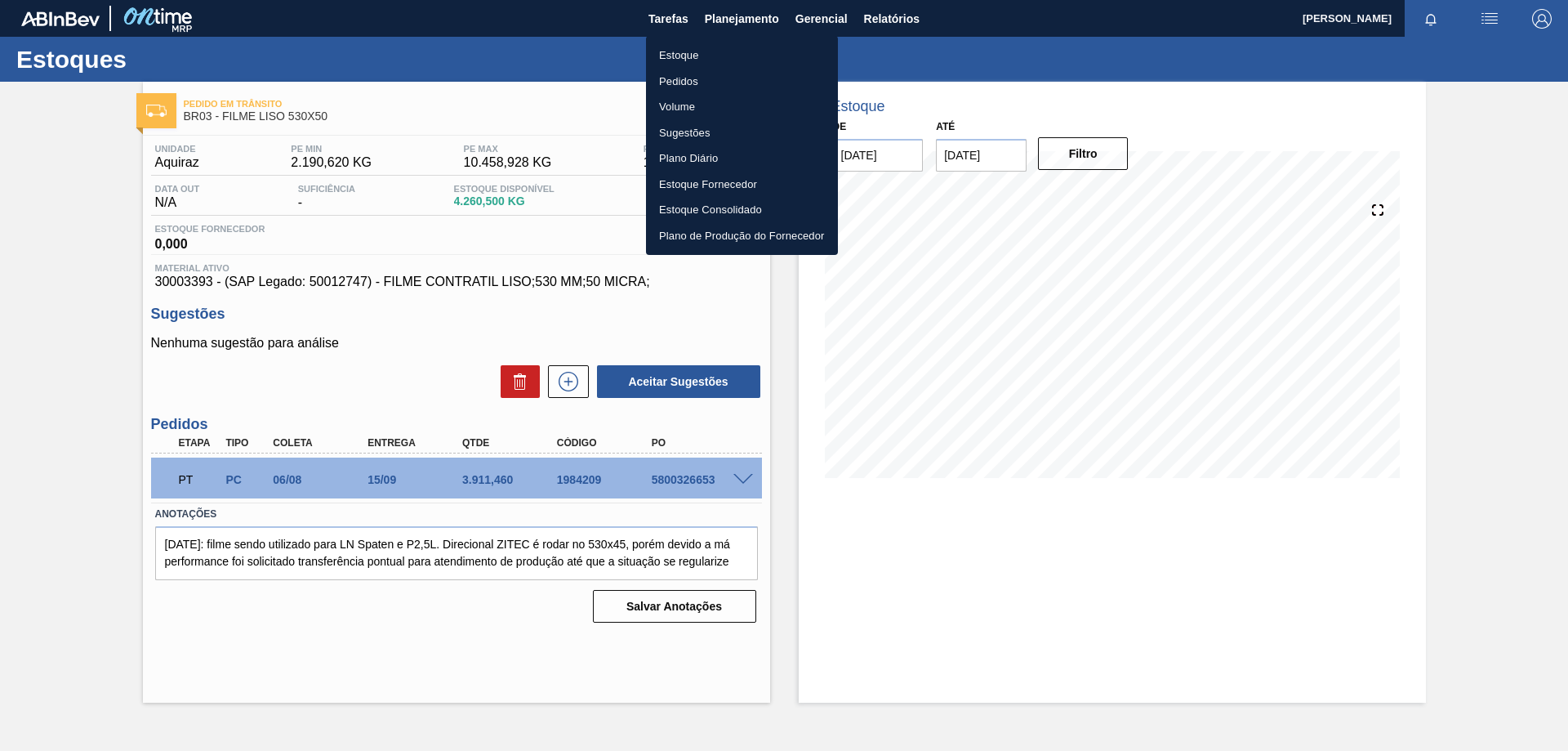
click at [700, 79] on li "Pedidos" at bounding box center [742, 81] width 192 height 26
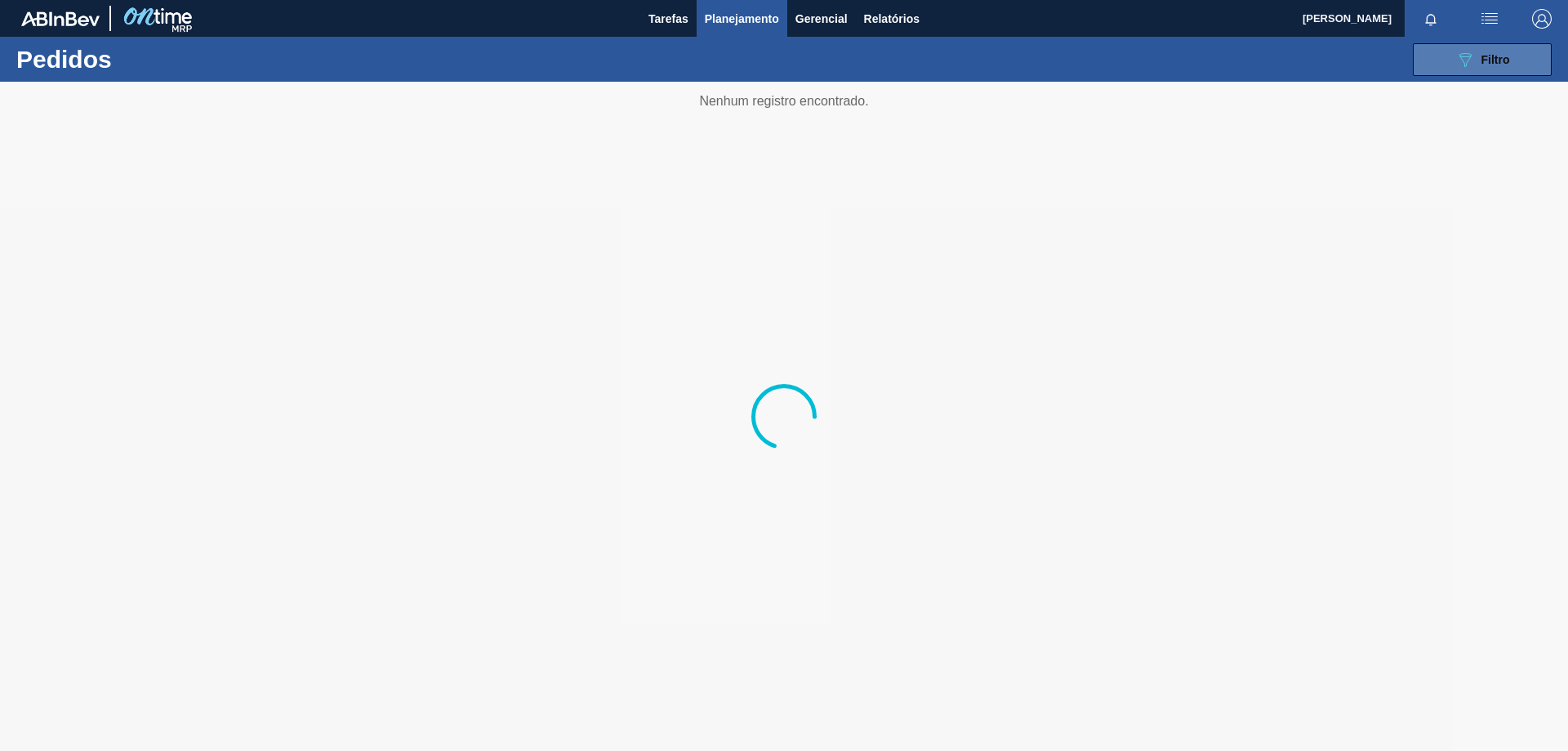
click at [1493, 50] on div "089F7B8B-B2A5-4AFE-B5C0-19BA573D28AC Filtro" at bounding box center [1482, 59] width 54 height 20
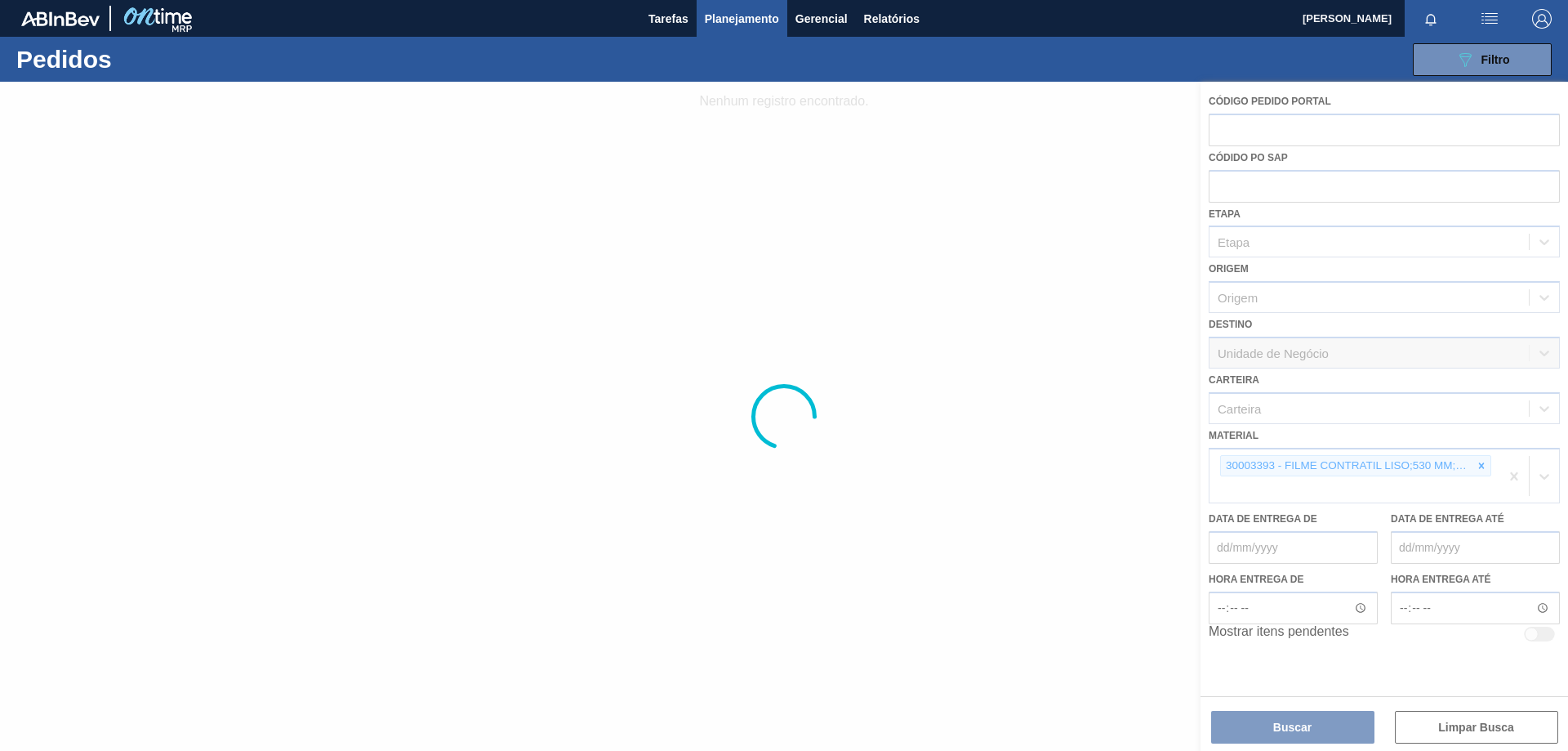
click at [1434, 467] on div at bounding box center [784, 416] width 1568 height 669
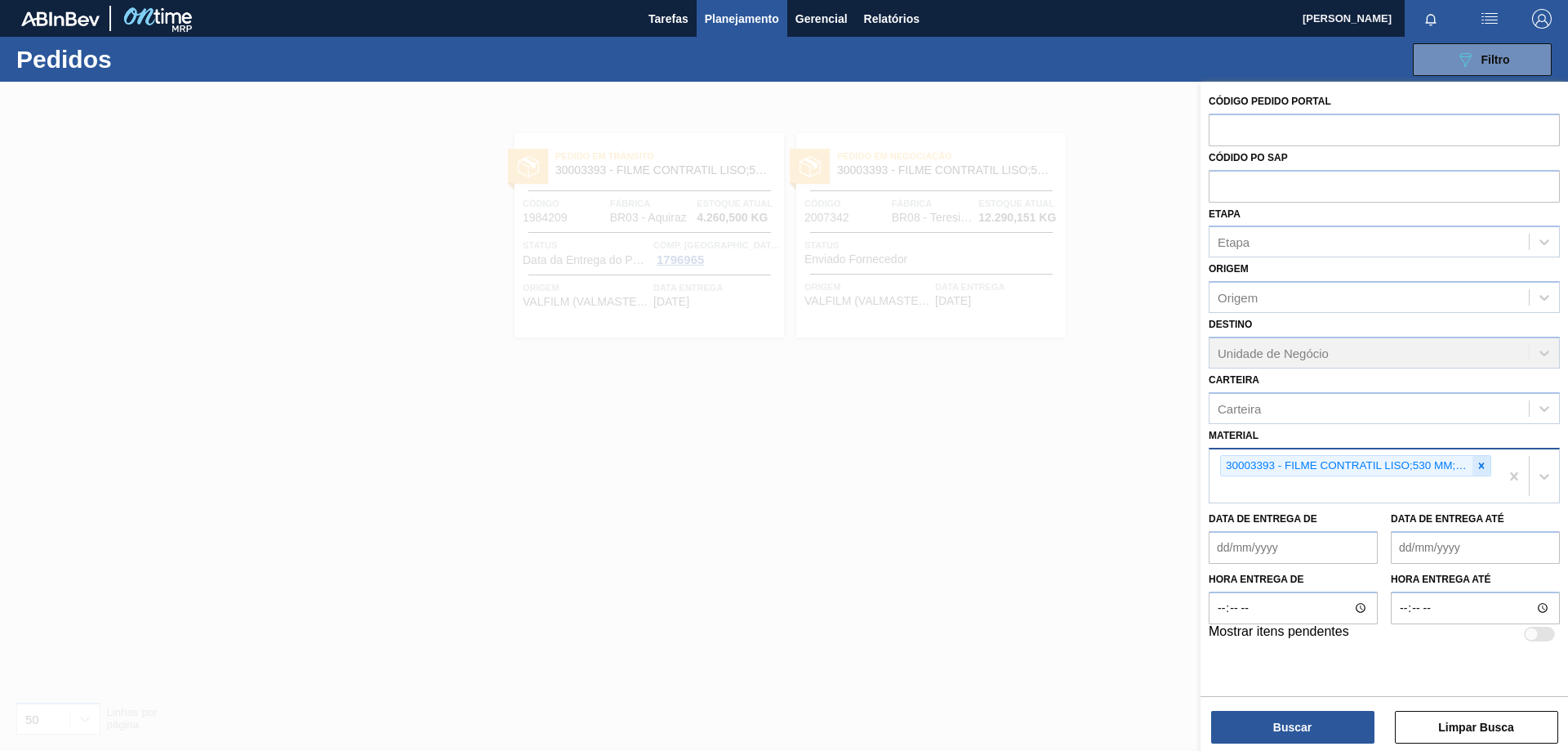
click at [1481, 464] on icon at bounding box center [1482, 465] width 6 height 6
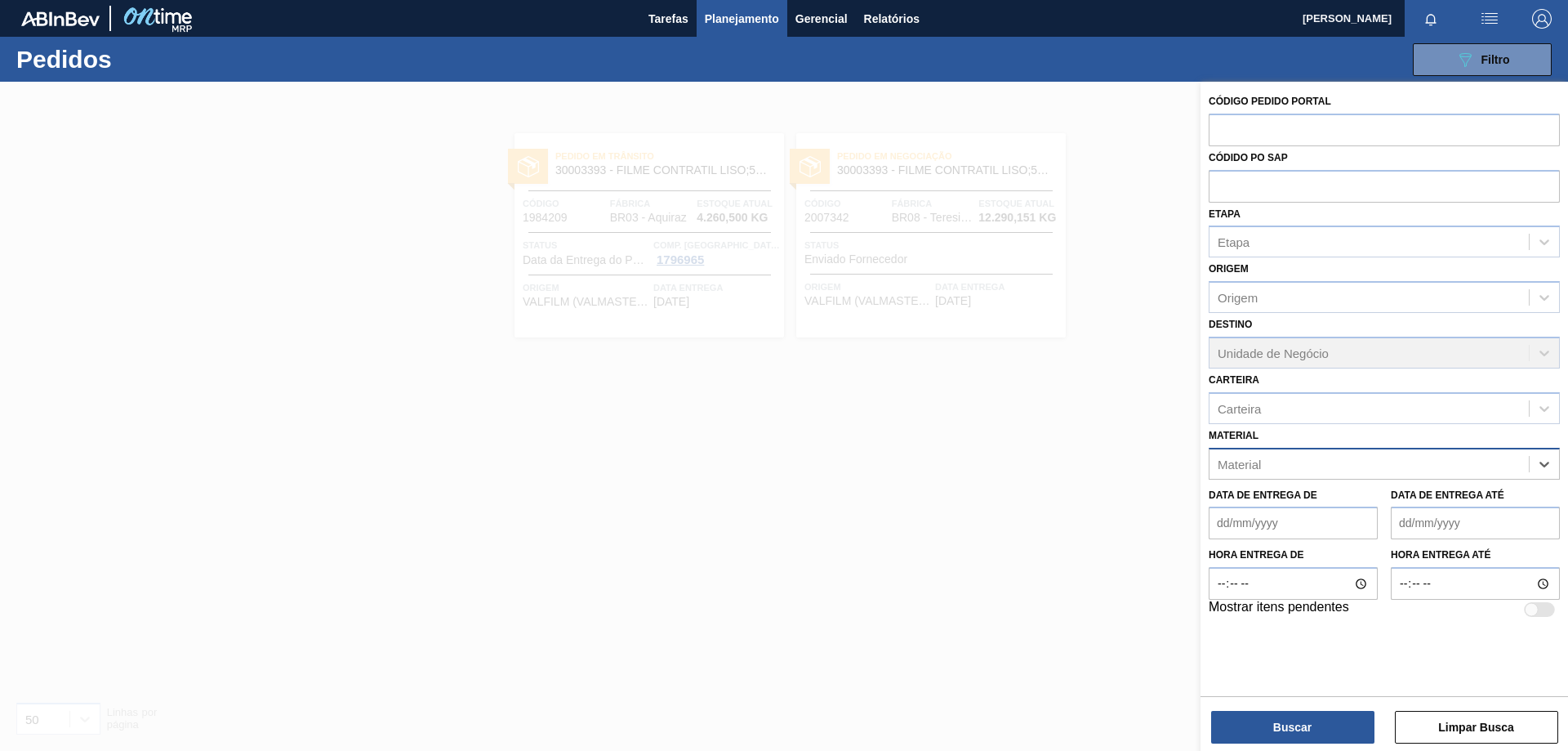
paste input "30031645"
type input "30031645"
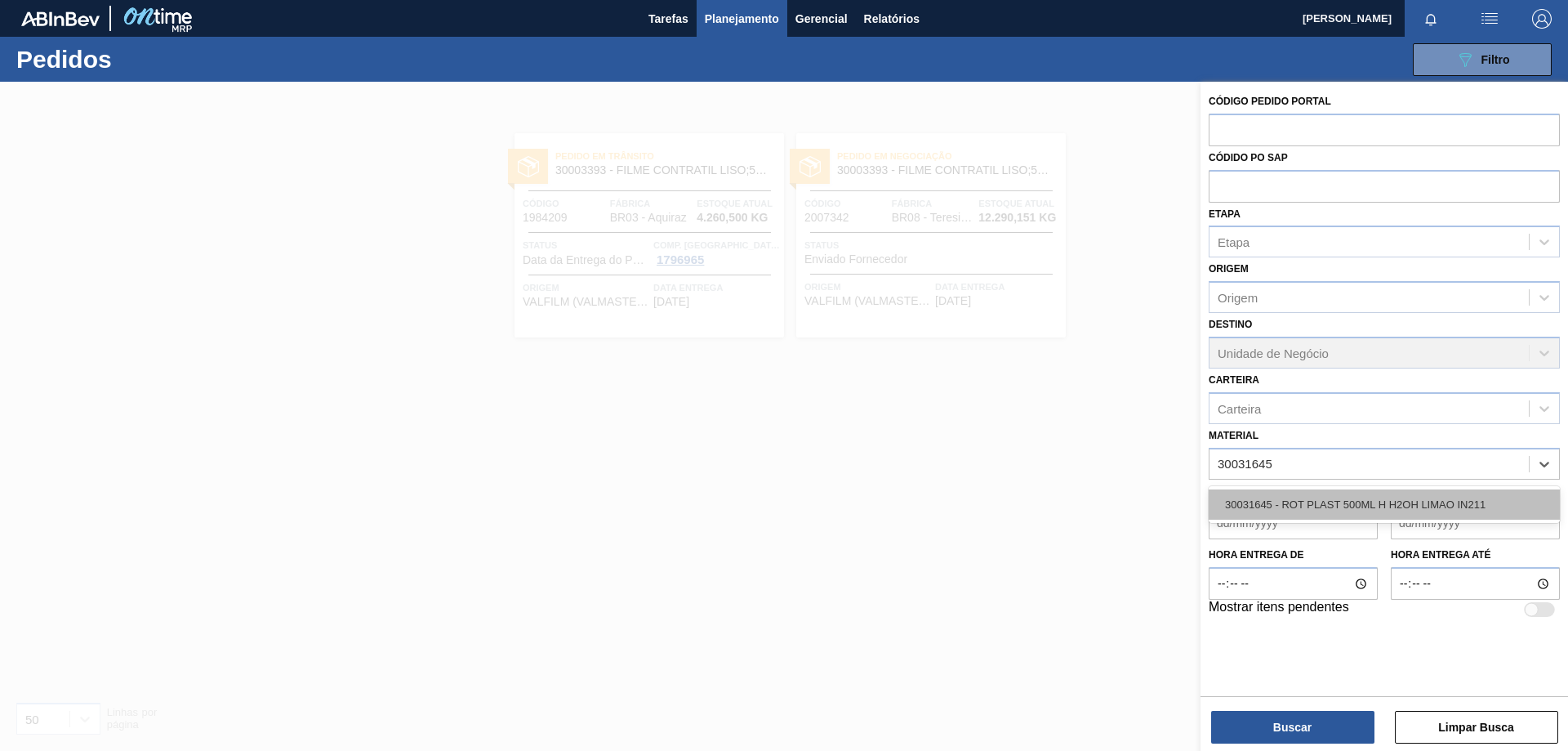
click at [1426, 506] on div "30031645 - ROT PLAST 500ML H H2OH LIMAO IN211" at bounding box center [1384, 505] width 352 height 30
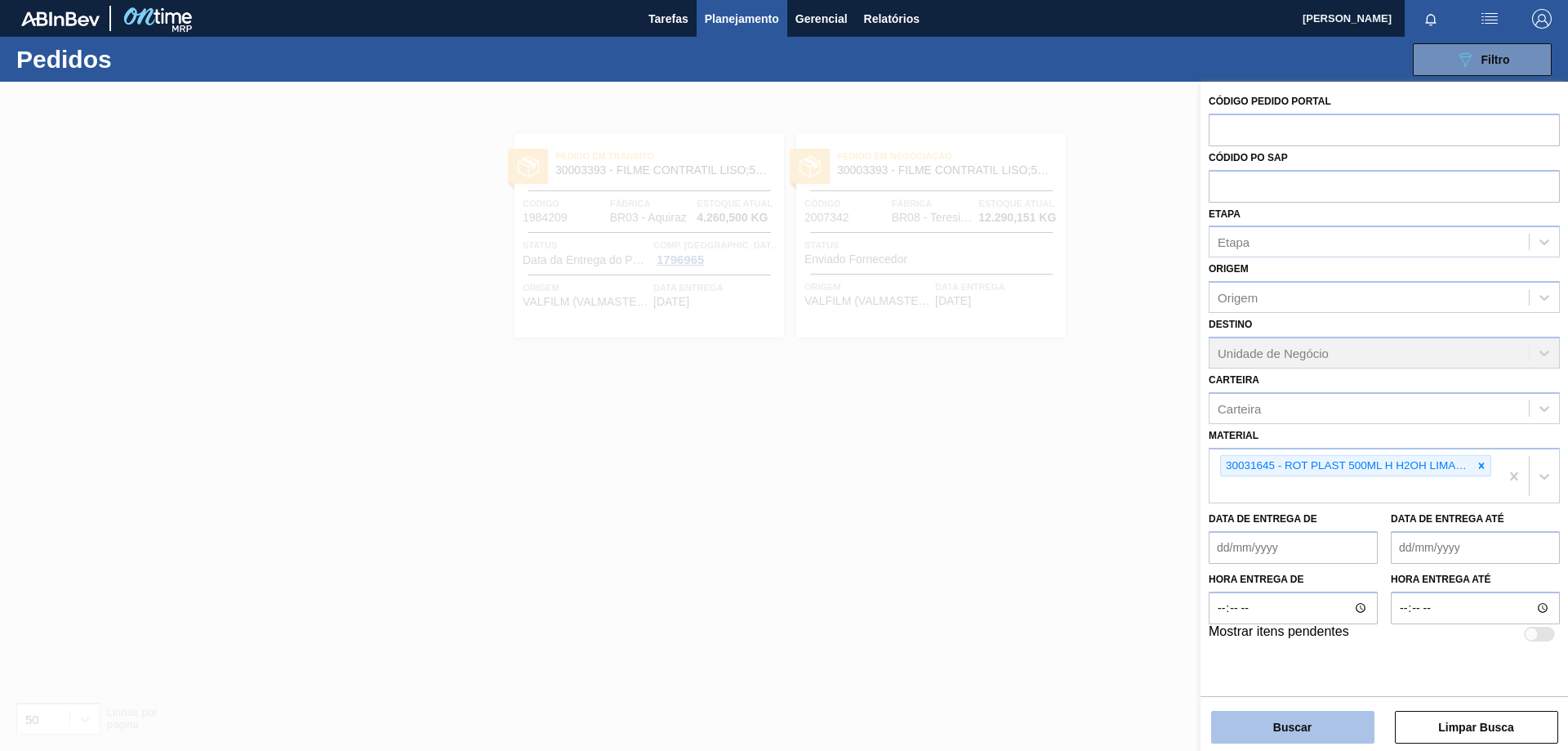
click at [1310, 732] on button "Buscar" at bounding box center [1293, 727] width 163 height 32
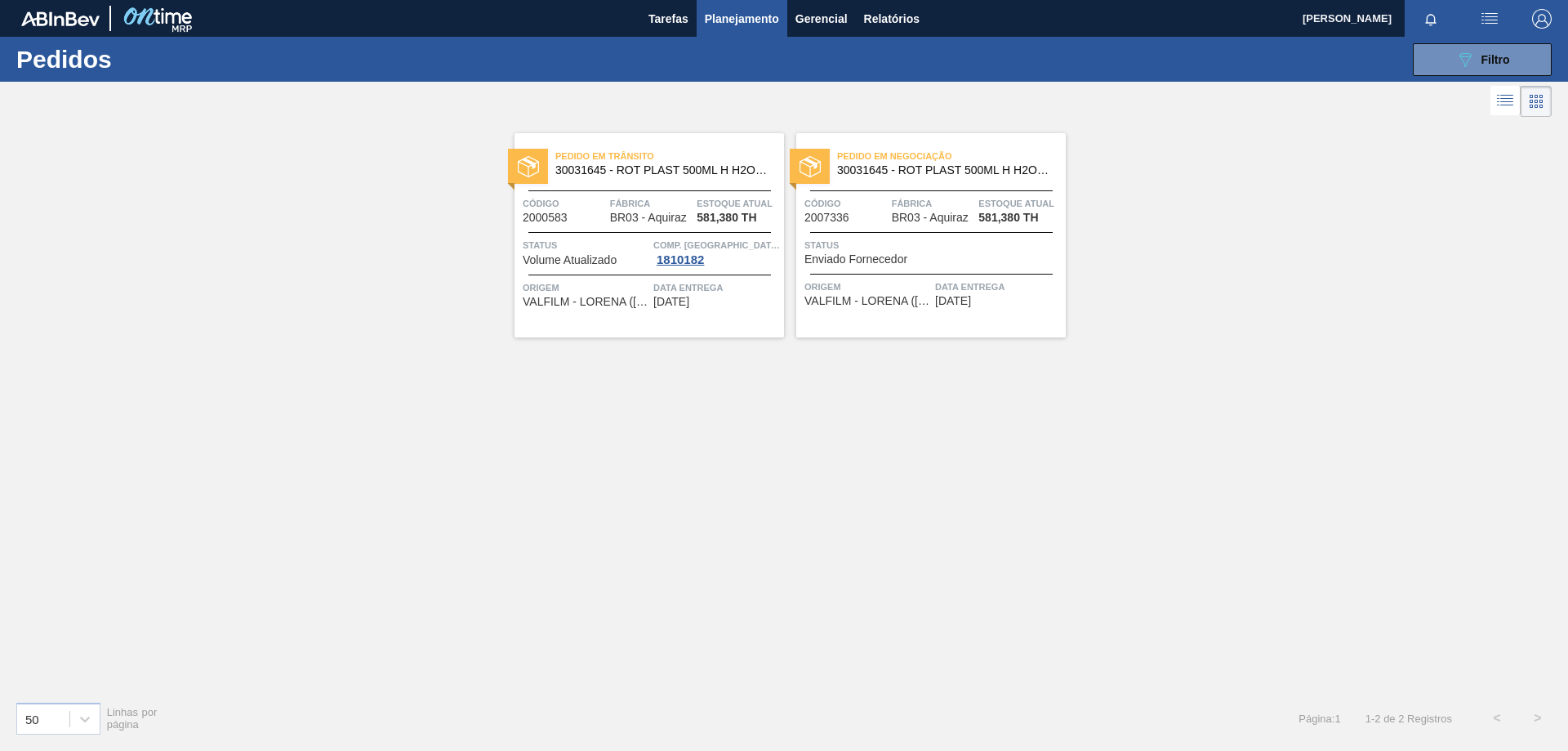
click at [588, 163] on span "Pedido em Trânsito" at bounding box center [670, 155] width 229 height 16
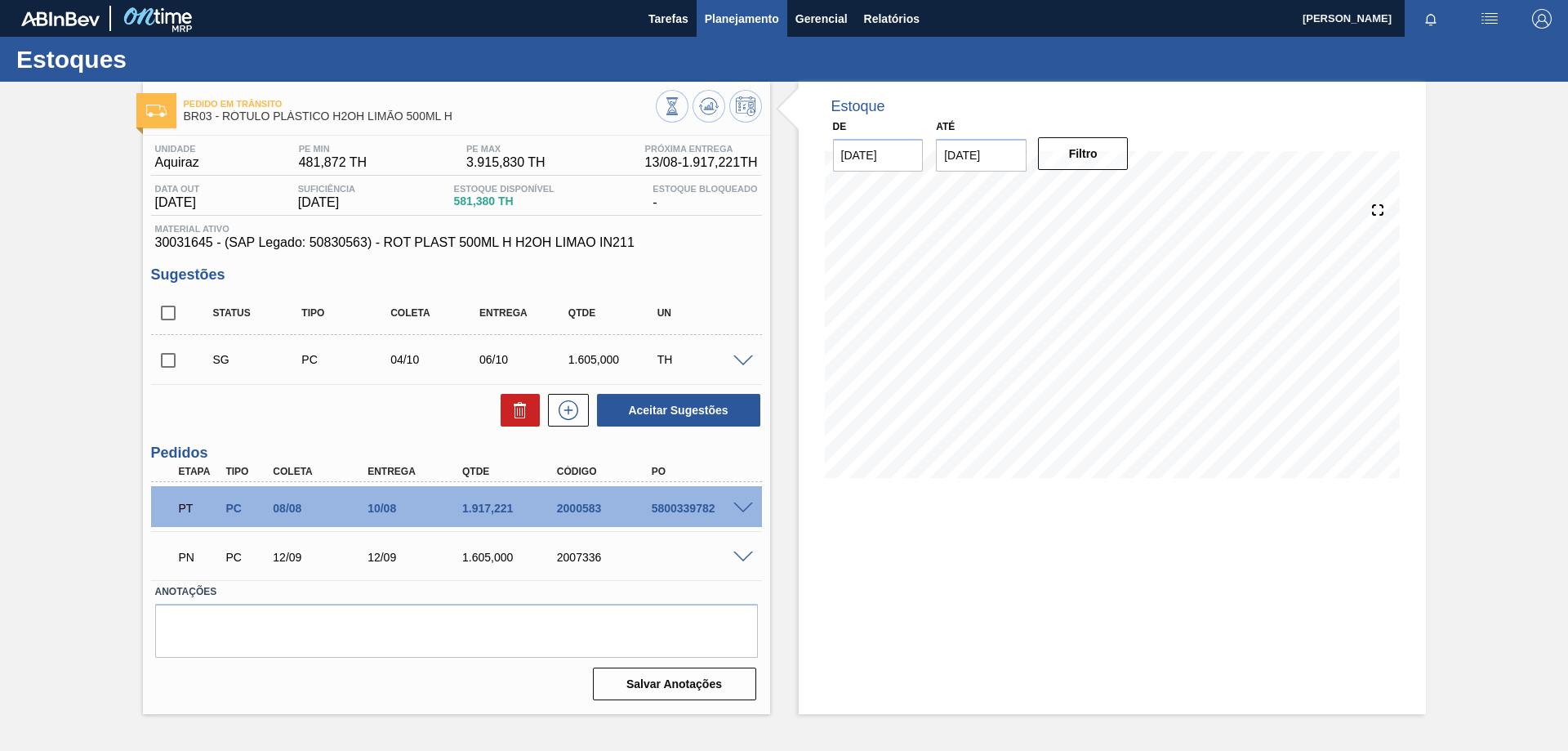
click at [732, 15] on span "Planejamento" at bounding box center [742, 18] width 74 height 20
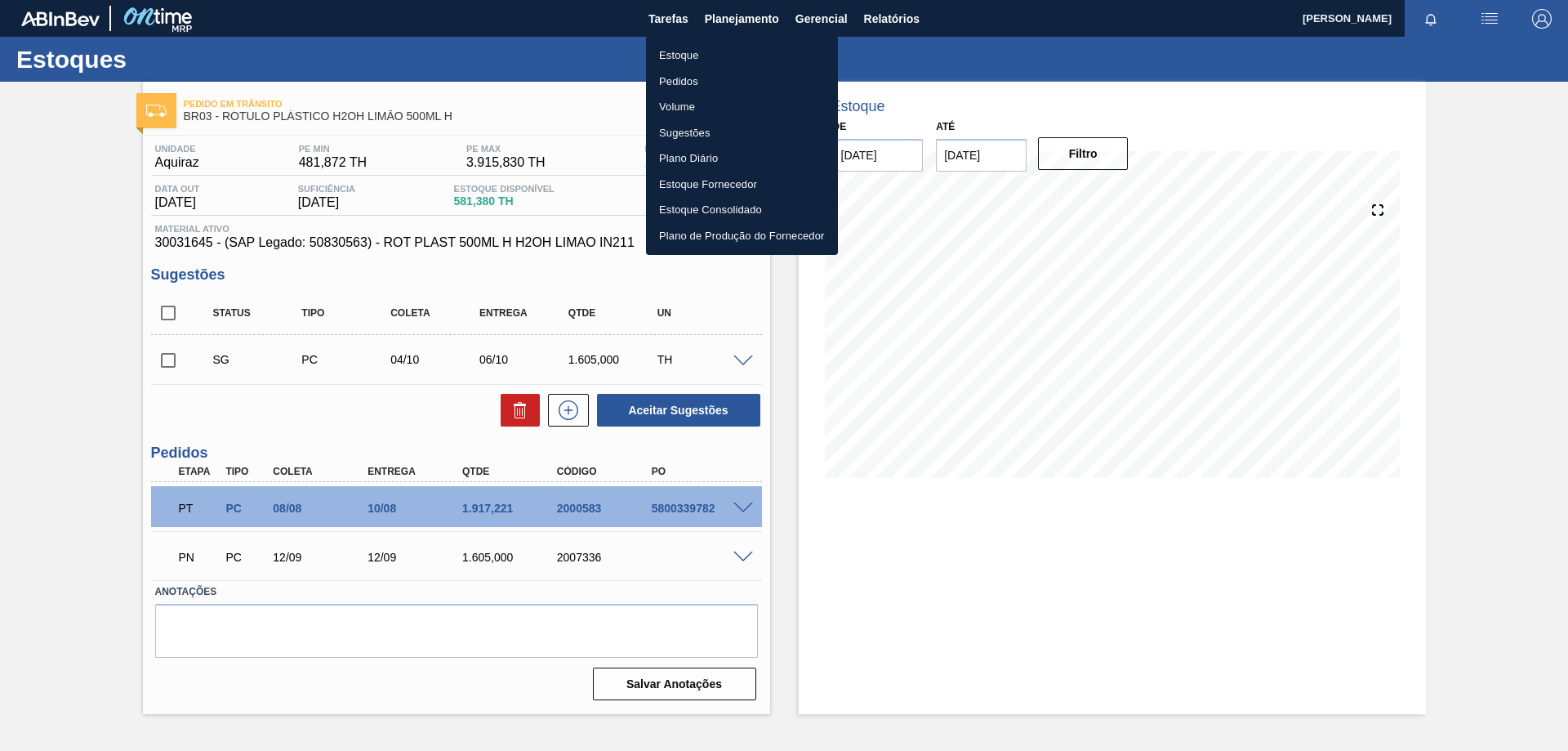
click at [691, 89] on li "Pedidos" at bounding box center [742, 81] width 192 height 26
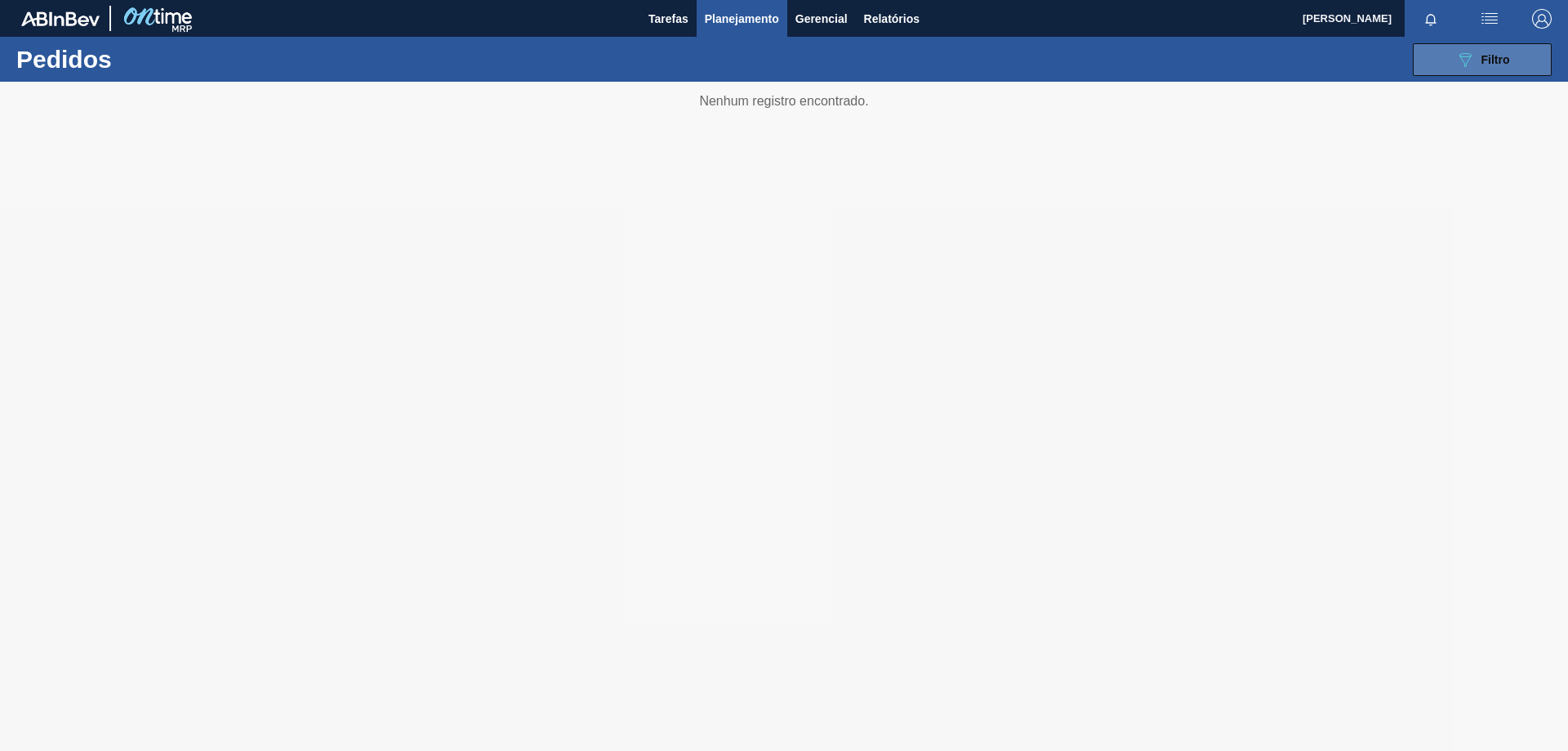
click at [1522, 59] on button "089F7B8B-B2A5-4AFE-B5C0-19BA573D28AC Filtro" at bounding box center [1482, 59] width 139 height 32
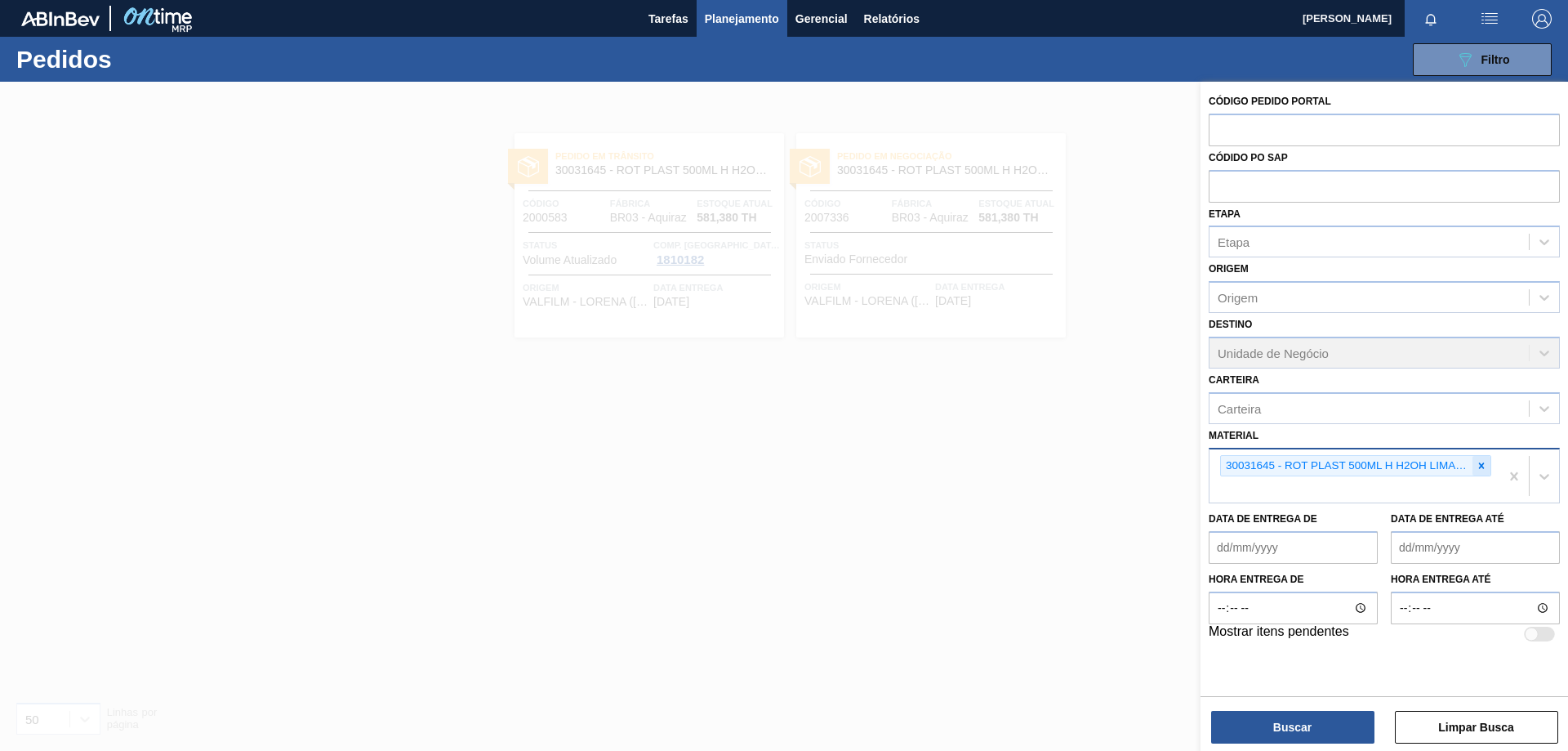
click at [1481, 467] on icon at bounding box center [1481, 466] width 11 height 11
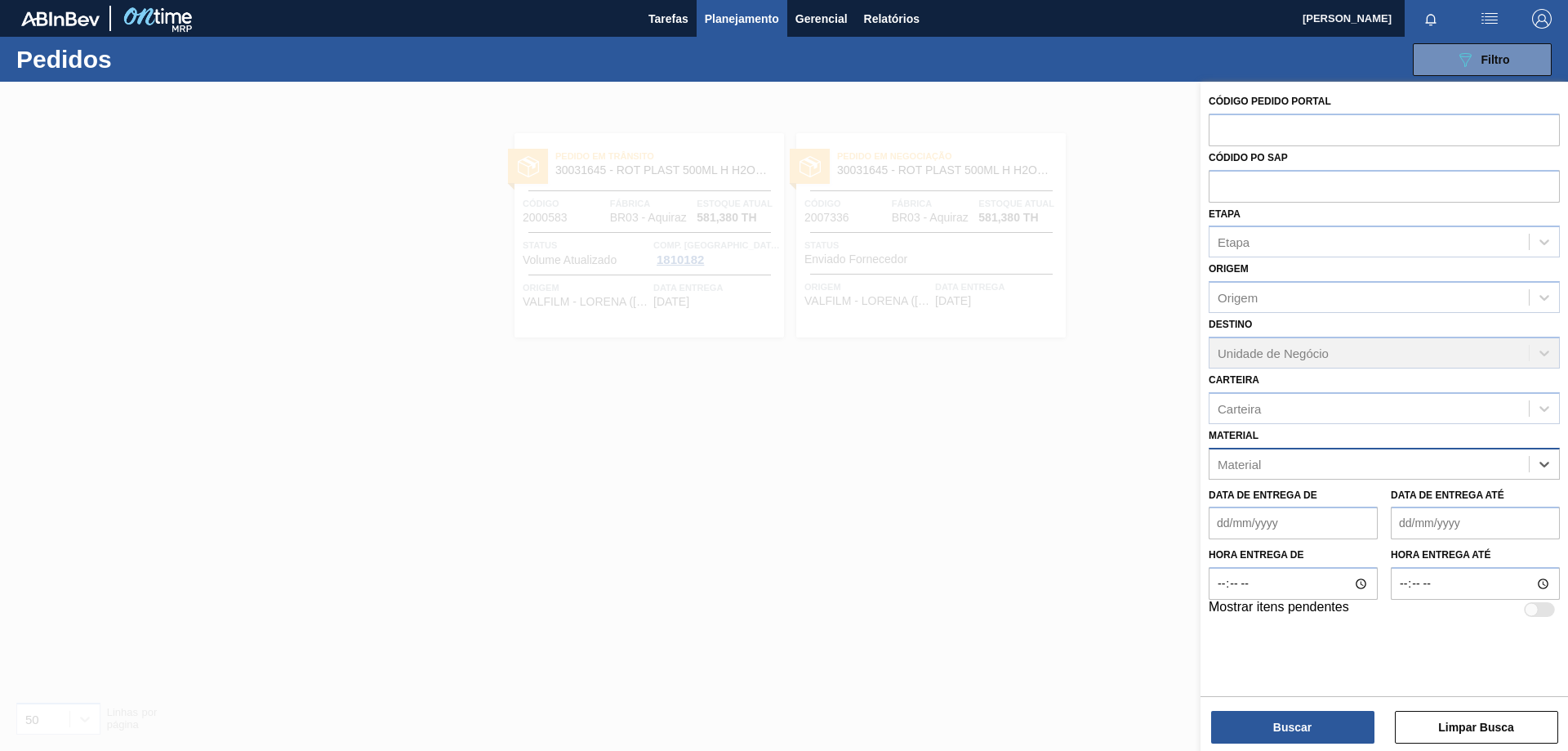
paste input "30017344"
type input "30017344"
click at [1373, 509] on div "30017344 - ROT PLAST 200ML H GCA ZERO 429" at bounding box center [1384, 505] width 352 height 30
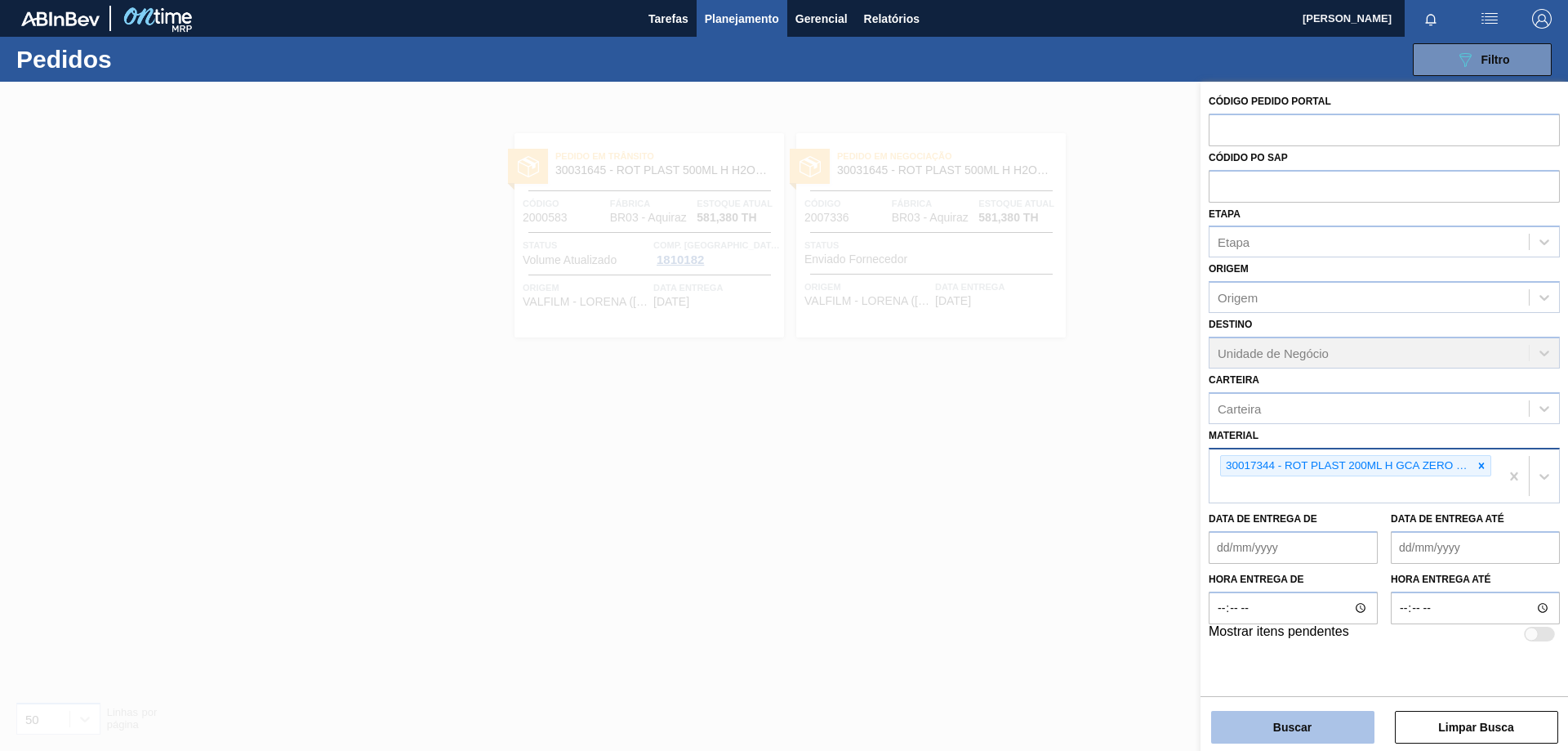
click at [1341, 729] on button "Buscar" at bounding box center [1293, 727] width 163 height 32
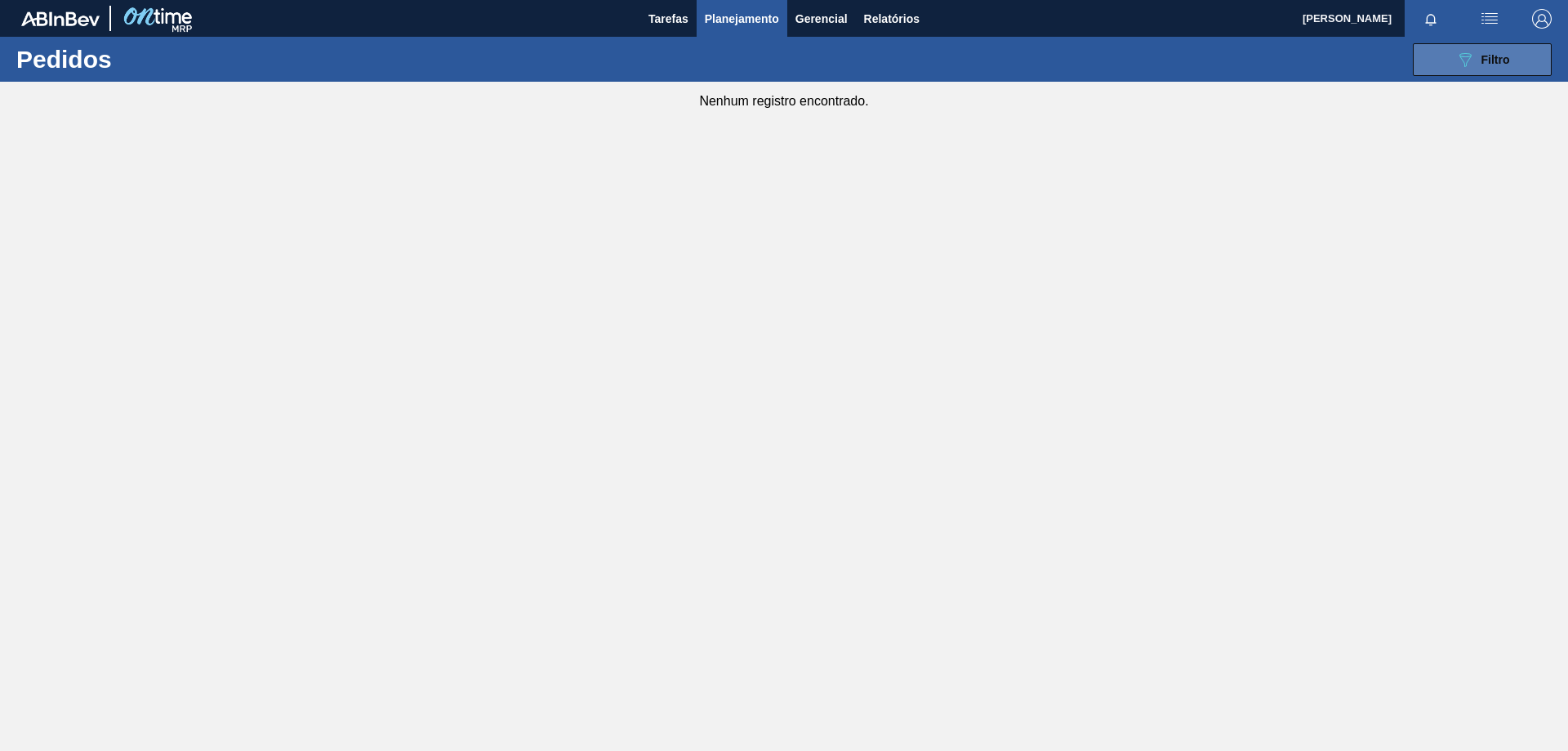
click at [1478, 54] on div "089F7B8B-B2A5-4AFE-B5C0-19BA573D28AC Filtro" at bounding box center [1482, 59] width 54 height 20
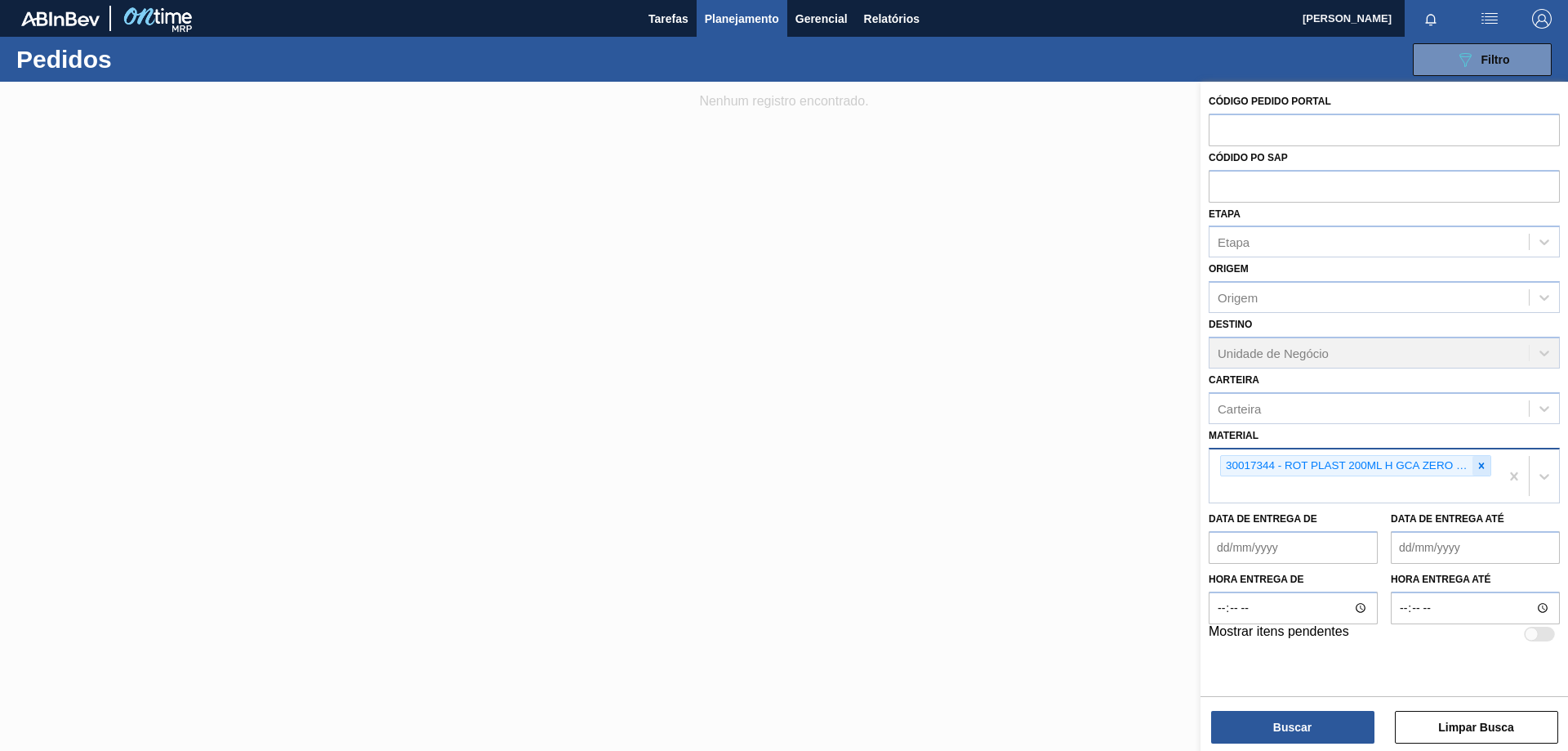
click at [1485, 465] on icon at bounding box center [1481, 466] width 11 height 11
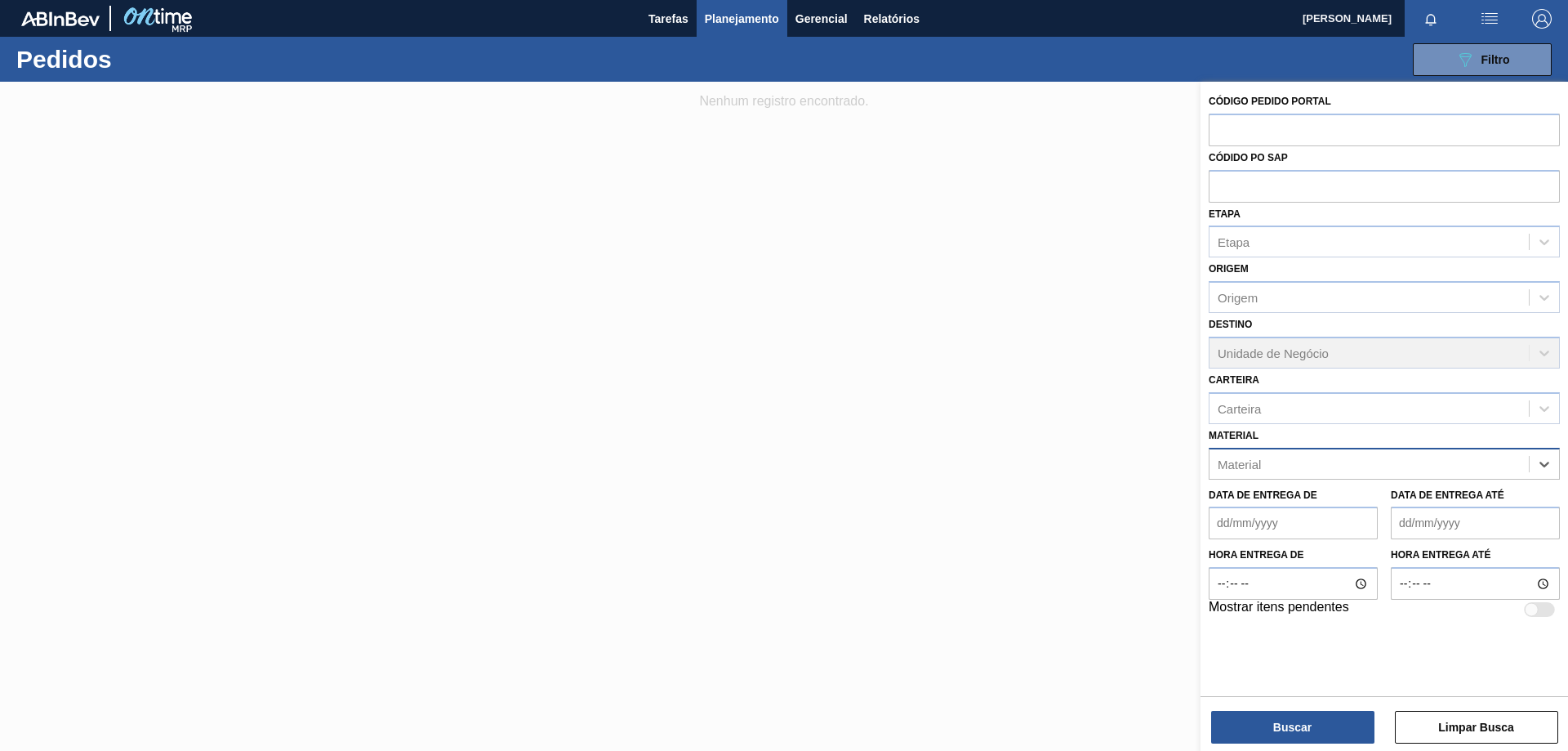
paste input "30030371"
type input "30030371"
click at [1424, 500] on div "30030371 - ROT PLAST 200ML H PC BLACK NIV24" at bounding box center [1384, 505] width 352 height 30
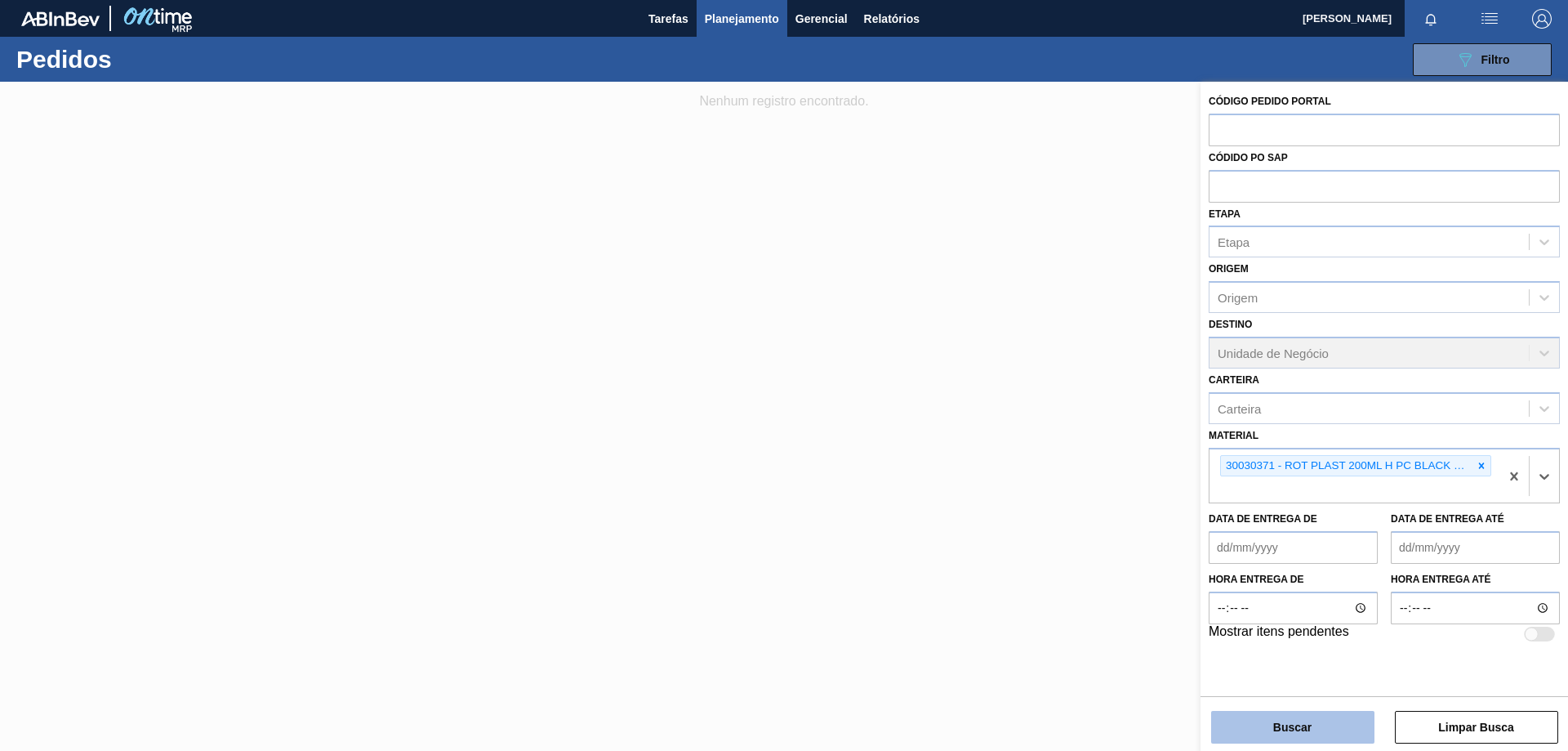
click at [1312, 726] on button "Buscar" at bounding box center [1293, 727] width 163 height 32
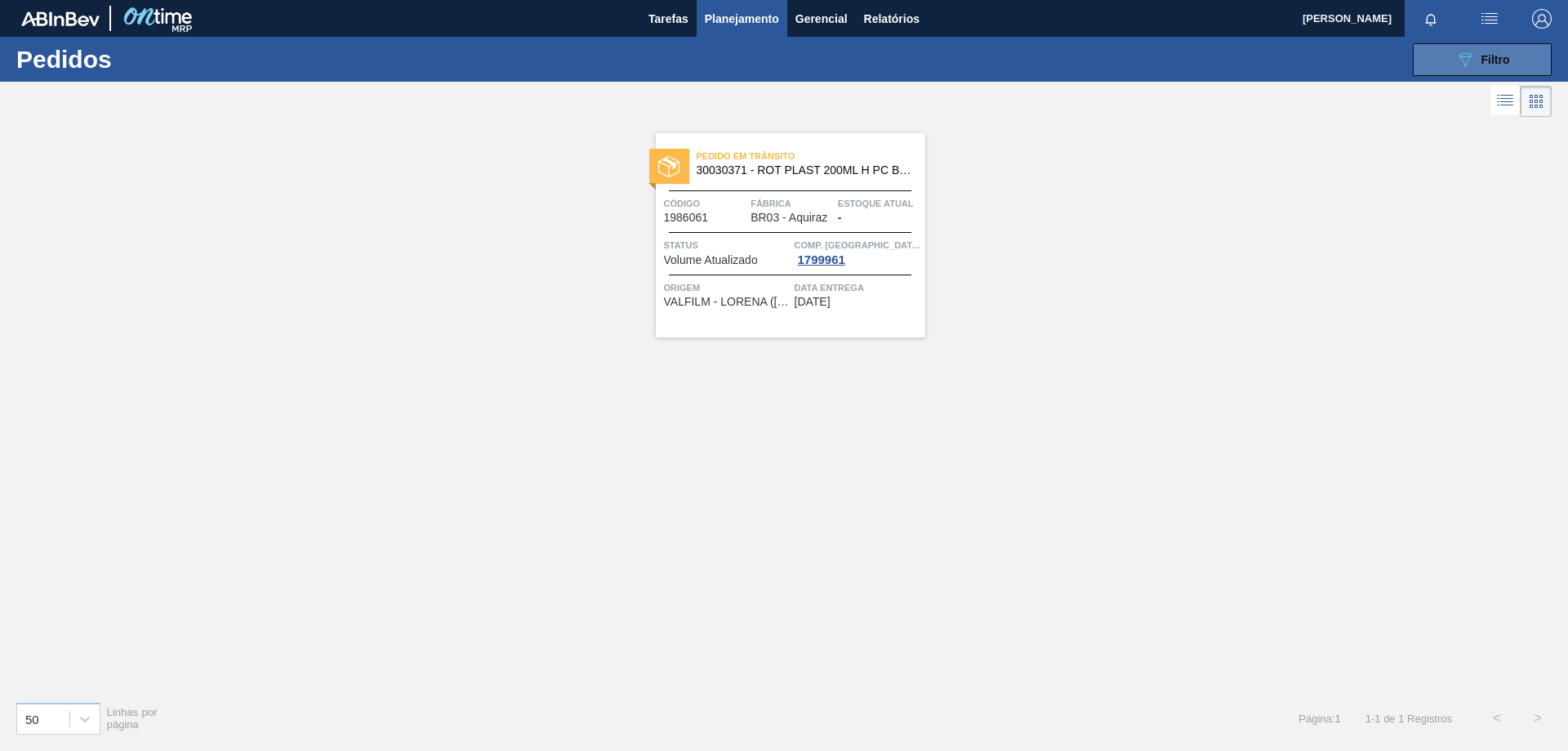
click at [1490, 65] on span "Filtro" at bounding box center [1496, 60] width 29 height 13
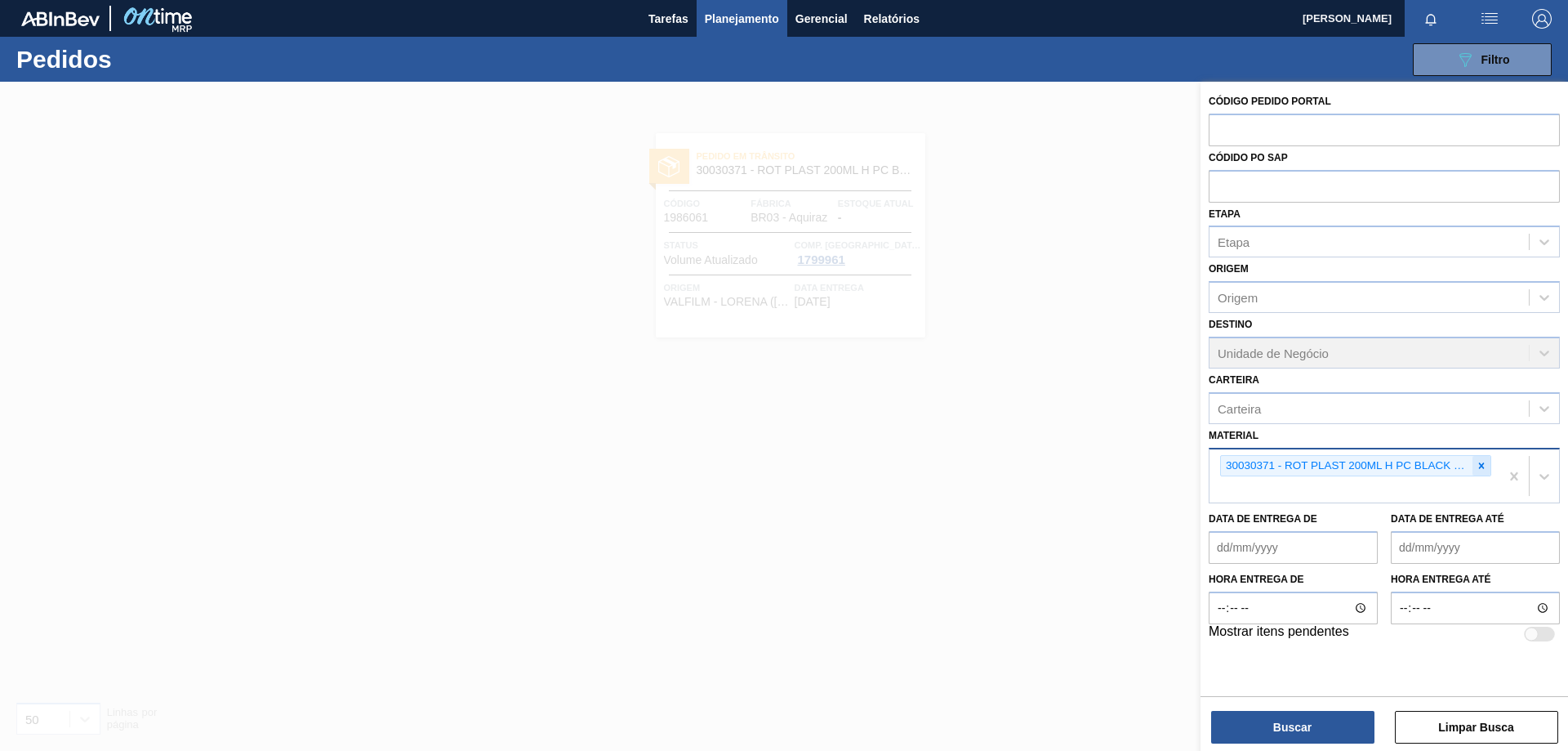
click at [1478, 466] on icon at bounding box center [1481, 466] width 11 height 11
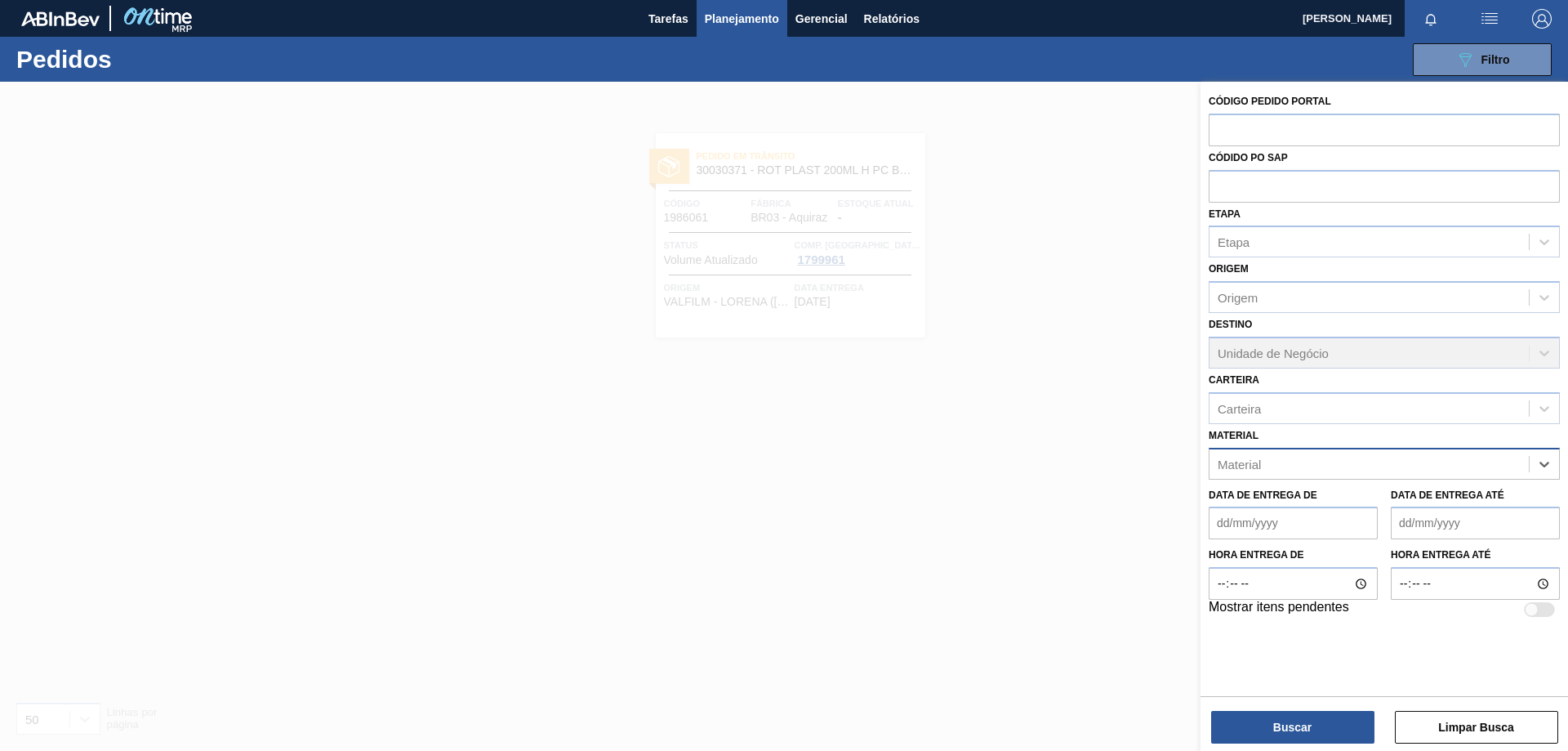
paste input "30006231"
type input "30006231"
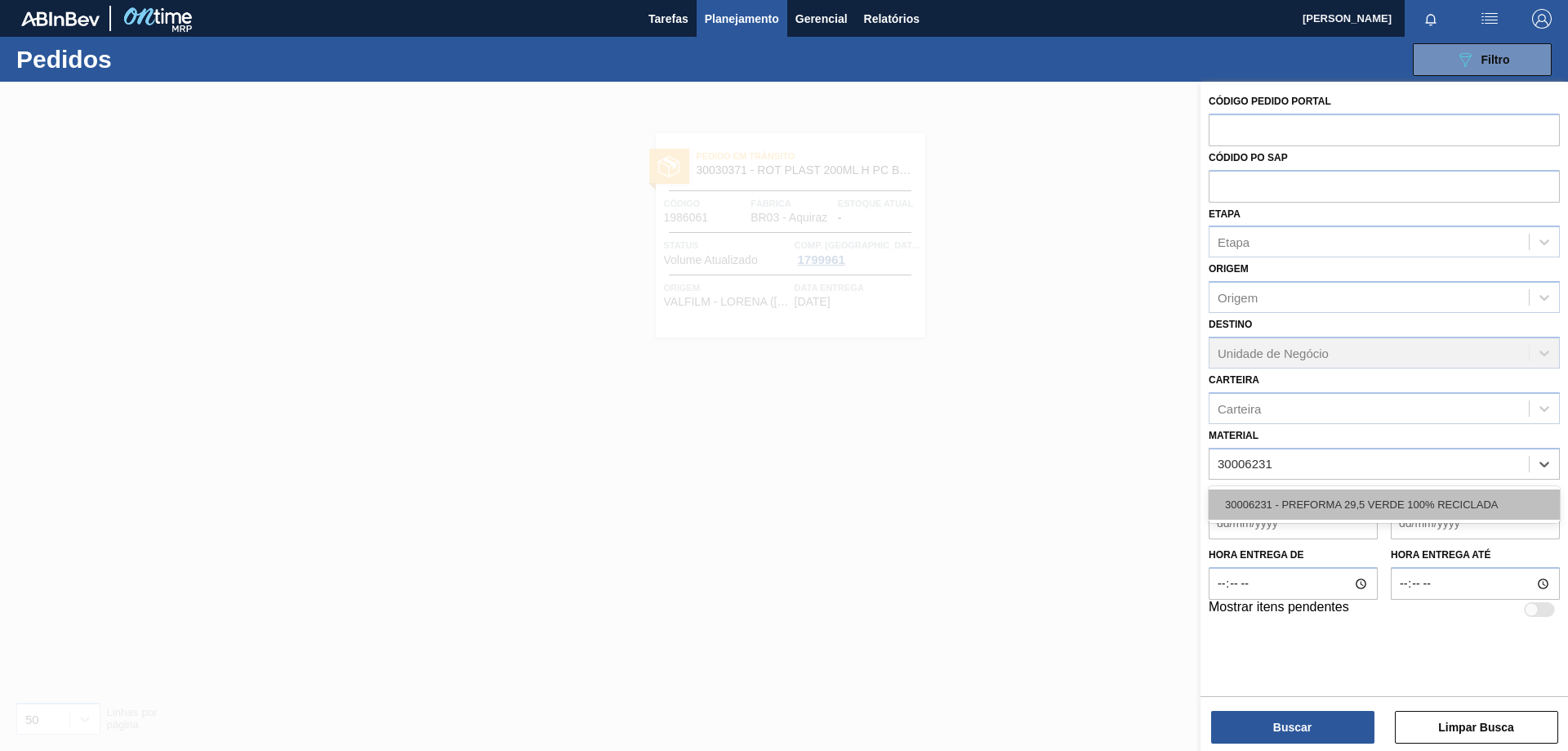
click at [1349, 498] on div "30006231 - PREFORMA 29,5 VERDE 100% RECICLADA" at bounding box center [1384, 505] width 352 height 30
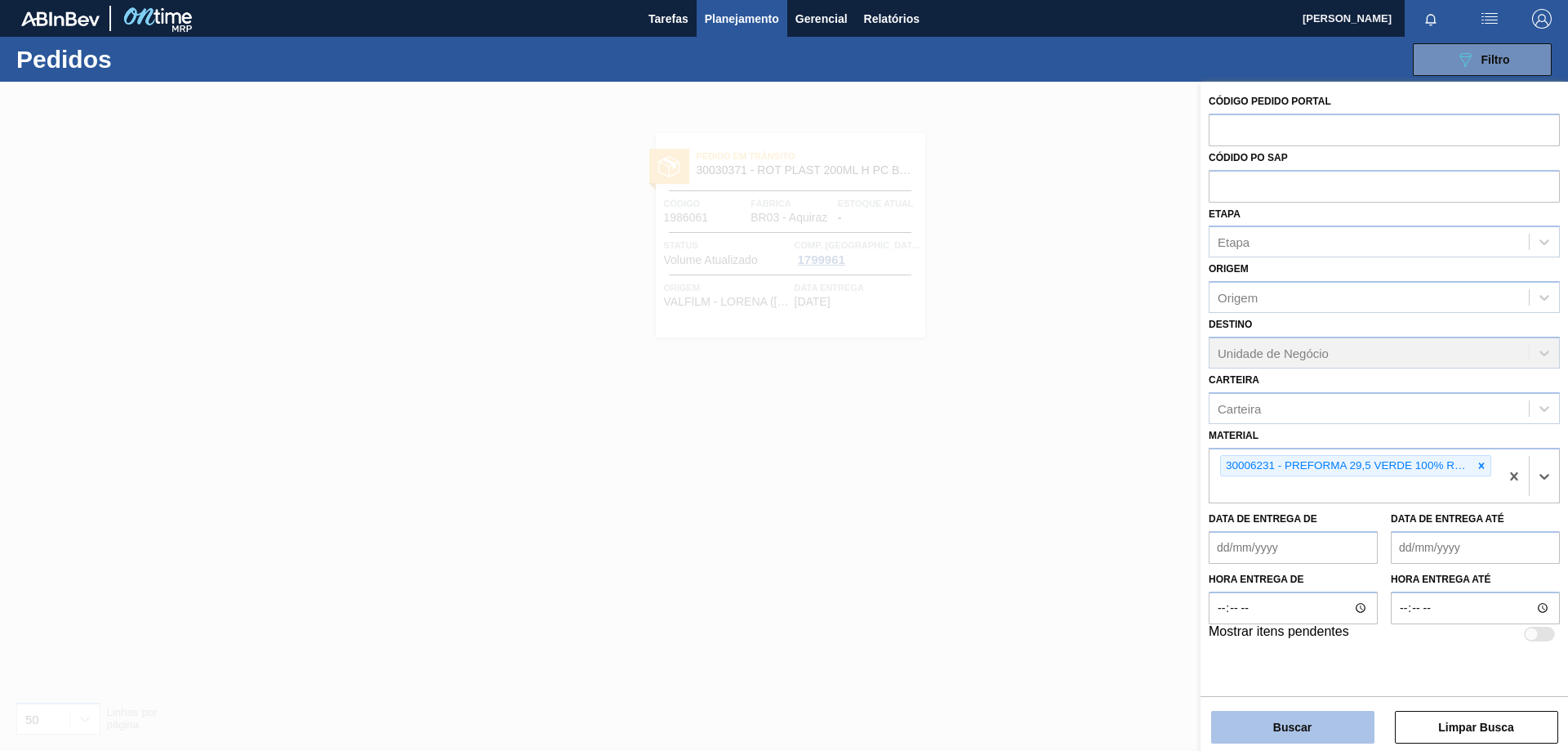
click at [1321, 729] on button "Buscar" at bounding box center [1293, 727] width 163 height 32
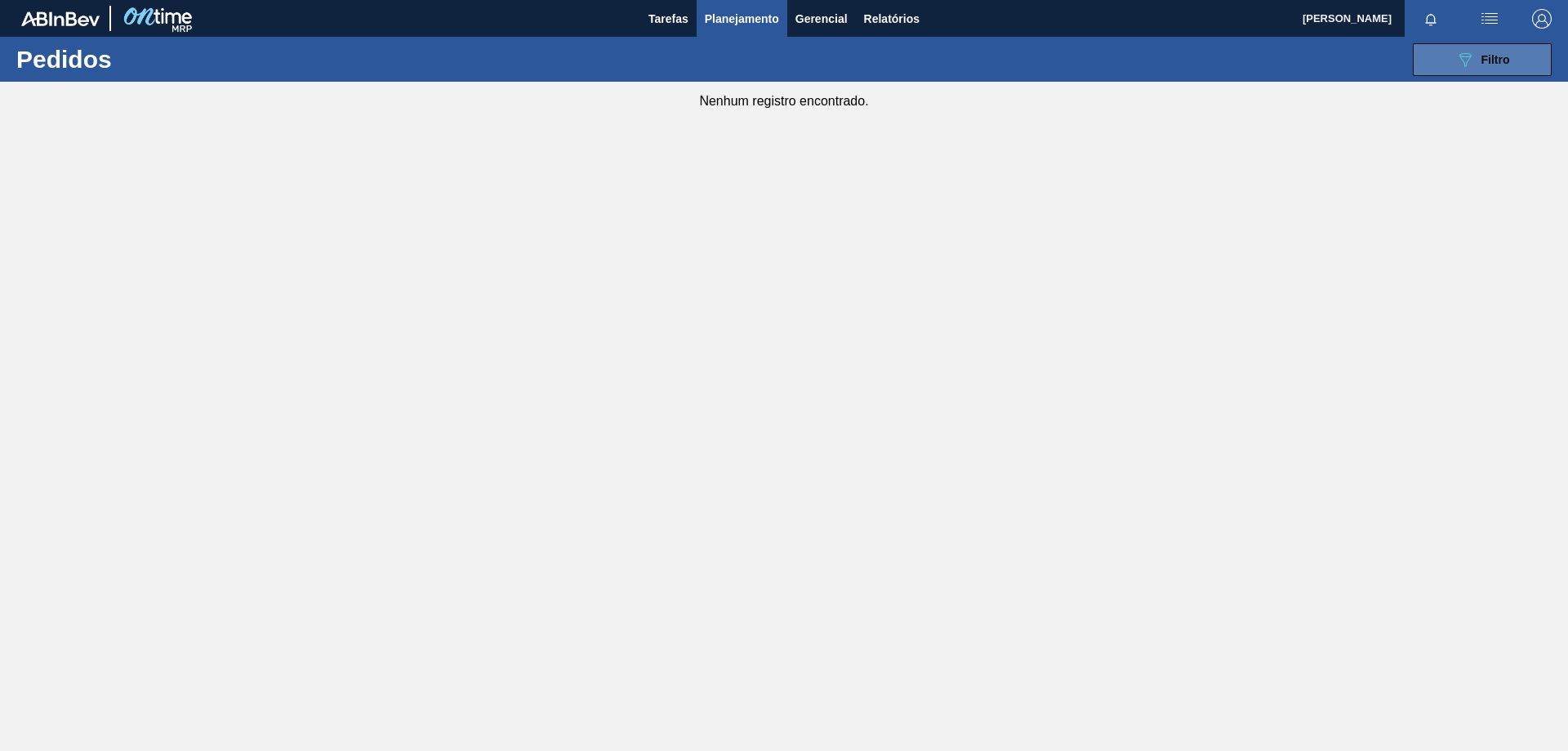
click at [1486, 67] on div "089F7B8B-B2A5-4AFE-B5C0-19BA573D28AC Filtro" at bounding box center [1482, 59] width 54 height 20
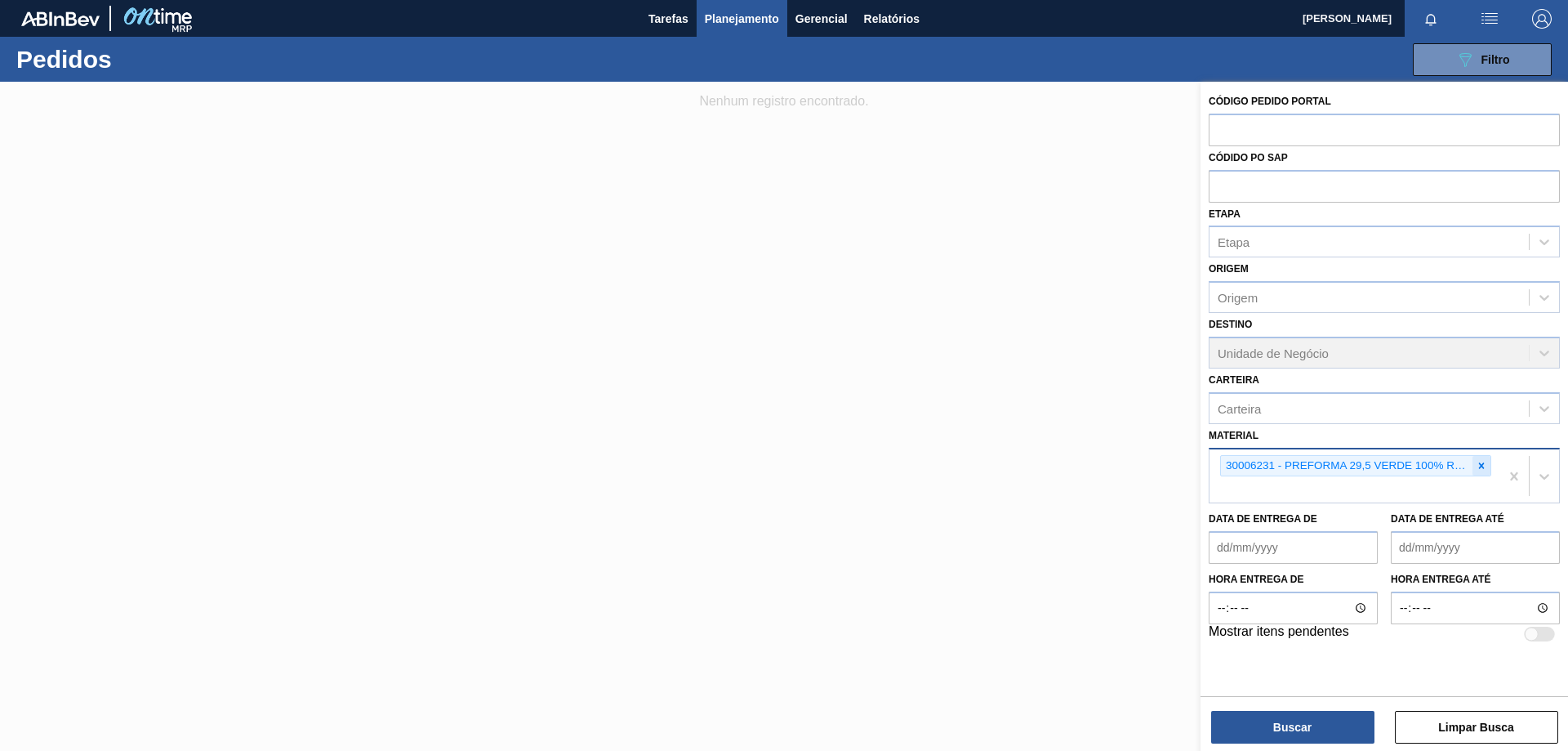
click at [1480, 464] on icon at bounding box center [1482, 465] width 6 height 6
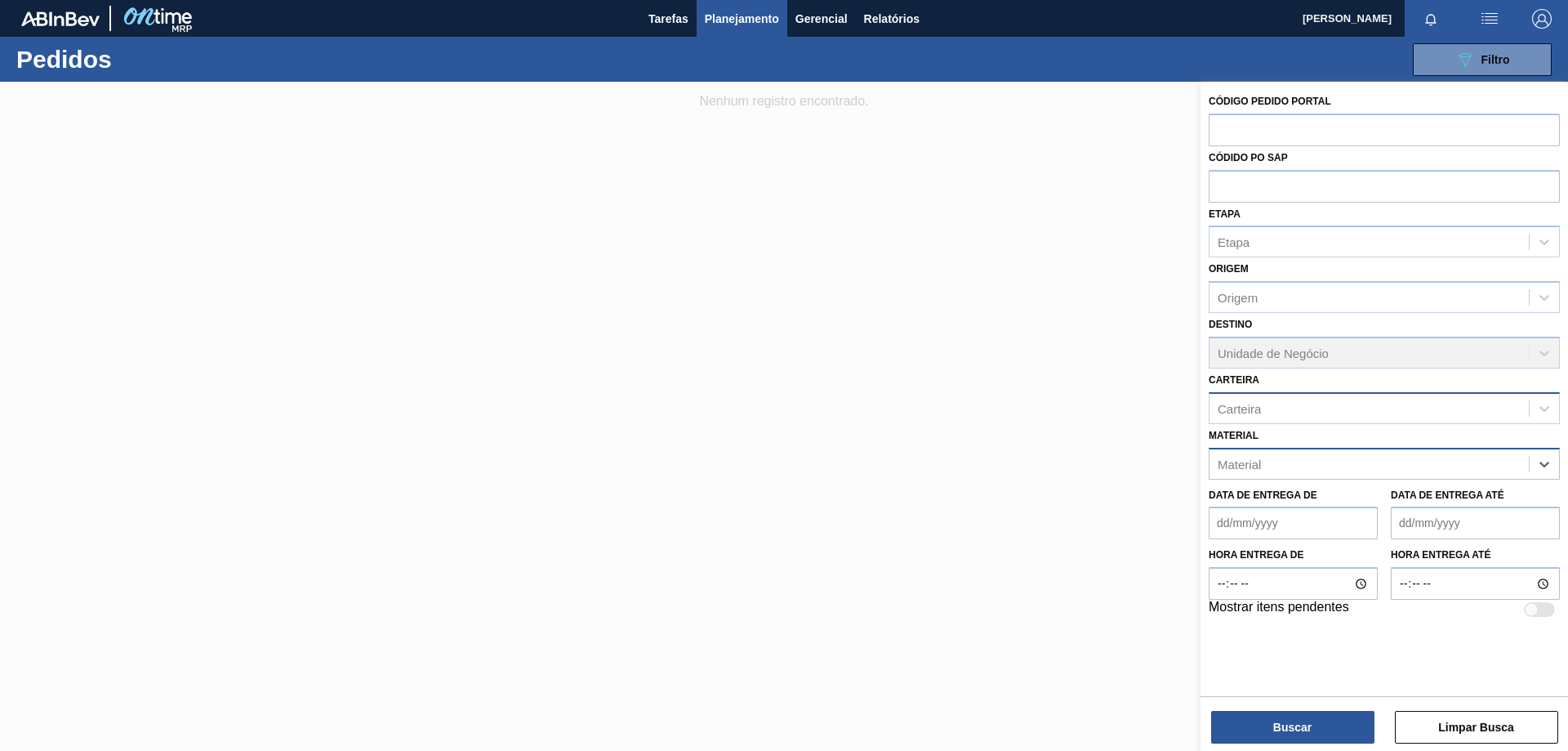
paste input "30006231"
type input "30006231"
click at [1382, 504] on div "30006231 - PREFORMA 29,5 VERDE 100% RECICLADA" at bounding box center [1384, 505] width 352 height 30
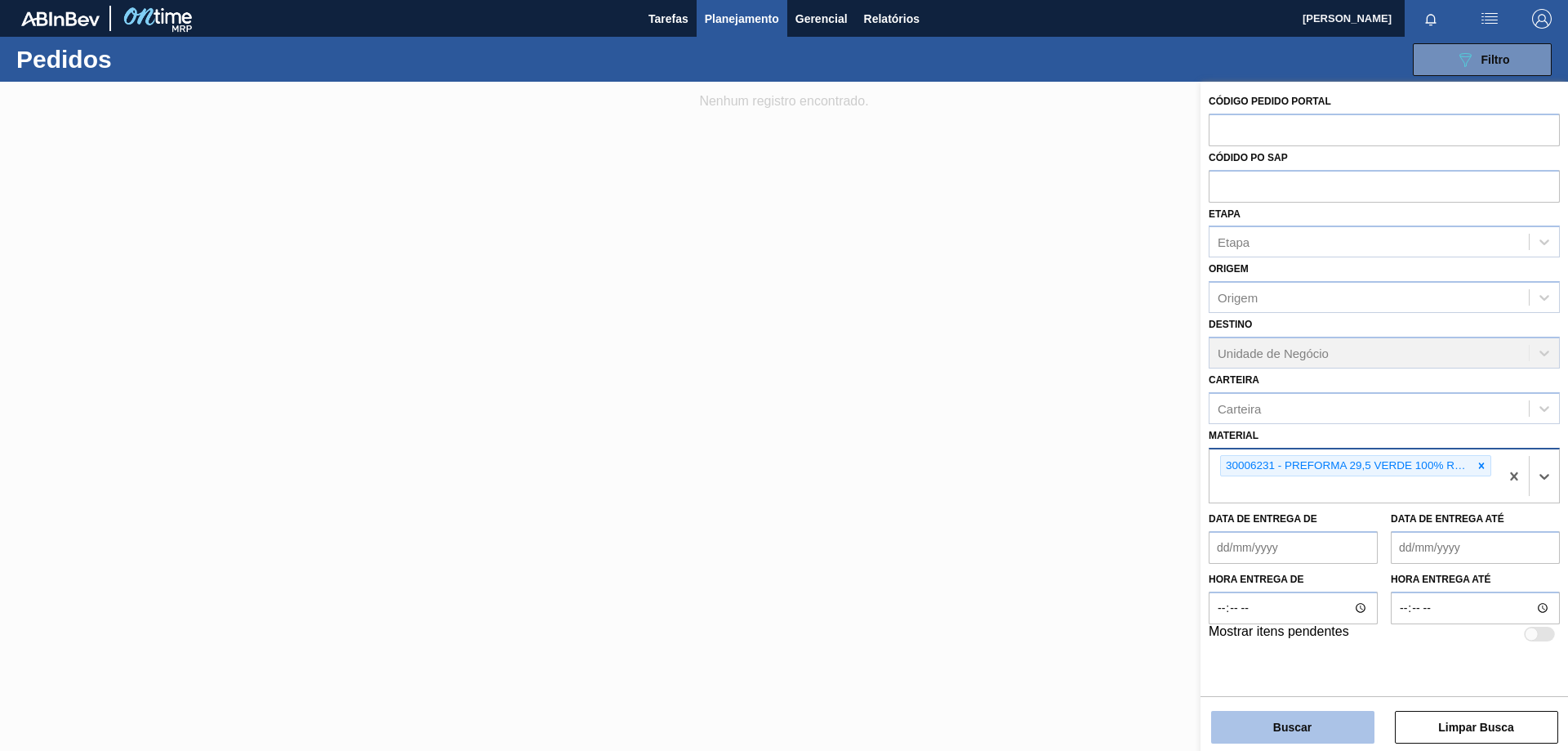
click at [1318, 730] on button "Buscar" at bounding box center [1293, 727] width 163 height 32
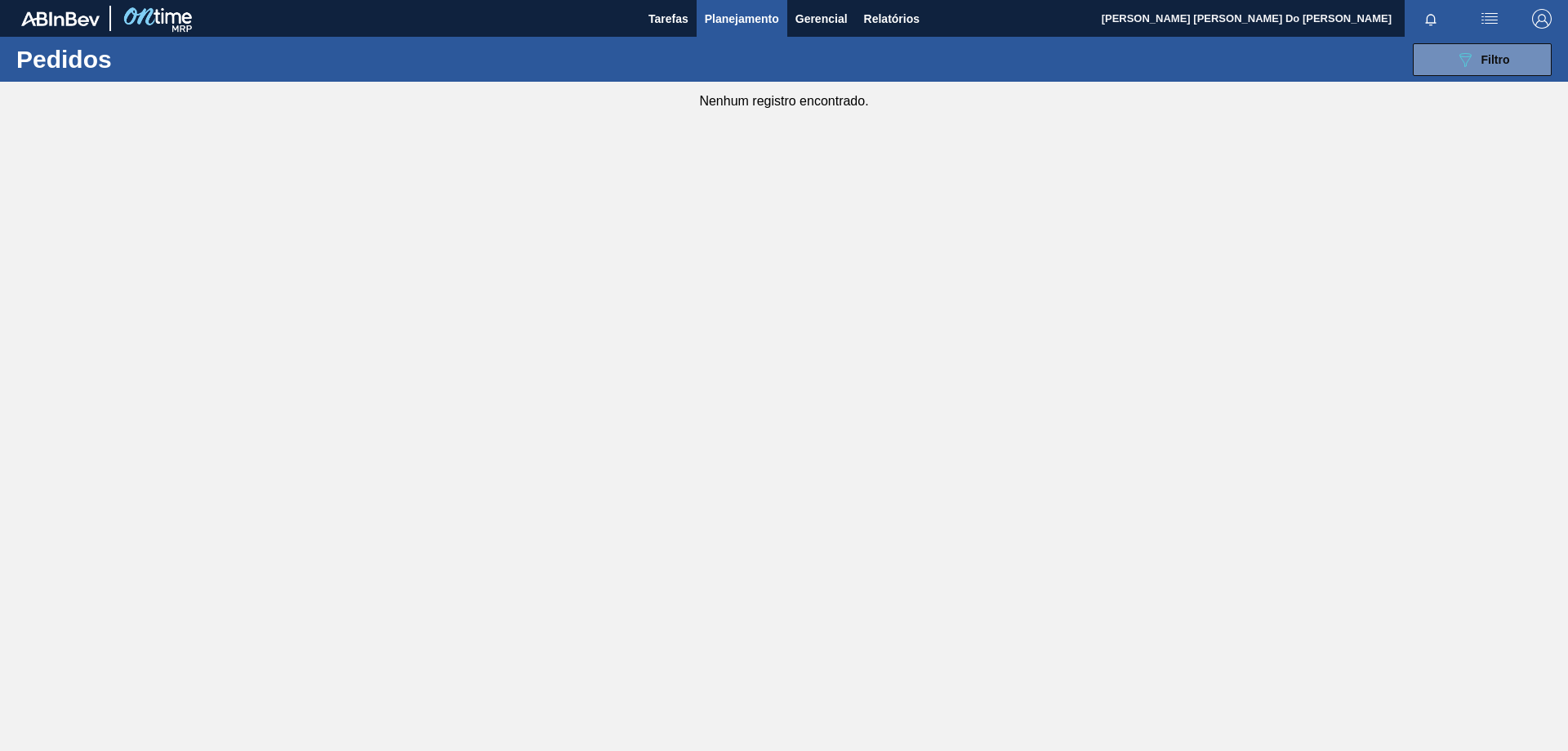
click at [1485, 73] on button "089F7B8B-B2A5-4AFE-B5C0-19BA573D28AC Filtro" at bounding box center [1482, 59] width 139 height 32
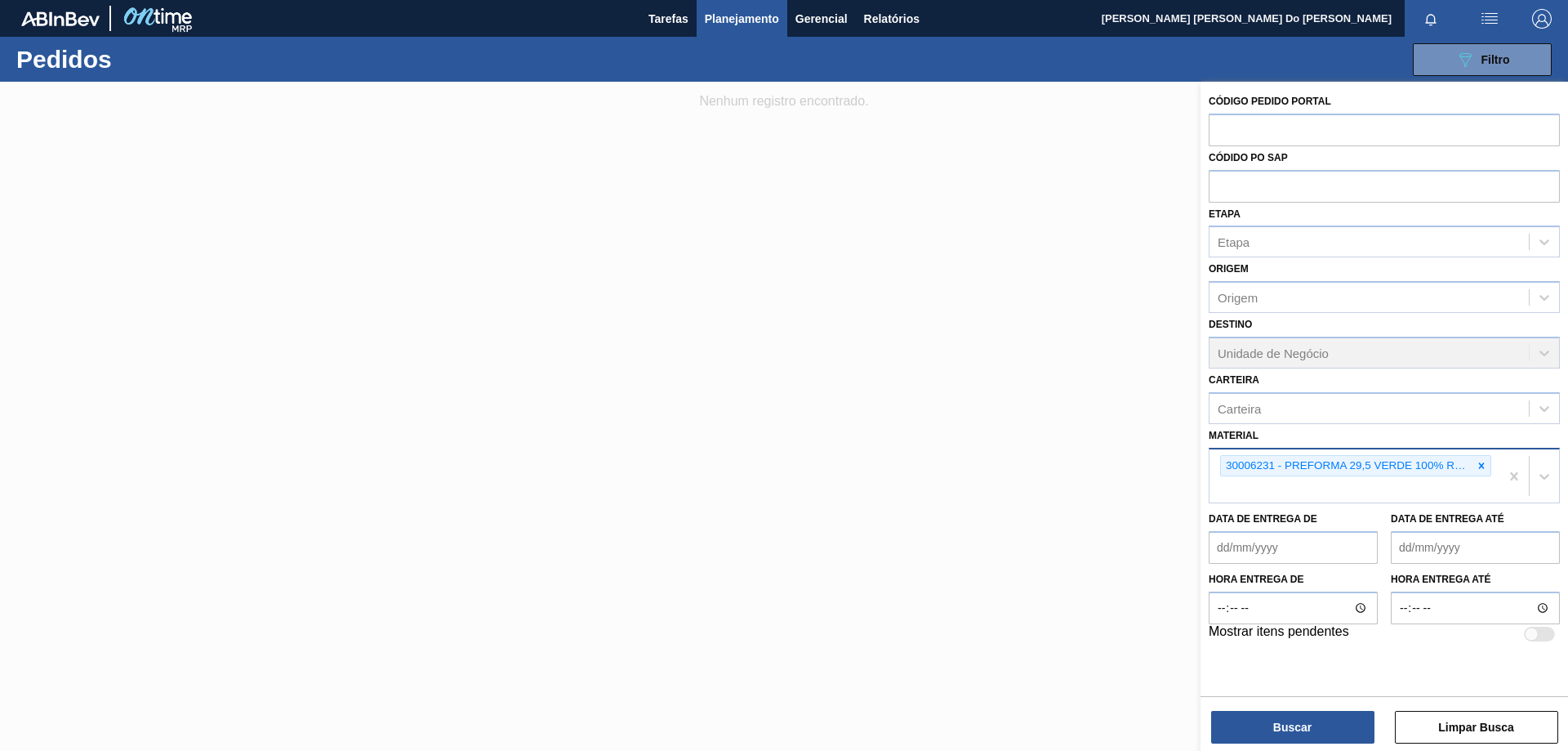
drag, startPoint x: 1481, startPoint y: 467, endPoint x: 1471, endPoint y: 462, distance: 11.2
click at [1481, 467] on icon at bounding box center [1482, 465] width 6 height 6
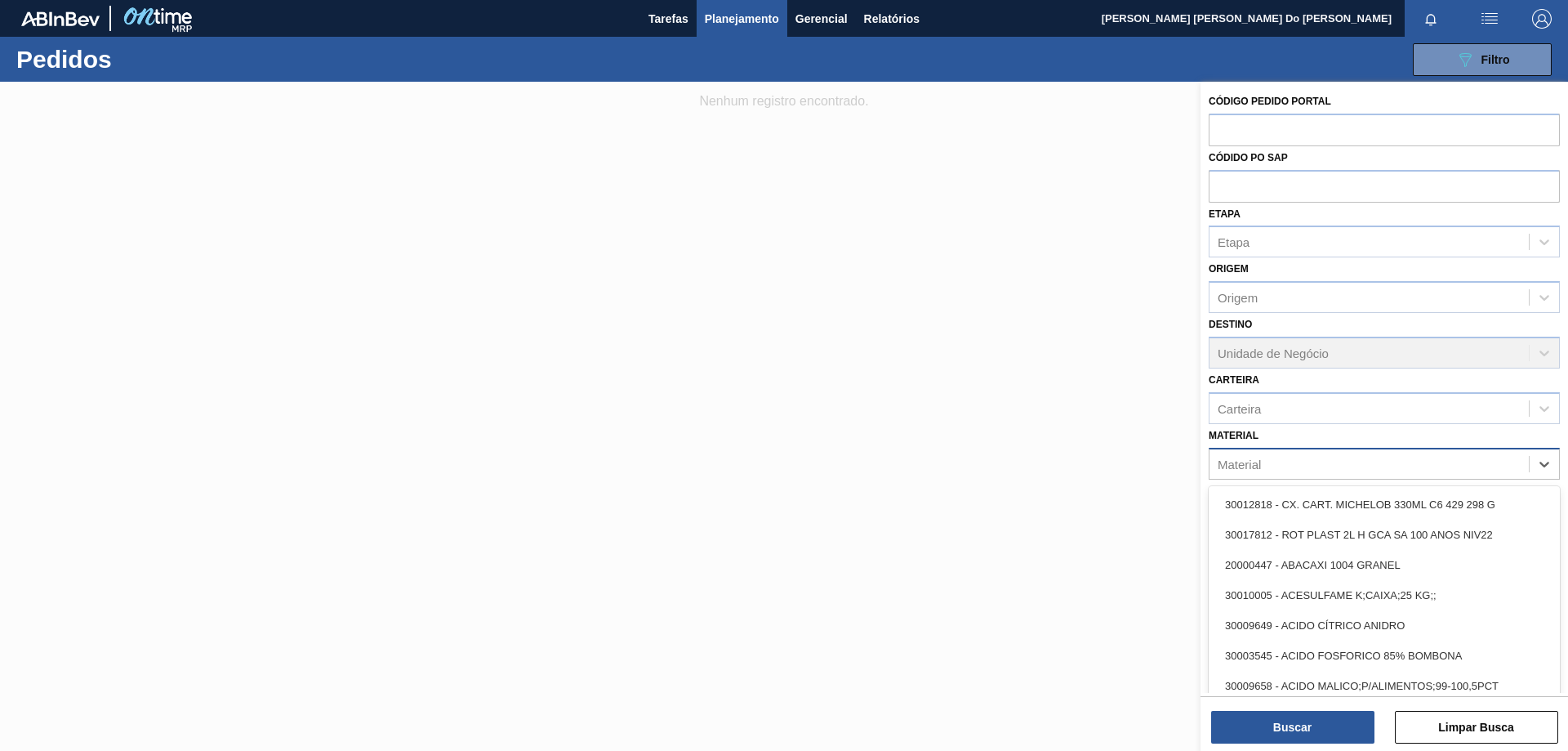
click at [1267, 464] on div "Material" at bounding box center [1369, 463] width 319 height 24
paste input "30006231"
type input "30006231"
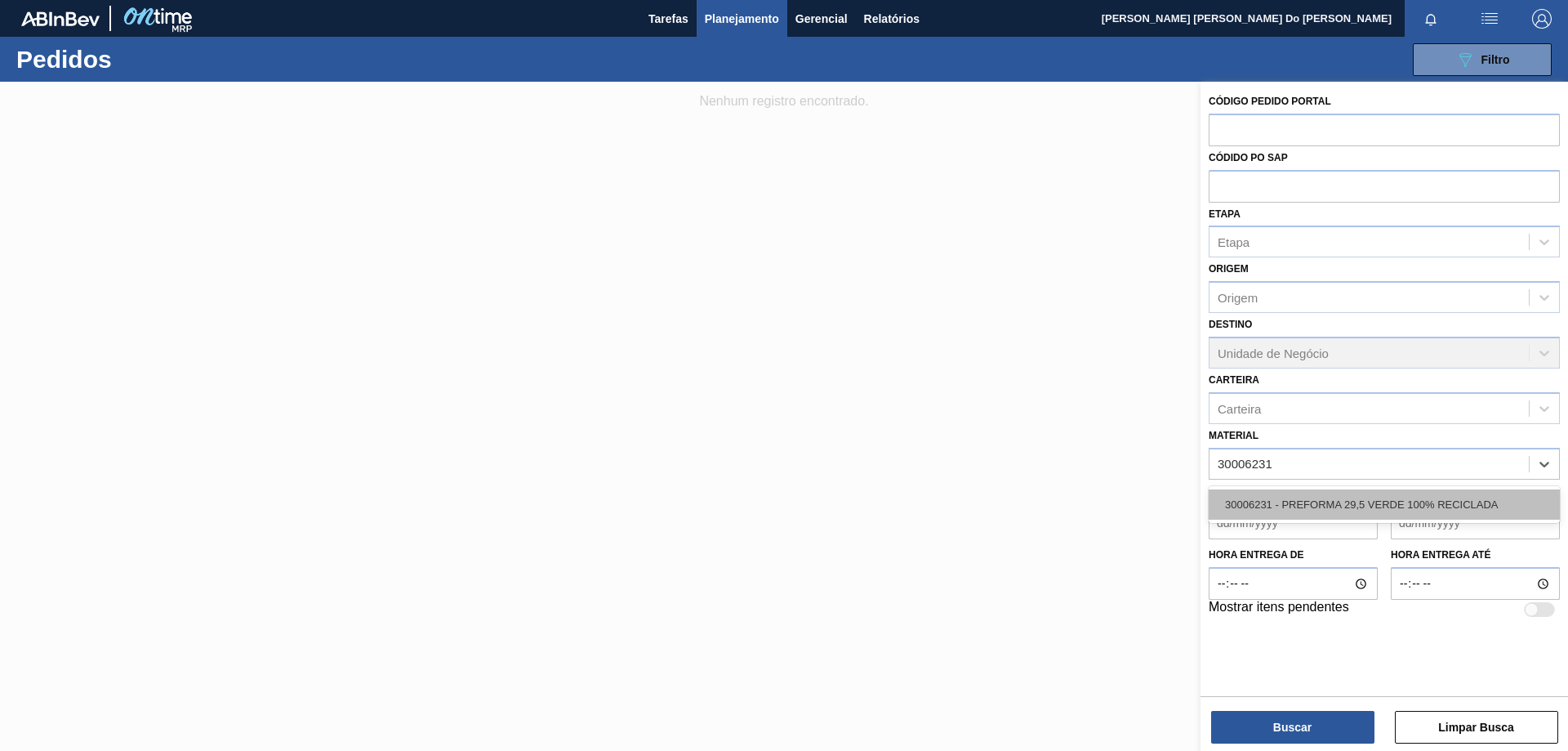
click at [1421, 503] on div "30006231 - PREFORMA 29,5 VERDE 100% RECICLADA" at bounding box center [1384, 505] width 352 height 30
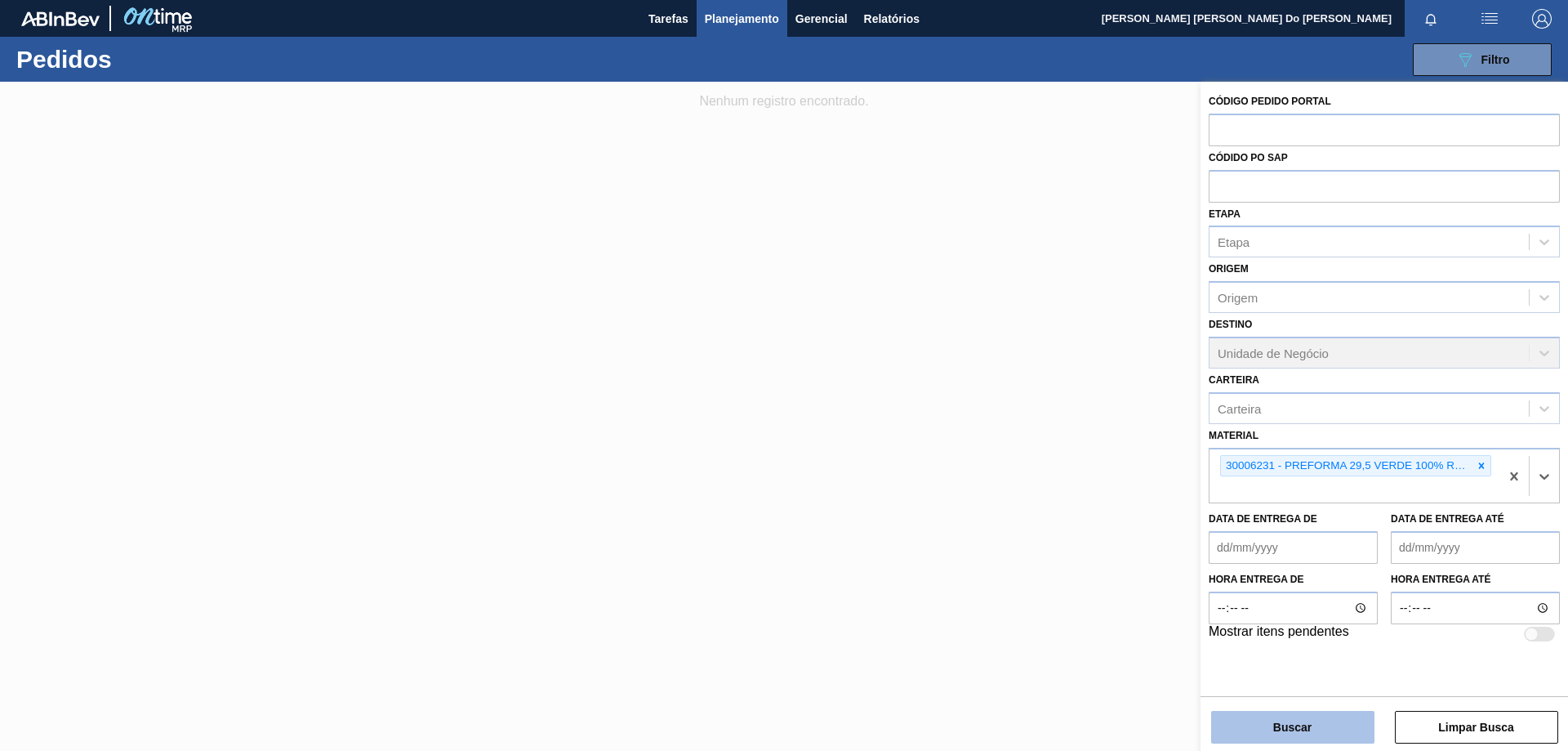
click at [1330, 733] on button "Buscar" at bounding box center [1293, 727] width 163 height 32
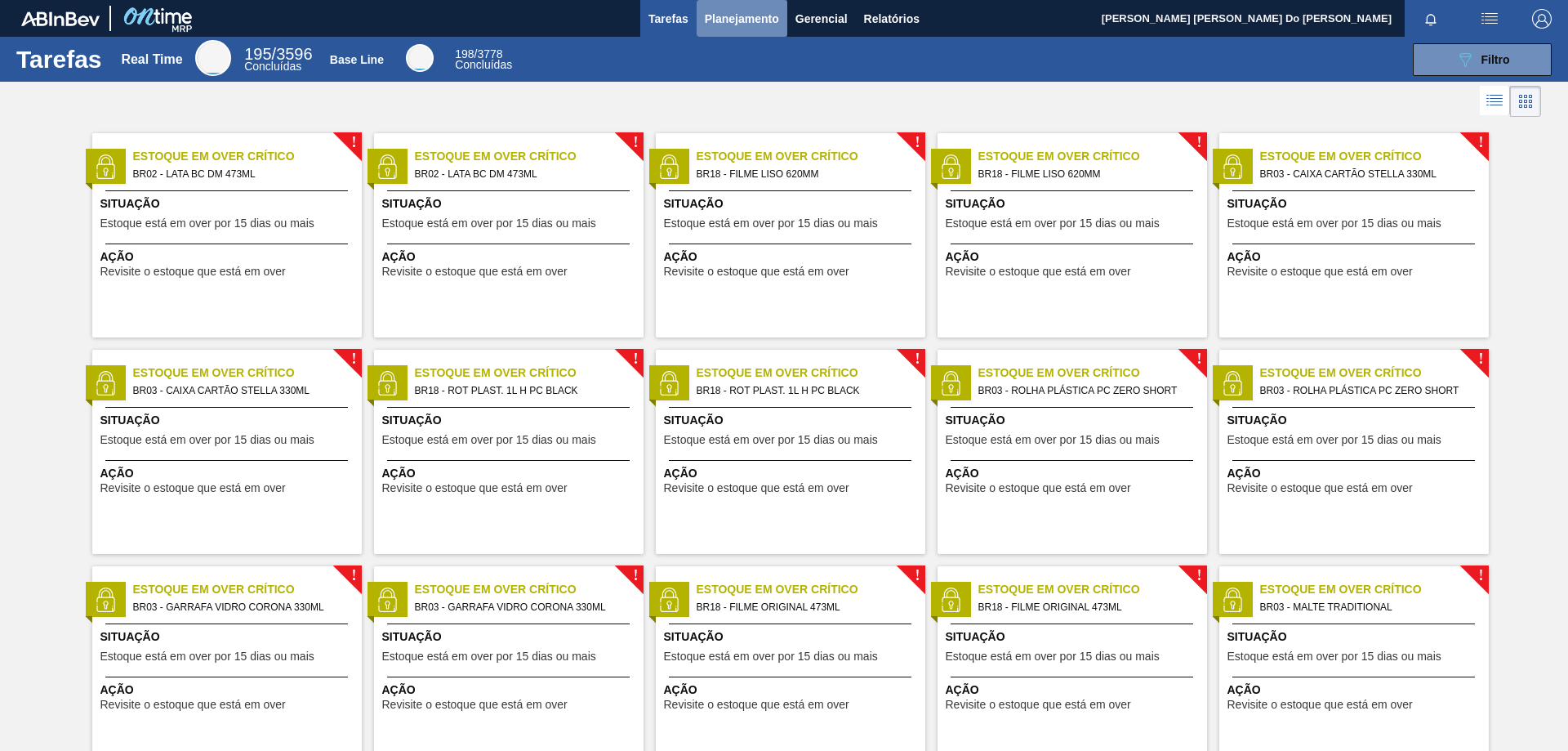
click at [740, 17] on span "Planejamento" at bounding box center [742, 18] width 74 height 20
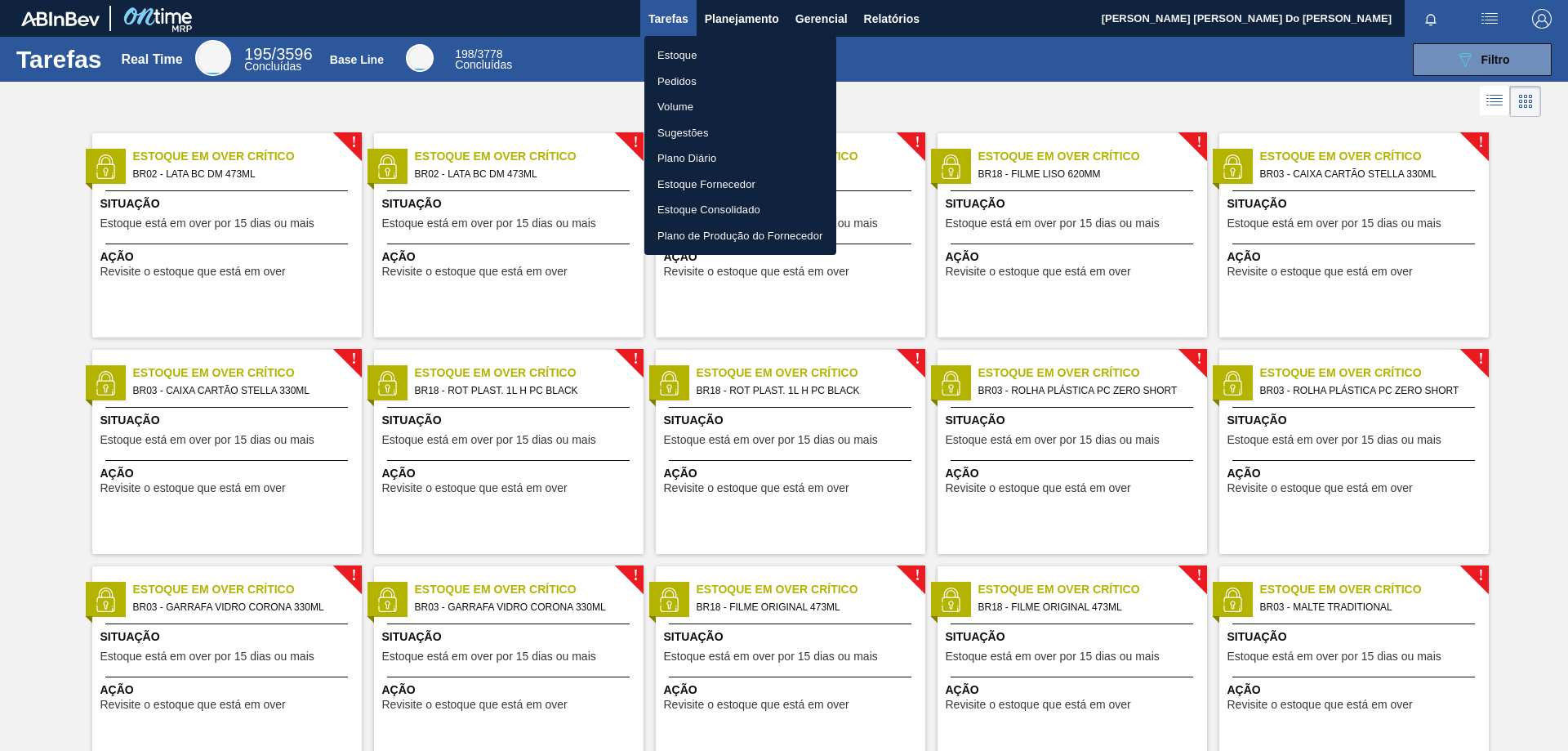
click at [683, 78] on li "Pedidos" at bounding box center [741, 81] width 192 height 26
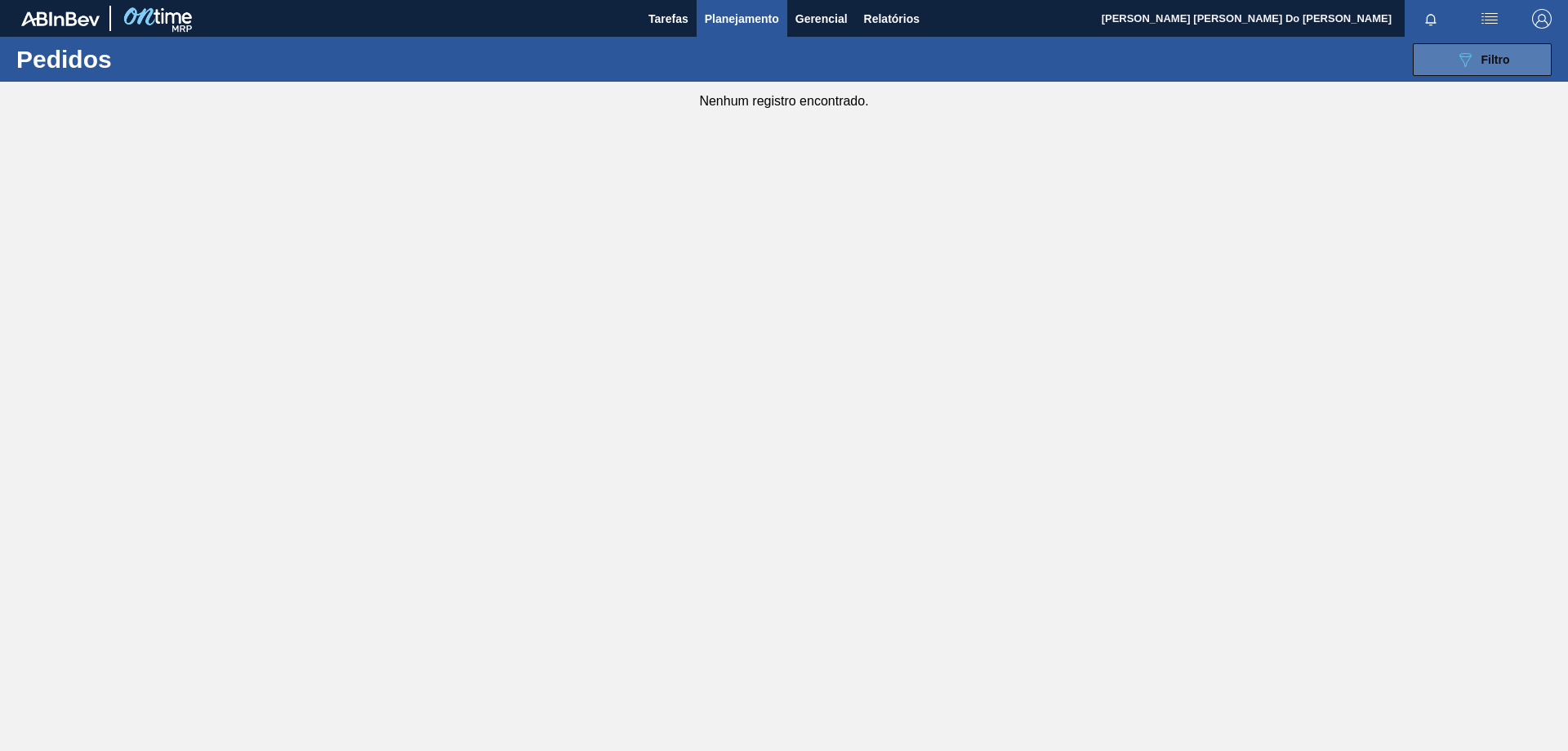
click at [1491, 64] on span "Filtro" at bounding box center [1496, 60] width 29 height 13
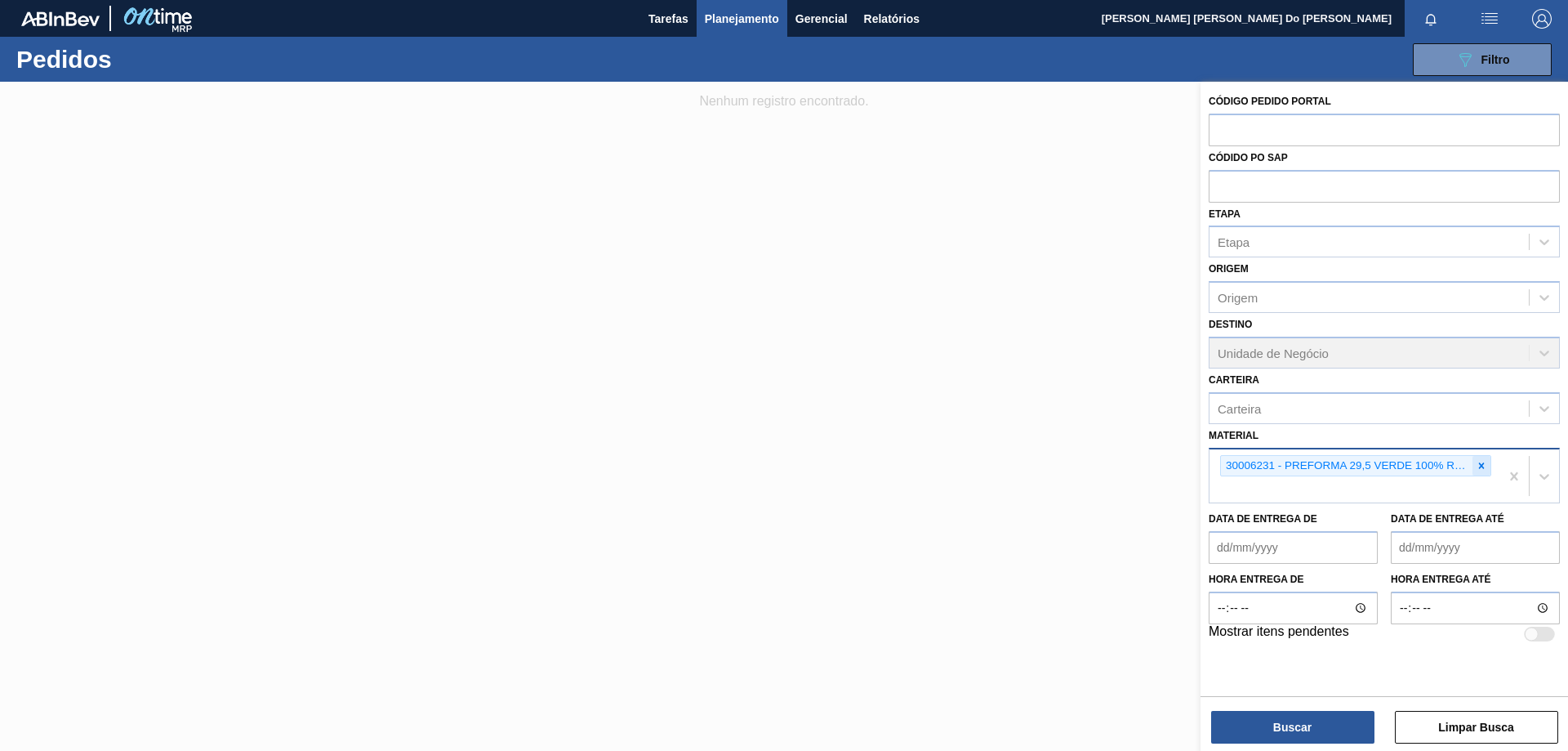
click at [1487, 467] on div at bounding box center [1481, 465] width 18 height 20
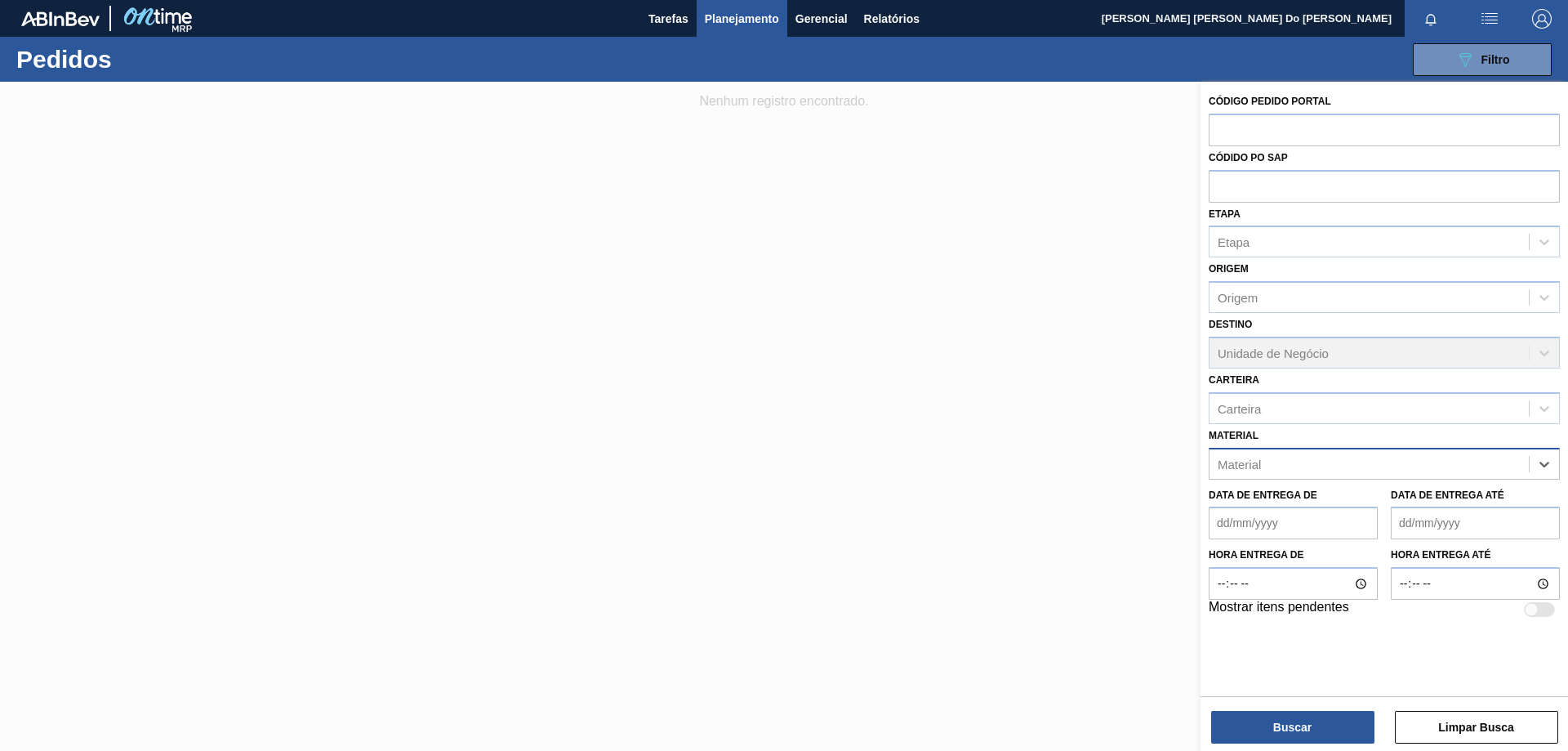
paste input "30006231"
type input "30006231"
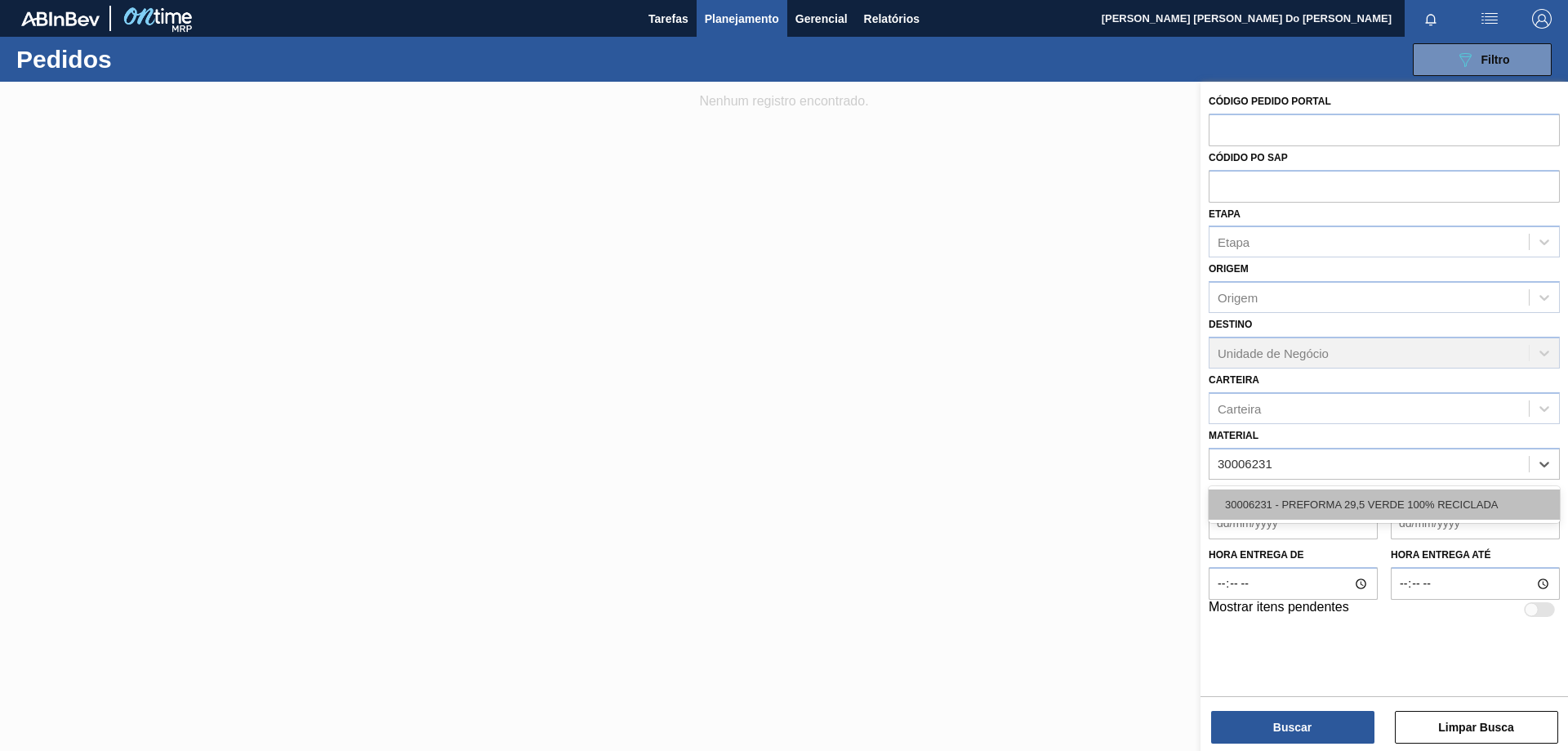
click at [1363, 500] on div "30006231 - PREFORMA 29,5 VERDE 100% RECICLADA" at bounding box center [1384, 505] width 352 height 30
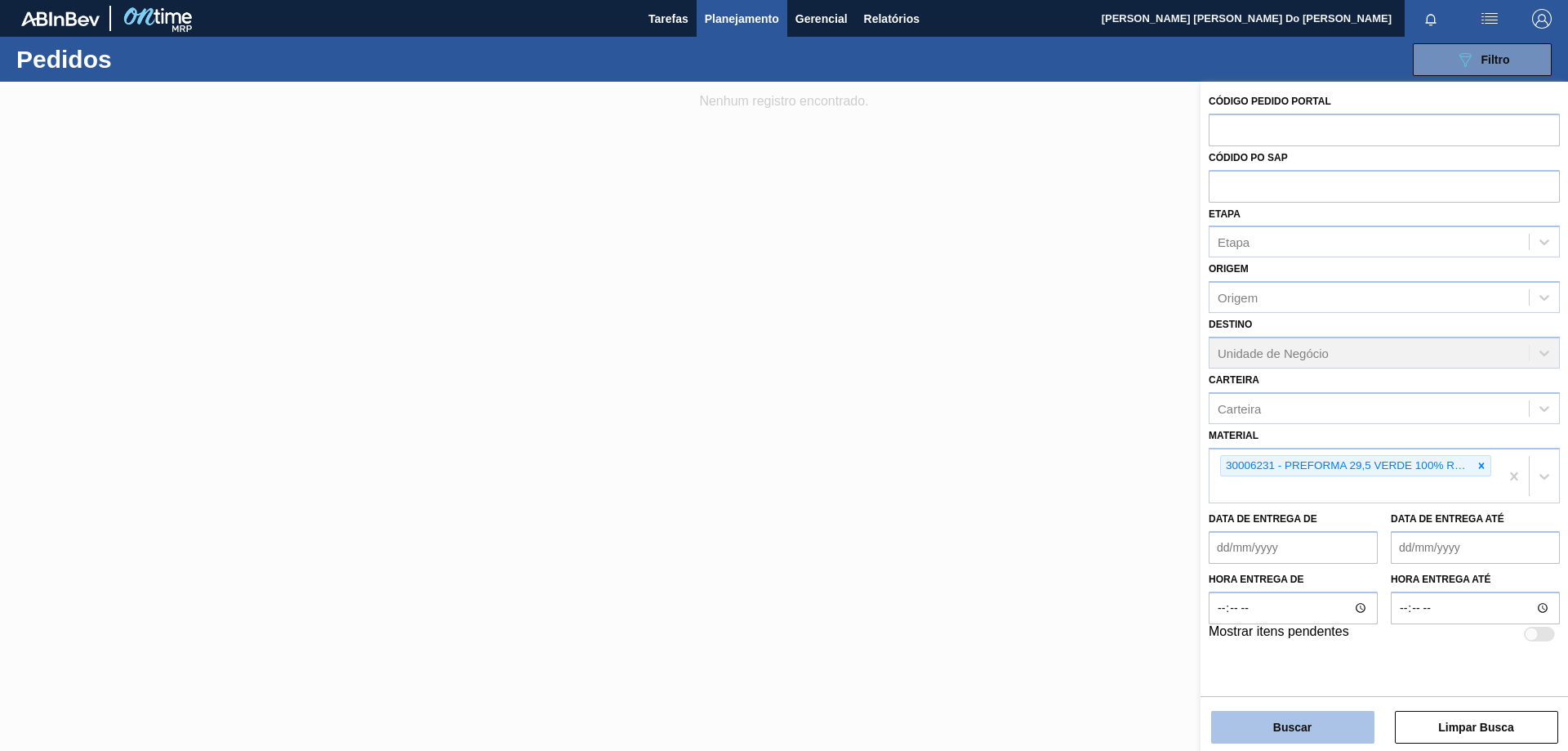
click at [1308, 726] on button "Buscar" at bounding box center [1293, 727] width 163 height 32
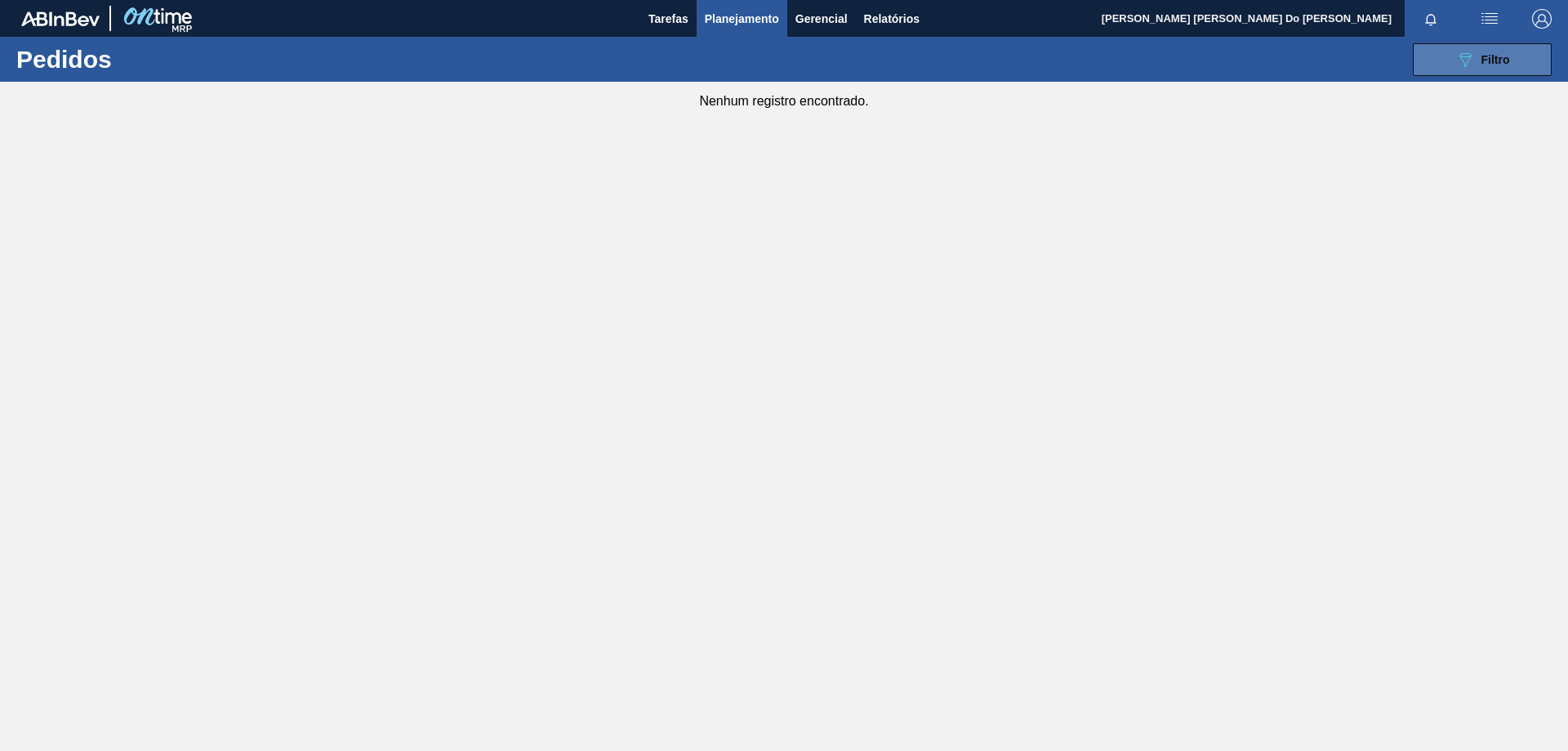
click at [1462, 54] on icon "089F7B8B-B2A5-4AFE-B5C0-19BA573D28AC" at bounding box center [1465, 59] width 20 height 20
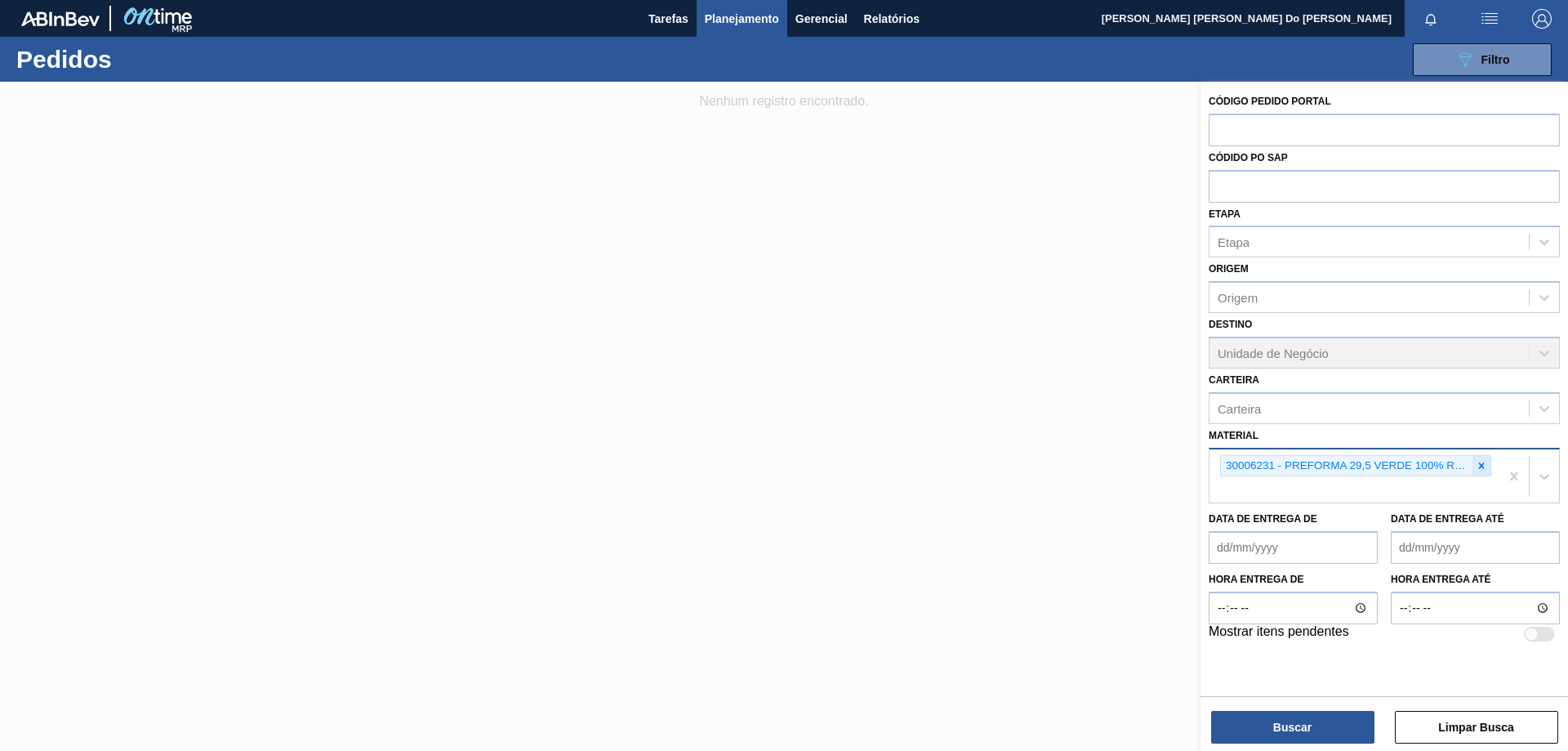
click at [1487, 466] on div at bounding box center [1481, 465] width 18 height 20
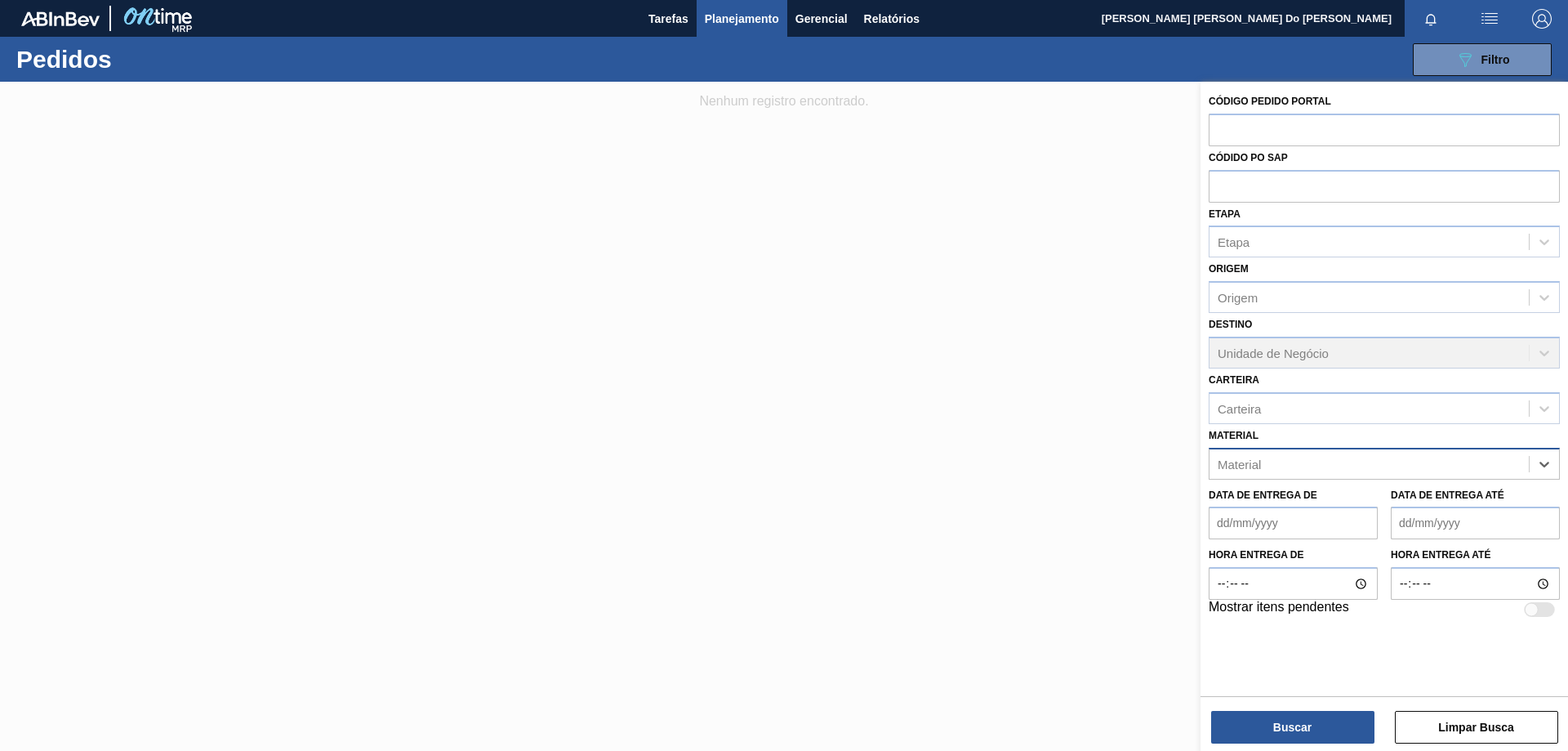
paste input "30008787"
type input "30008787"
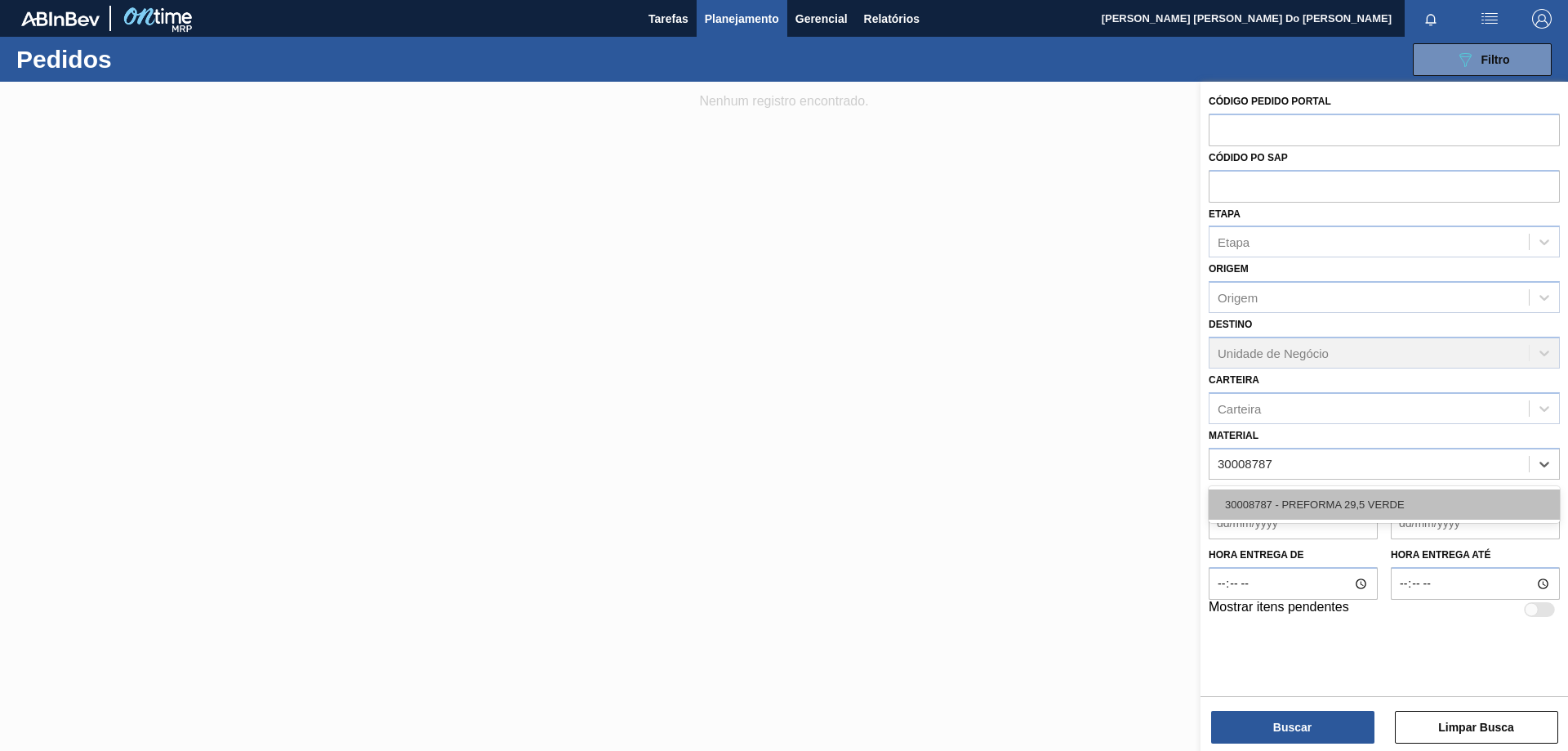
click at [1407, 507] on div "30008787 - PREFORMA 29,5 VERDE" at bounding box center [1384, 505] width 352 height 30
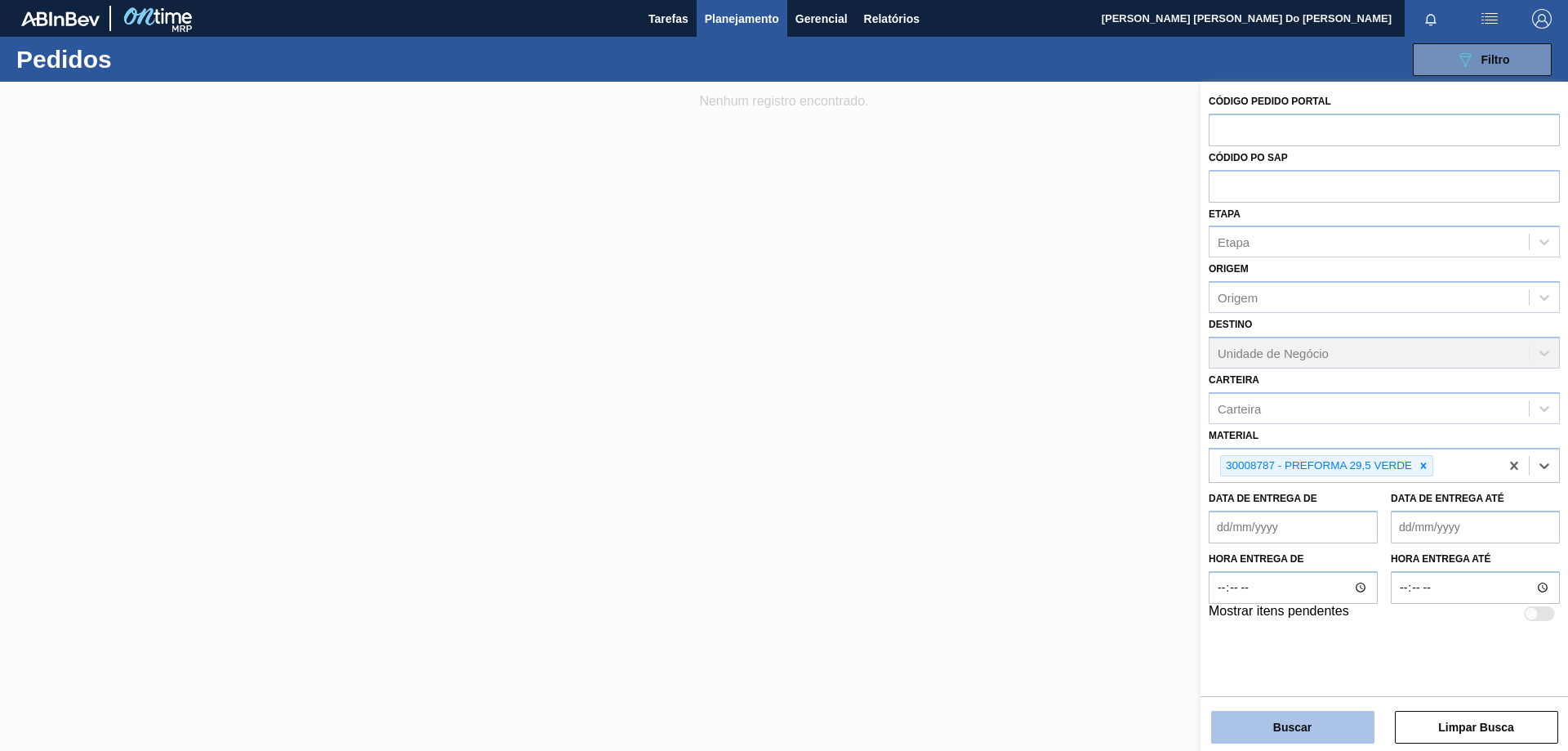
click at [1338, 721] on button "Buscar" at bounding box center [1293, 727] width 163 height 32
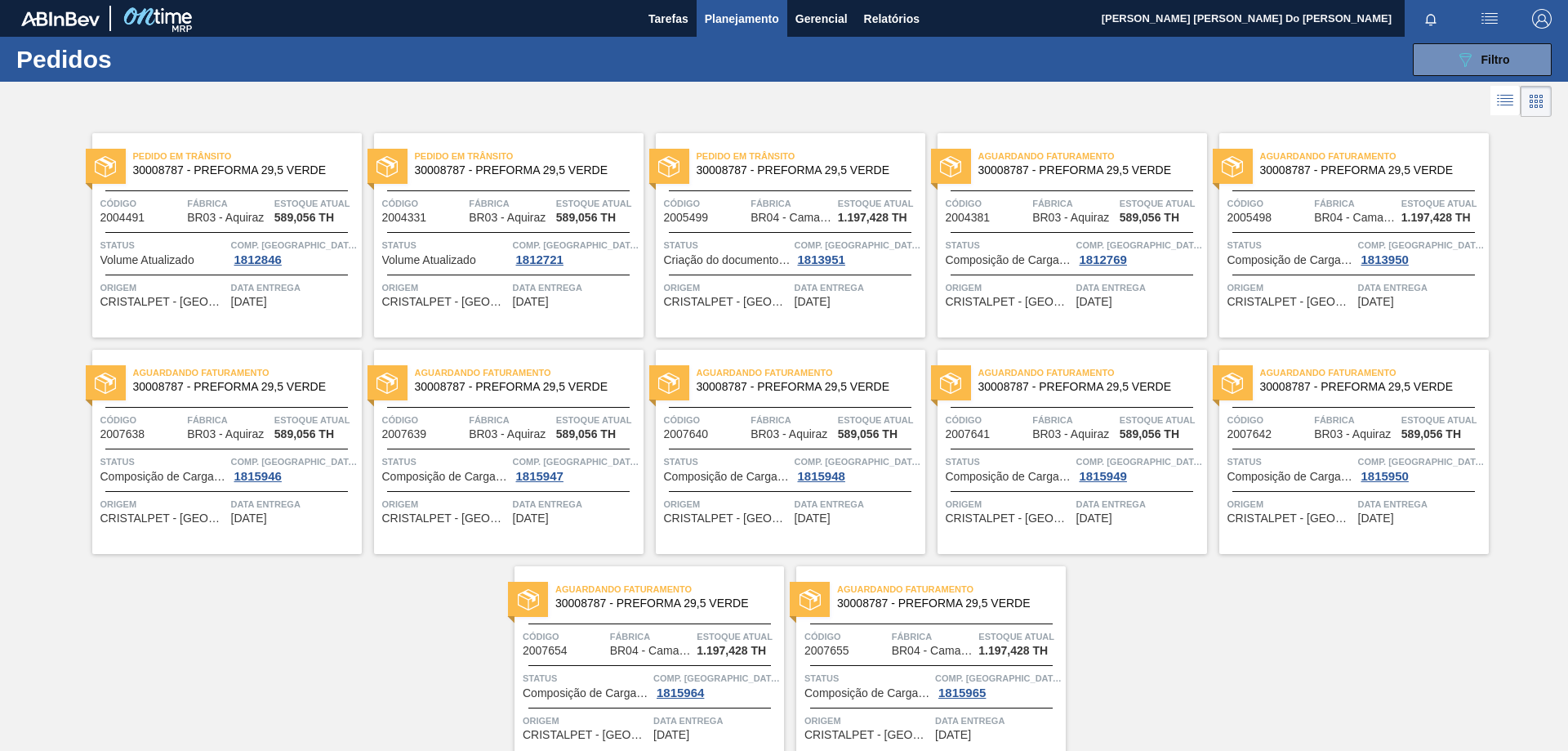
click at [169, 174] on span "30008787 - PREFORMA 29,5 VERDE" at bounding box center [241, 170] width 215 height 12
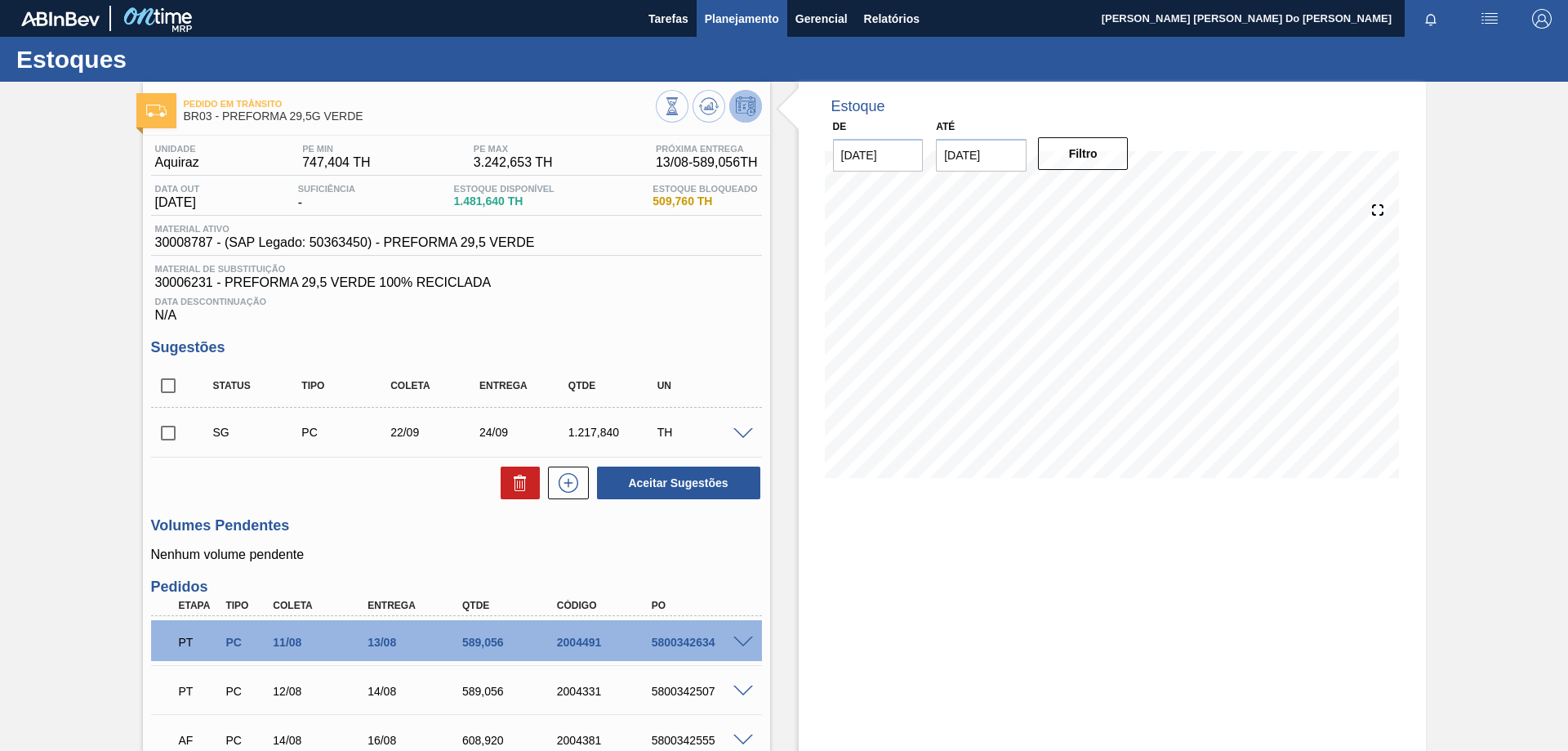
click at [738, 27] on span "Planejamento" at bounding box center [742, 18] width 74 height 20
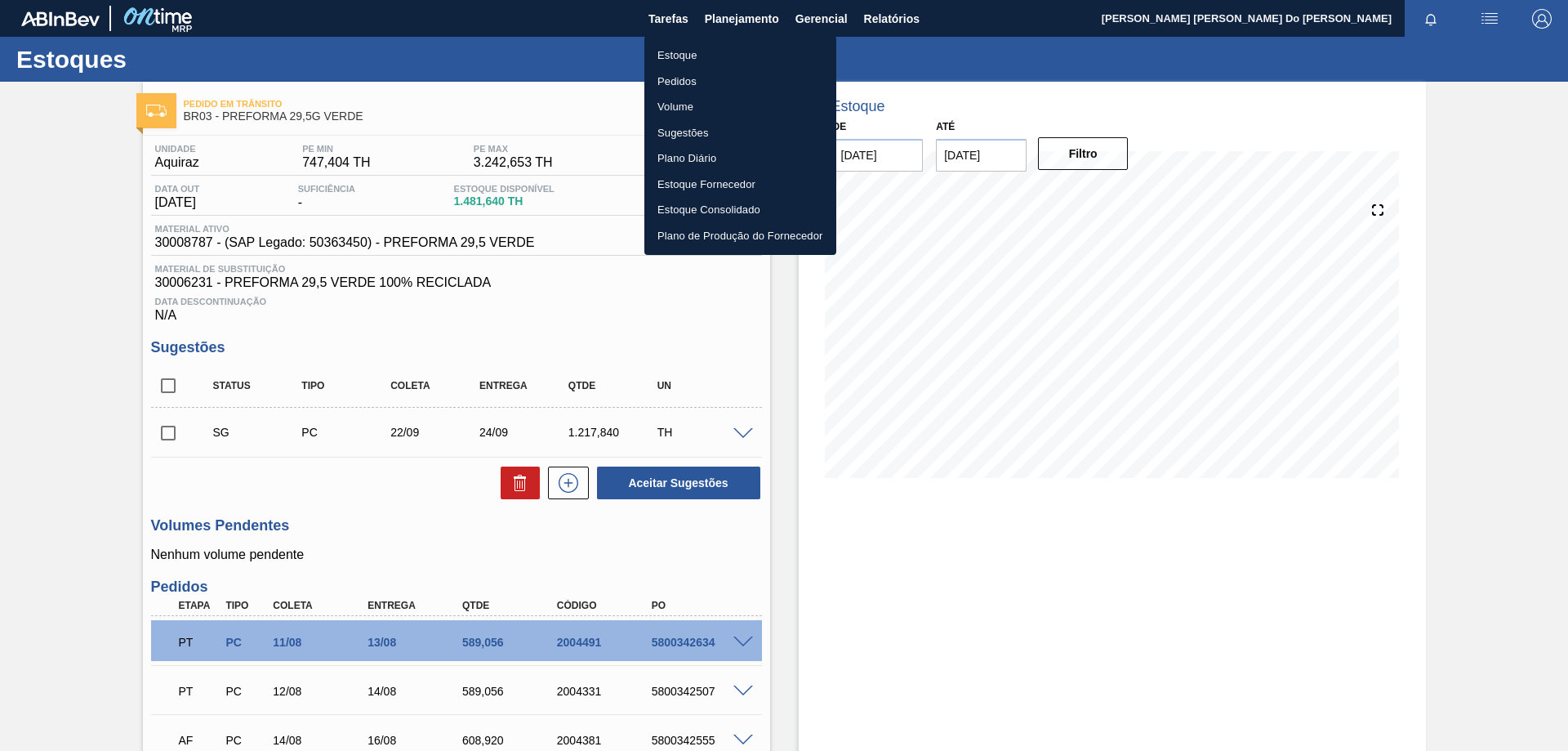
click at [729, 77] on li "Pedidos" at bounding box center [741, 81] width 192 height 26
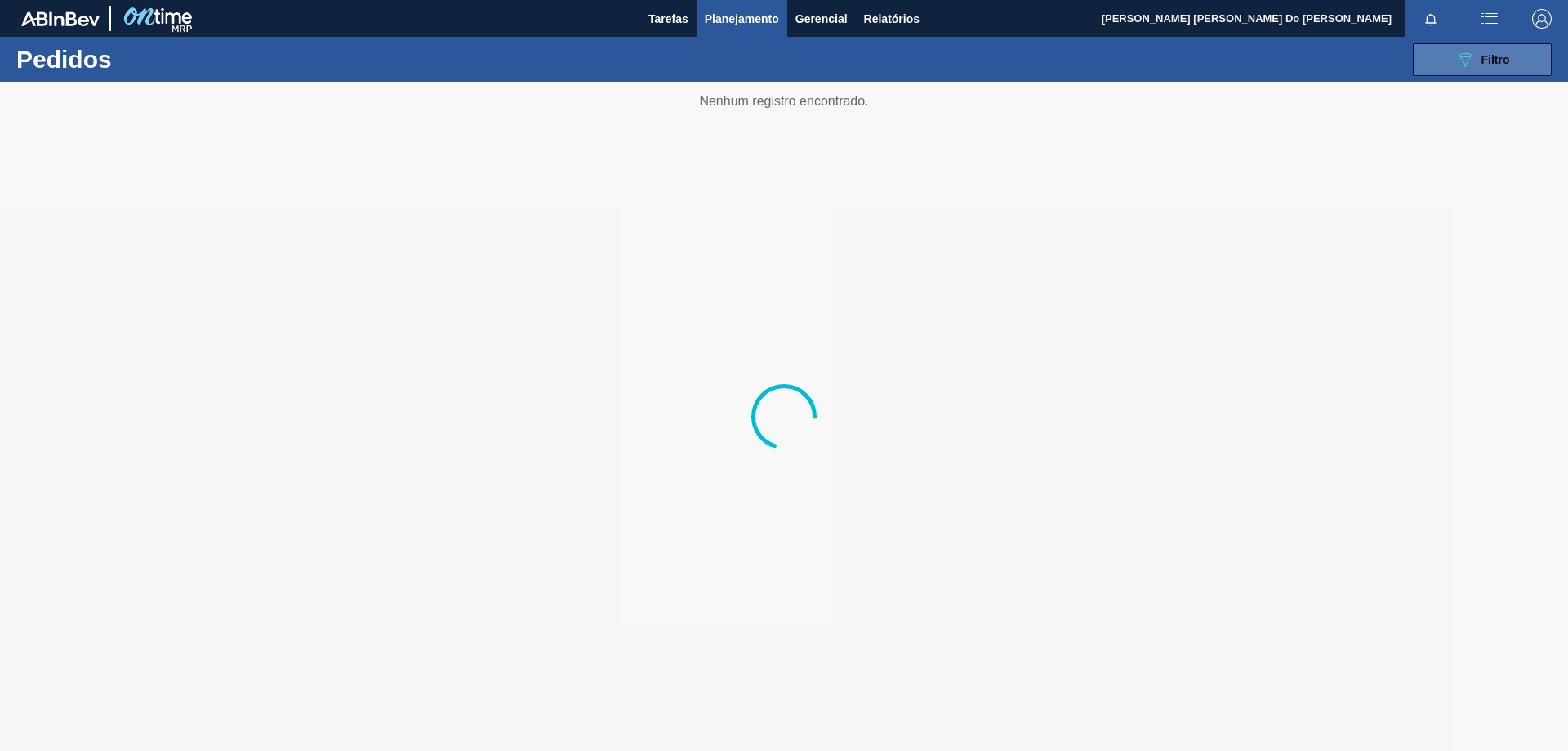
click at [1496, 57] on span "Filtro" at bounding box center [1496, 60] width 29 height 13
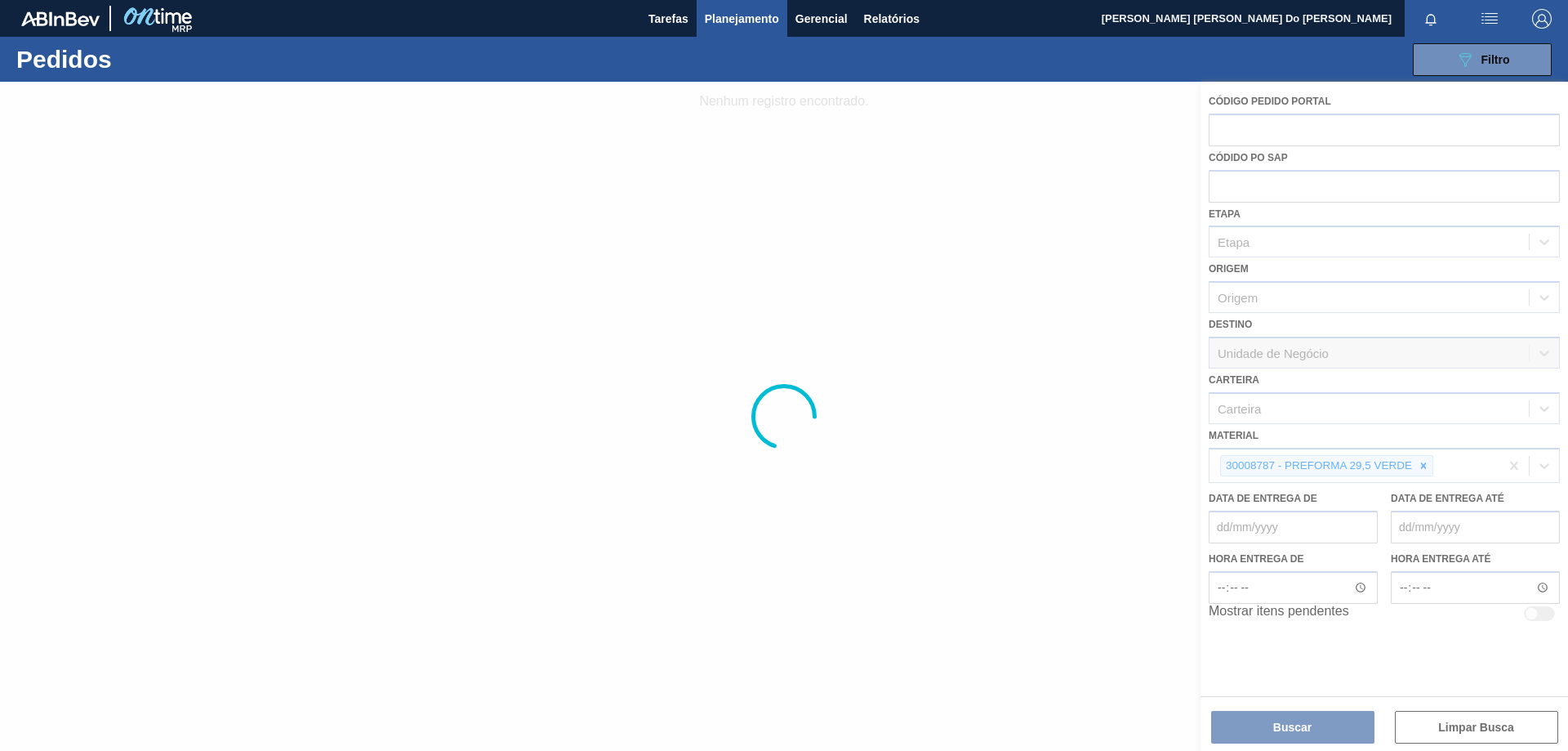
click at [1235, 461] on div at bounding box center [784, 416] width 1568 height 669
click at [1424, 464] on div at bounding box center [784, 416] width 1568 height 669
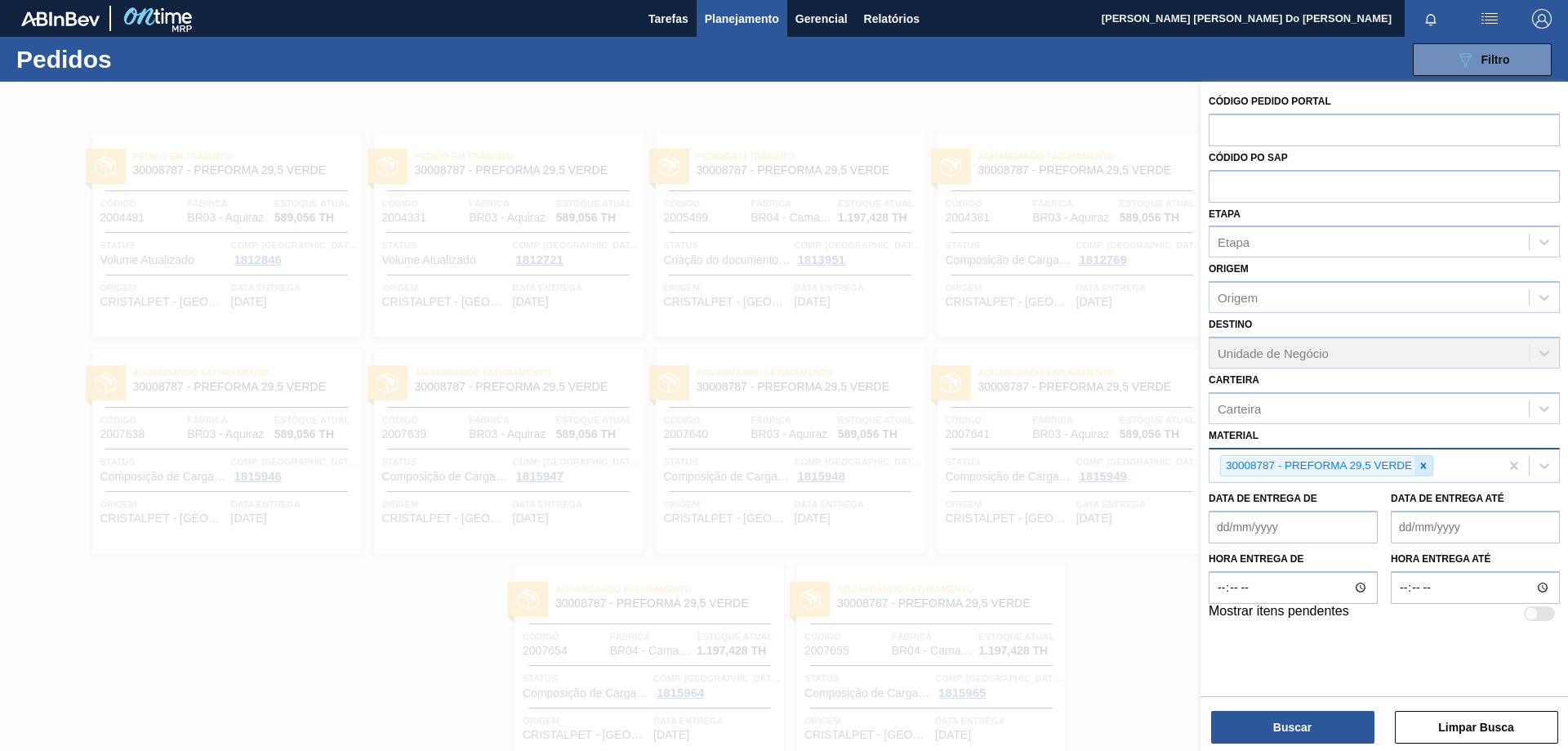
click at [1417, 467] on div at bounding box center [1423, 465] width 18 height 20
paste input "30003059"
type input "30003059"
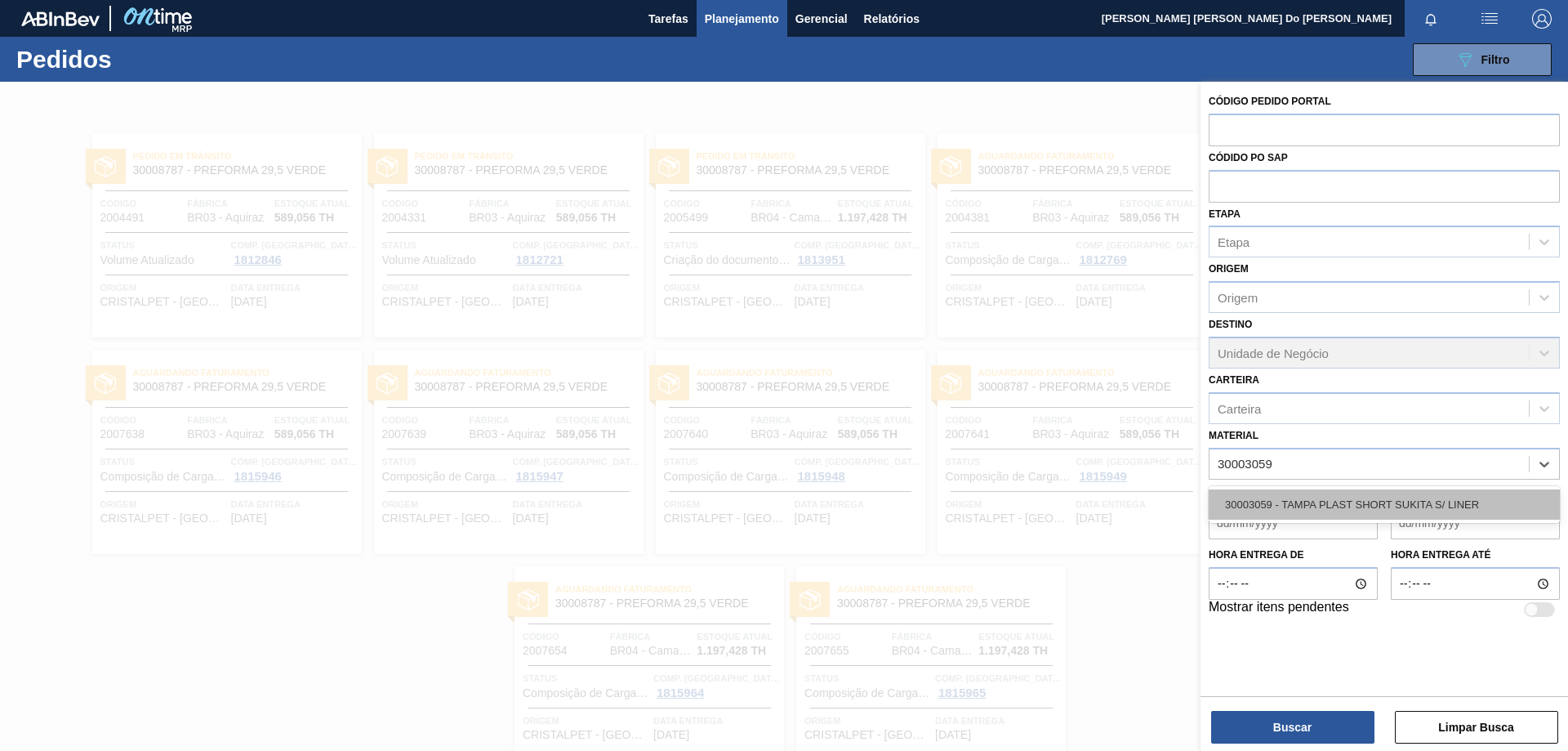
click at [1405, 507] on div "30003059 - TAMPA PLAST SHORT SUKITA S/ LINER" at bounding box center [1384, 505] width 352 height 30
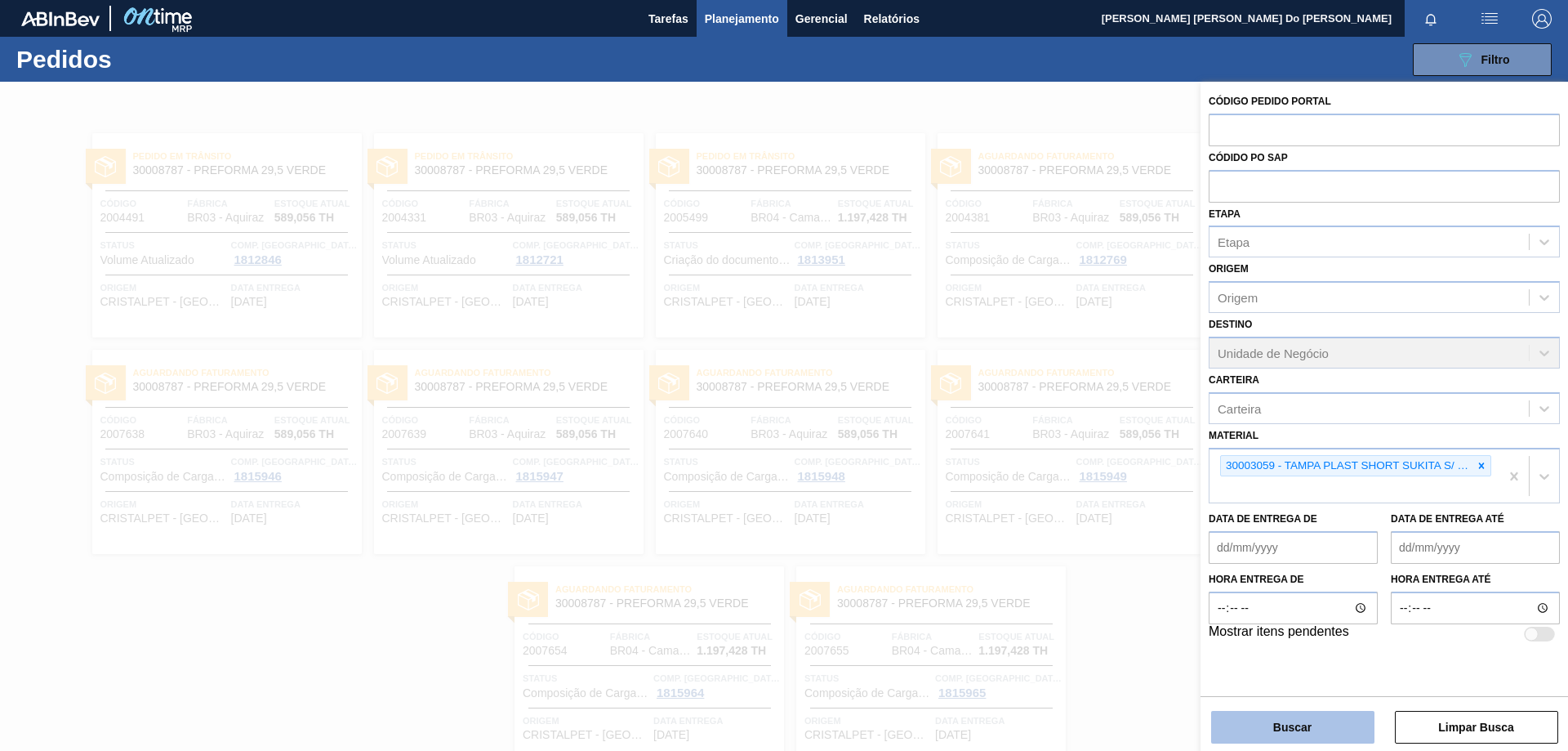
click at [1308, 736] on button "Buscar" at bounding box center [1293, 727] width 163 height 32
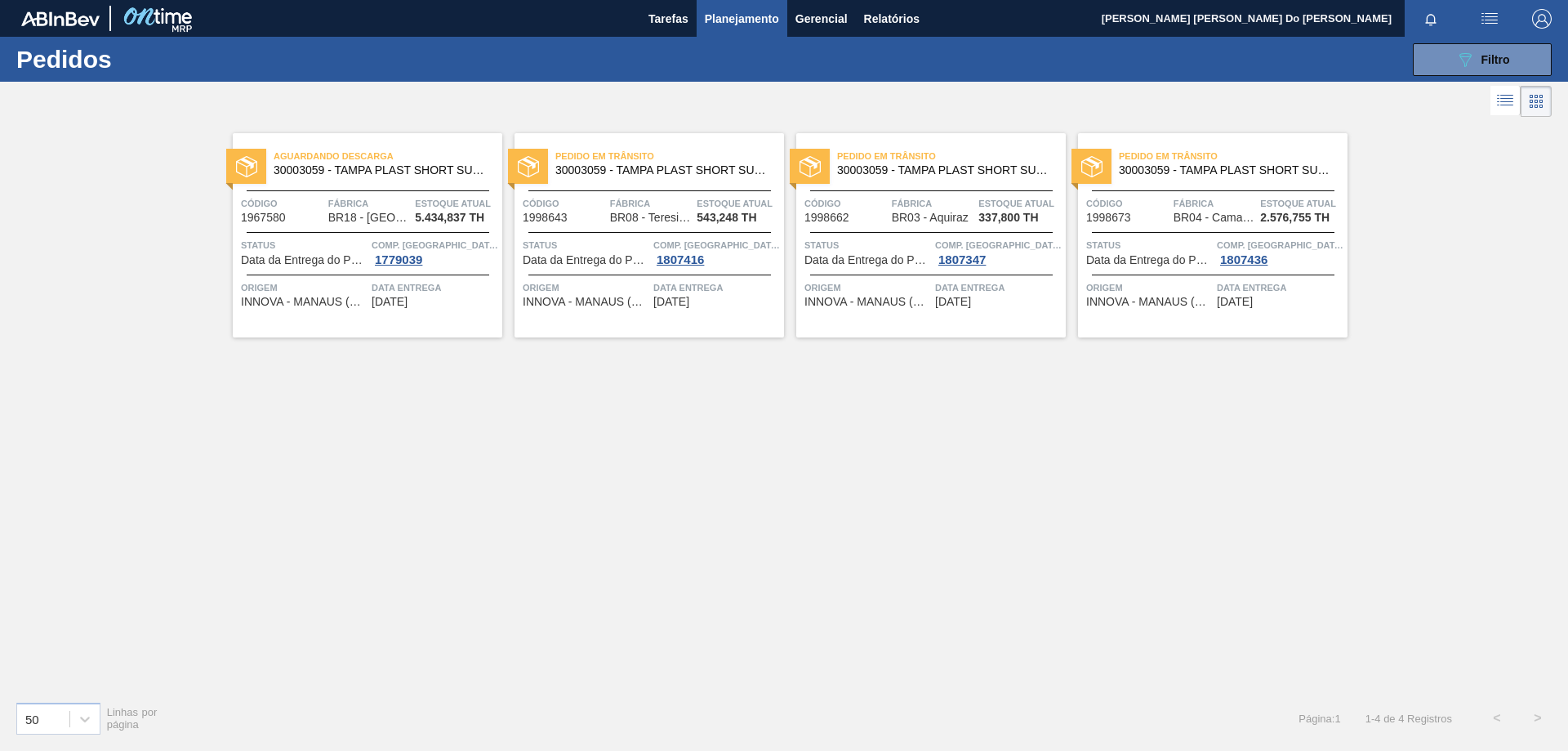
click at [965, 161] on span "Pedido em Trânsito" at bounding box center [952, 155] width 229 height 16
